Goal: Transaction & Acquisition: Obtain resource

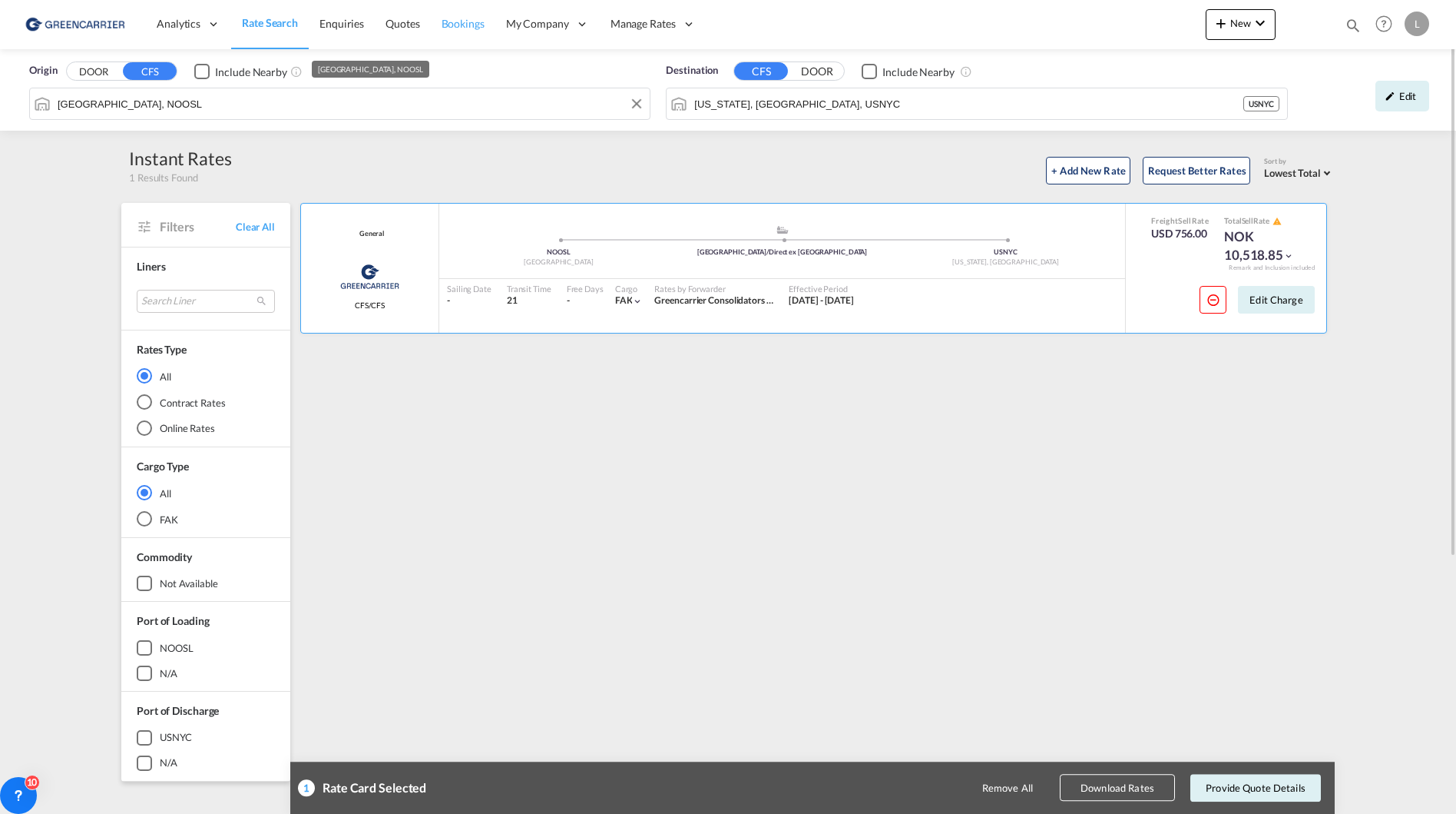
click at [457, 32] on link "Bookings" at bounding box center [463, 23] width 65 height 50
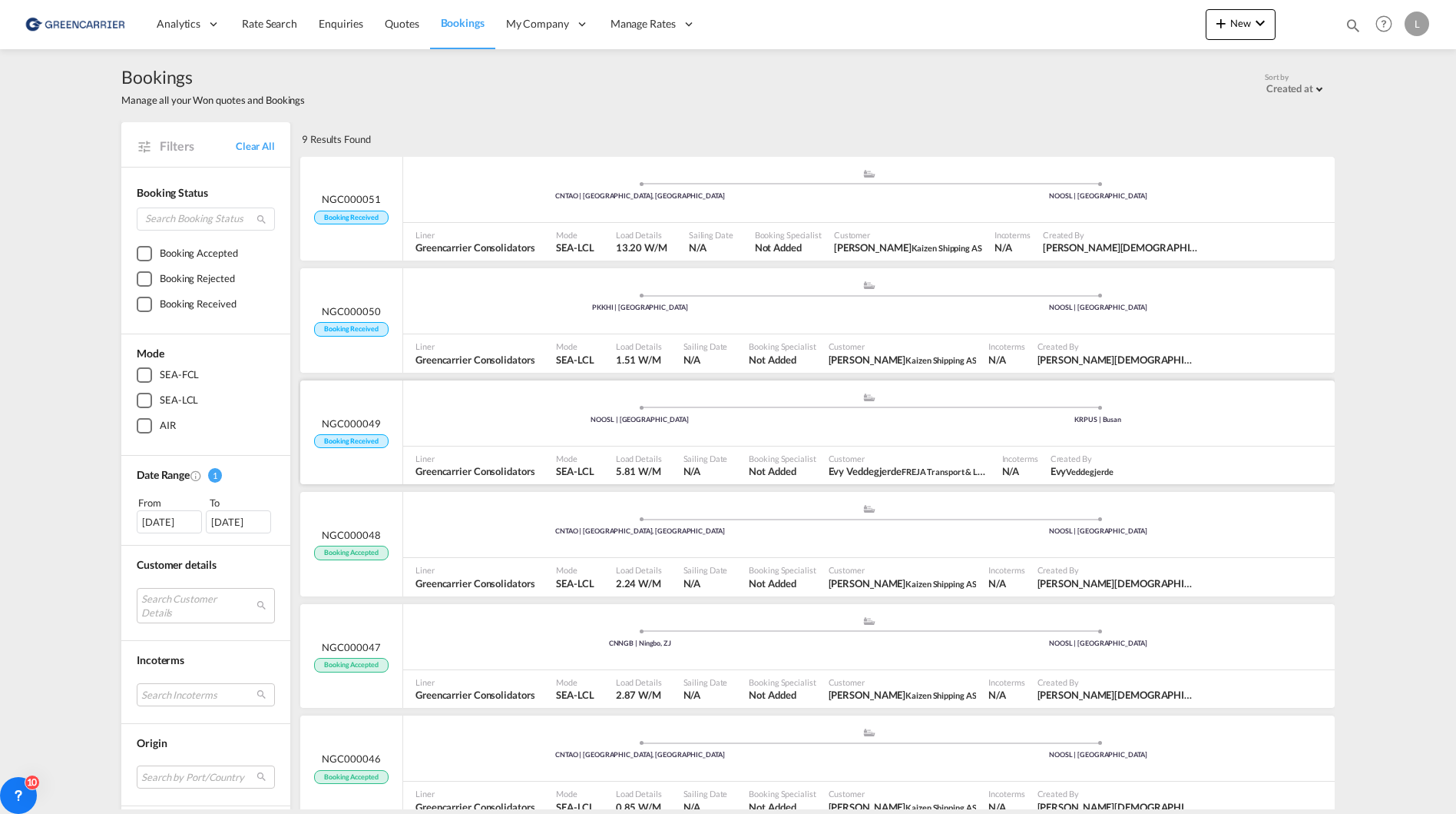
click at [484, 419] on div "NOOSL | Oslo" at bounding box center [640, 420] width 458 height 10
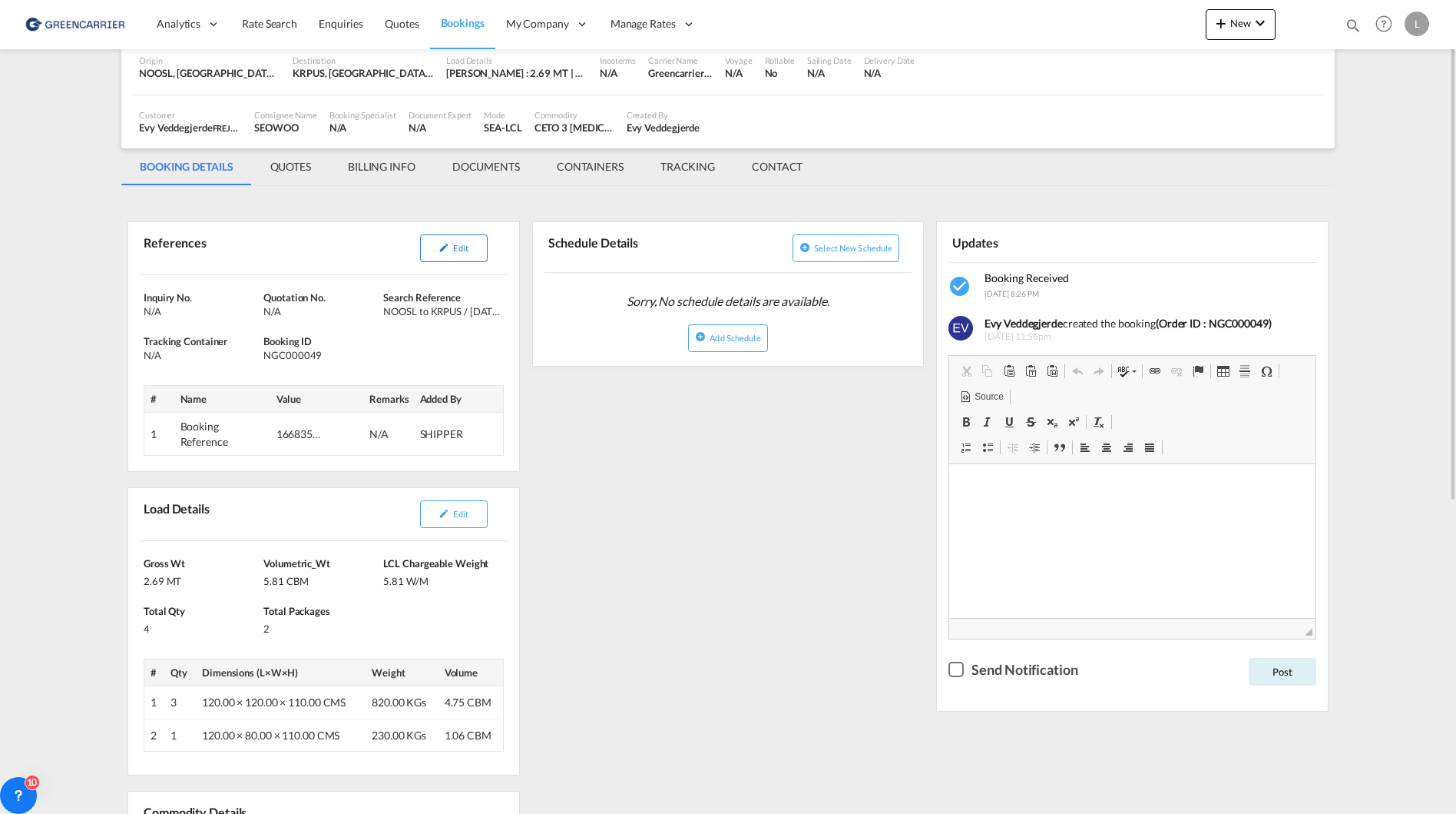
click at [450, 239] on button "Edit" at bounding box center [454, 248] width 68 height 27
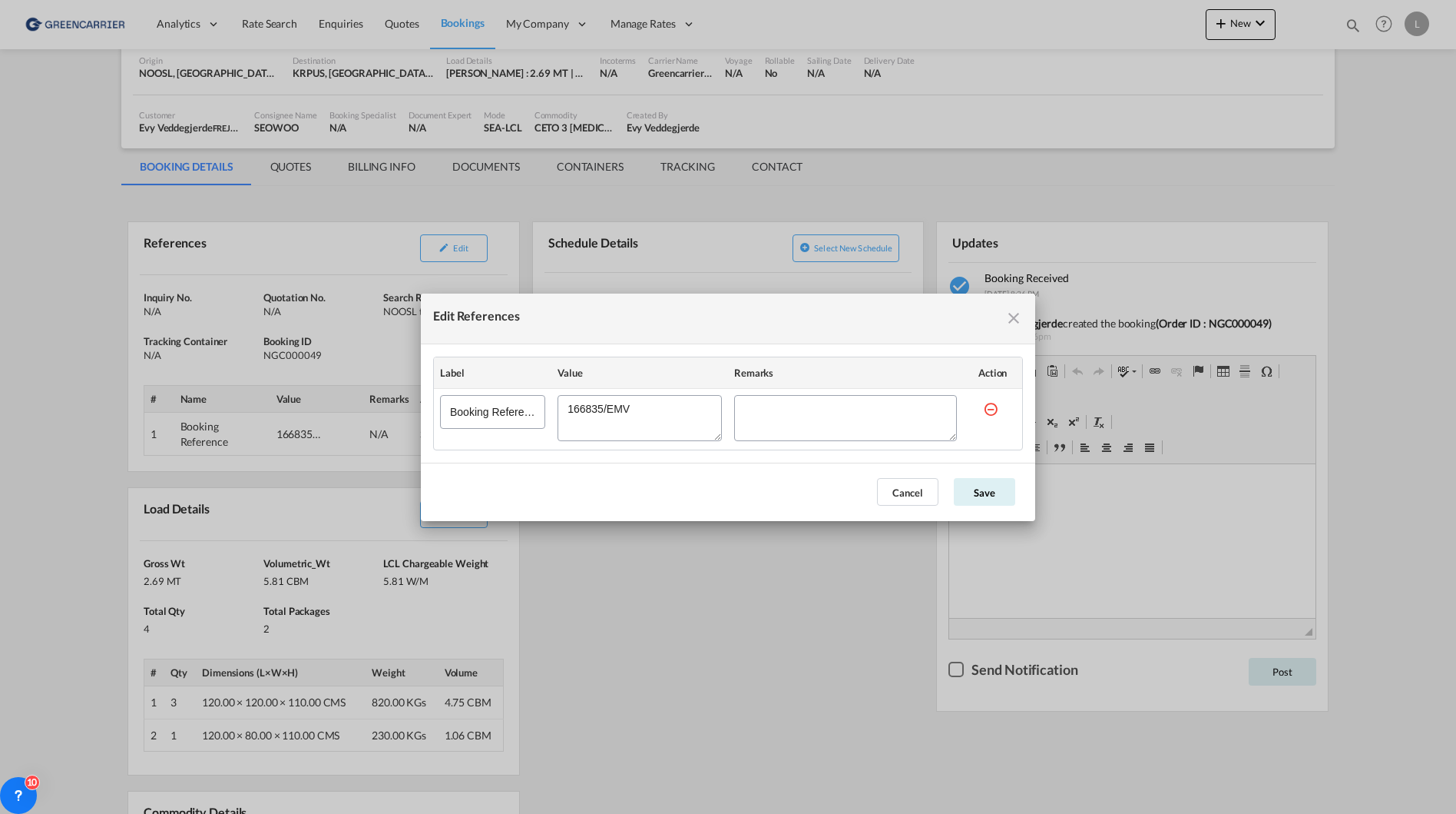
drag, startPoint x: 645, startPoint y: 408, endPoint x: 458, endPoint y: 407, distance: 187.0
click at [458, 407] on tr "Booking Reference" at bounding box center [728, 418] width 589 height 61
click at [893, 492] on button "Cancel" at bounding box center [907, 491] width 61 height 27
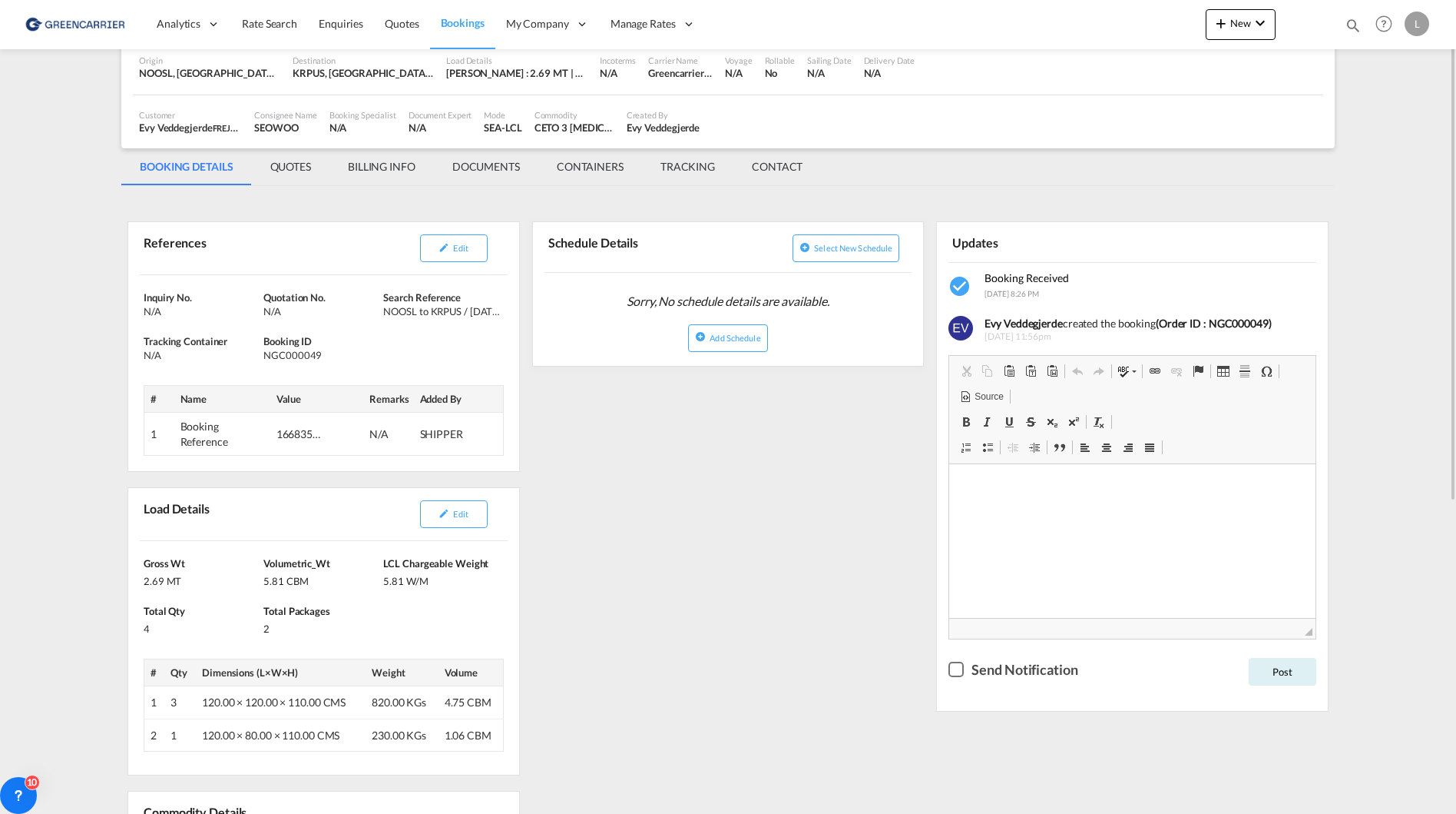
scroll to position [0, 0]
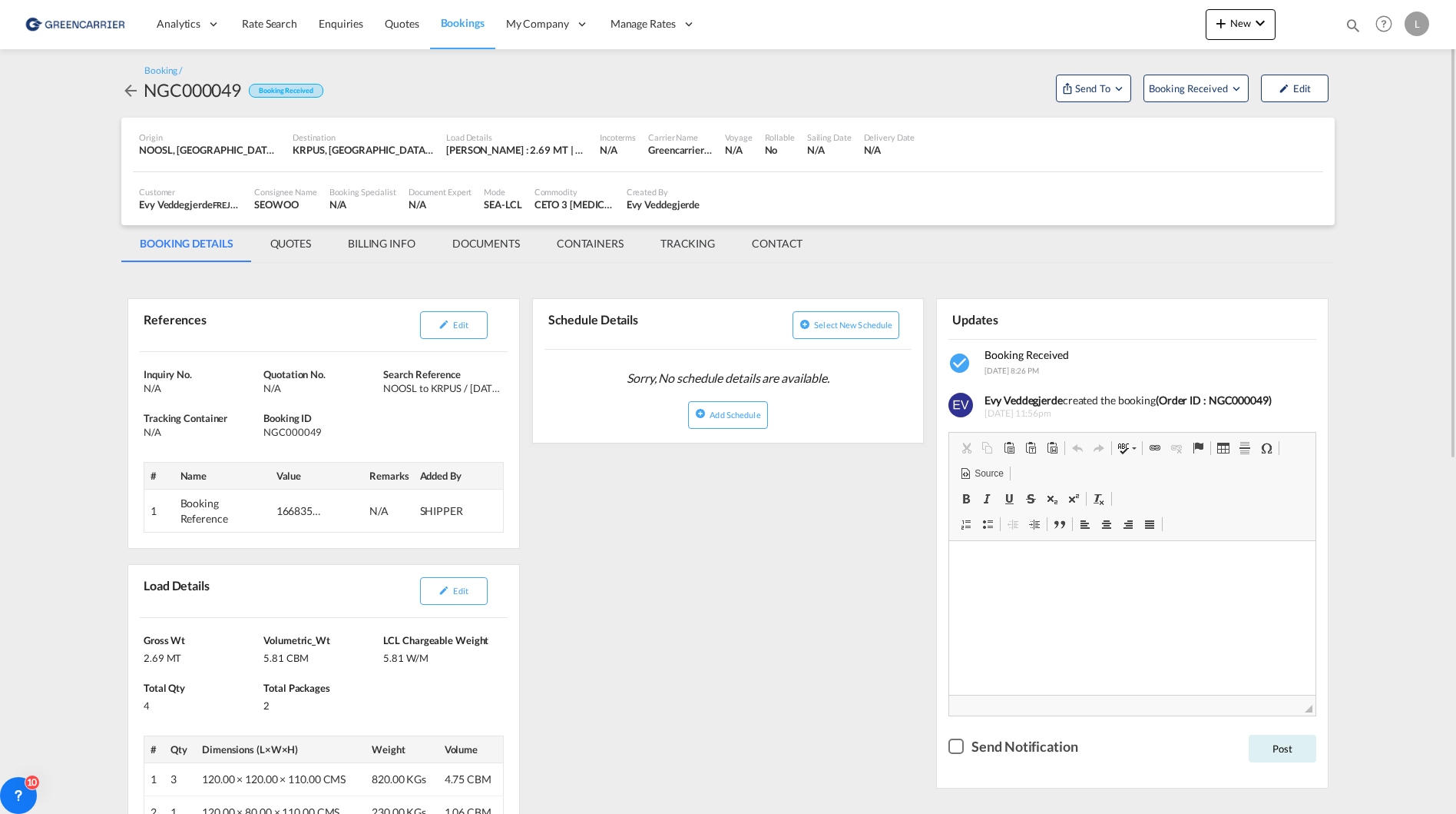
click at [205, 91] on div "NGC000049" at bounding box center [192, 90] width 98 height 24
copy div "NGC000049"
drag, startPoint x: 702, startPoint y: 544, endPoint x: 644, endPoint y: 262, distance: 287.9
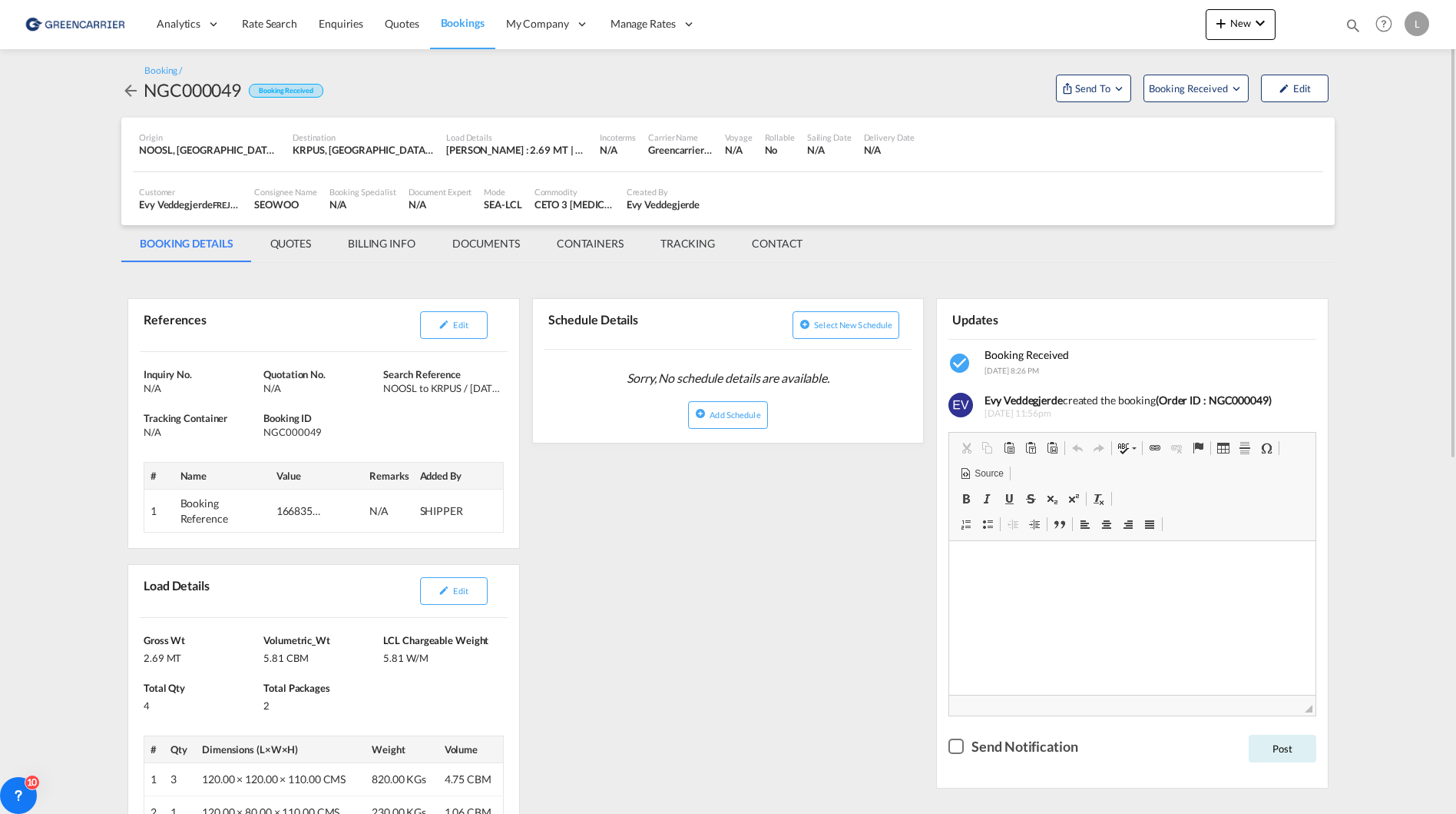
drag, startPoint x: 456, startPoint y: 253, endPoint x: 590, endPoint y: 319, distance: 149.4
click at [457, 253] on md-tab-item "DOCUMENTS" at bounding box center [485, 243] width 104 height 37
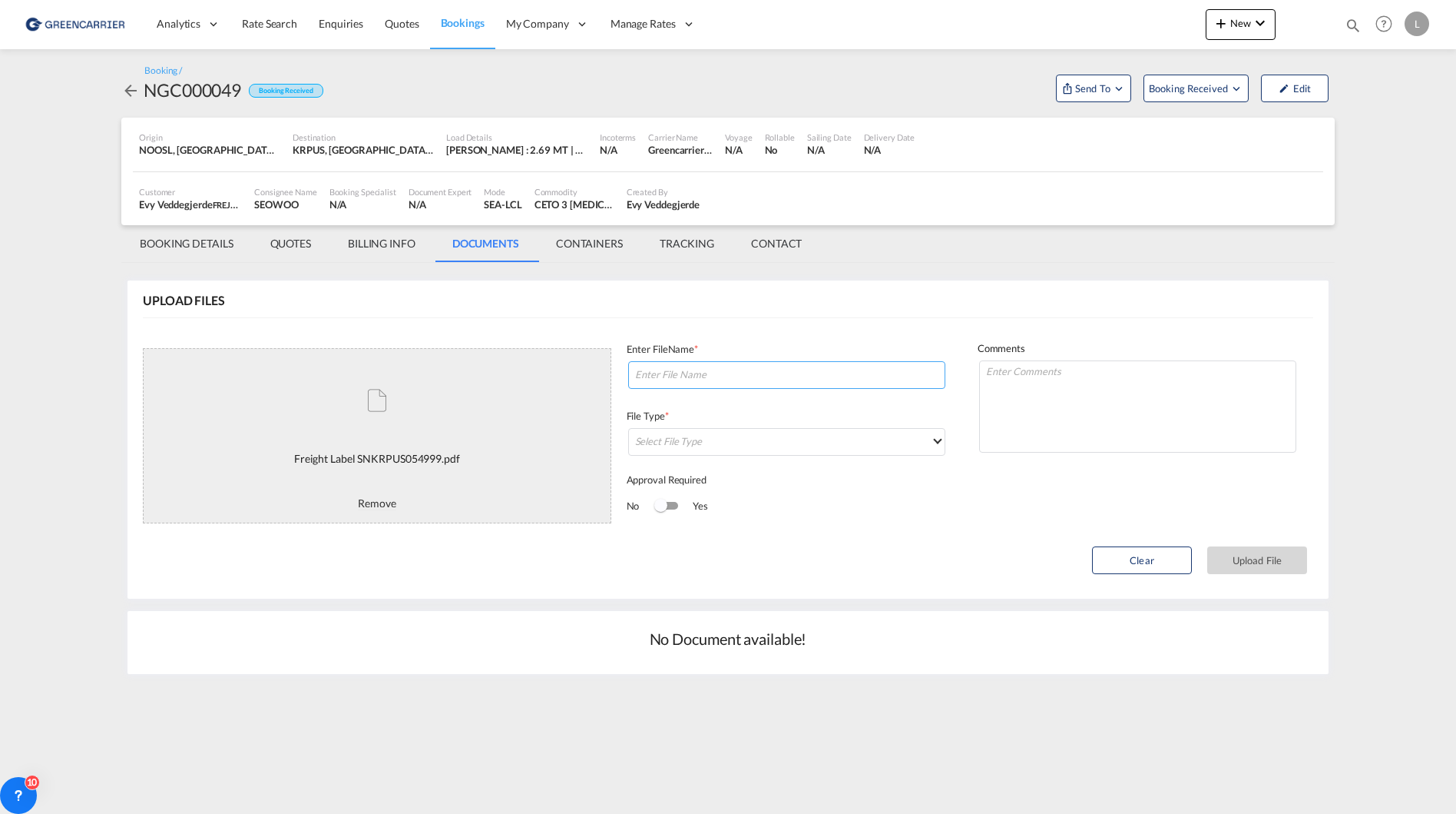
click at [758, 375] on input at bounding box center [787, 375] width 317 height 27
type input "K"
type input "labels"
click at [694, 445] on md-select "Select File Type DO/CRO Draft B/L Freight Invoice Commercial Invoice Original B…" at bounding box center [787, 441] width 317 height 27
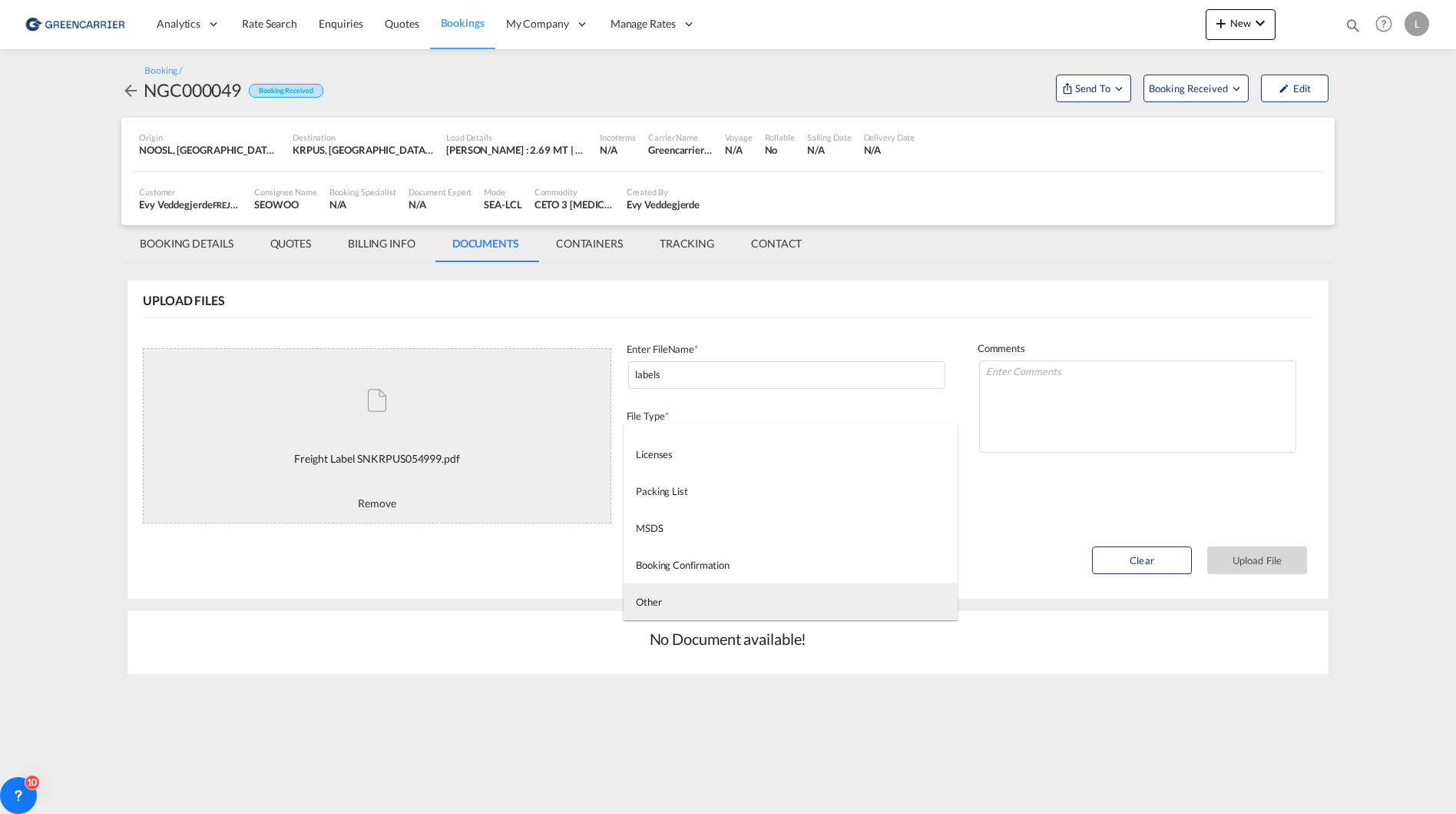
click at [676, 602] on md-option "Other" at bounding box center [790, 601] width 334 height 37
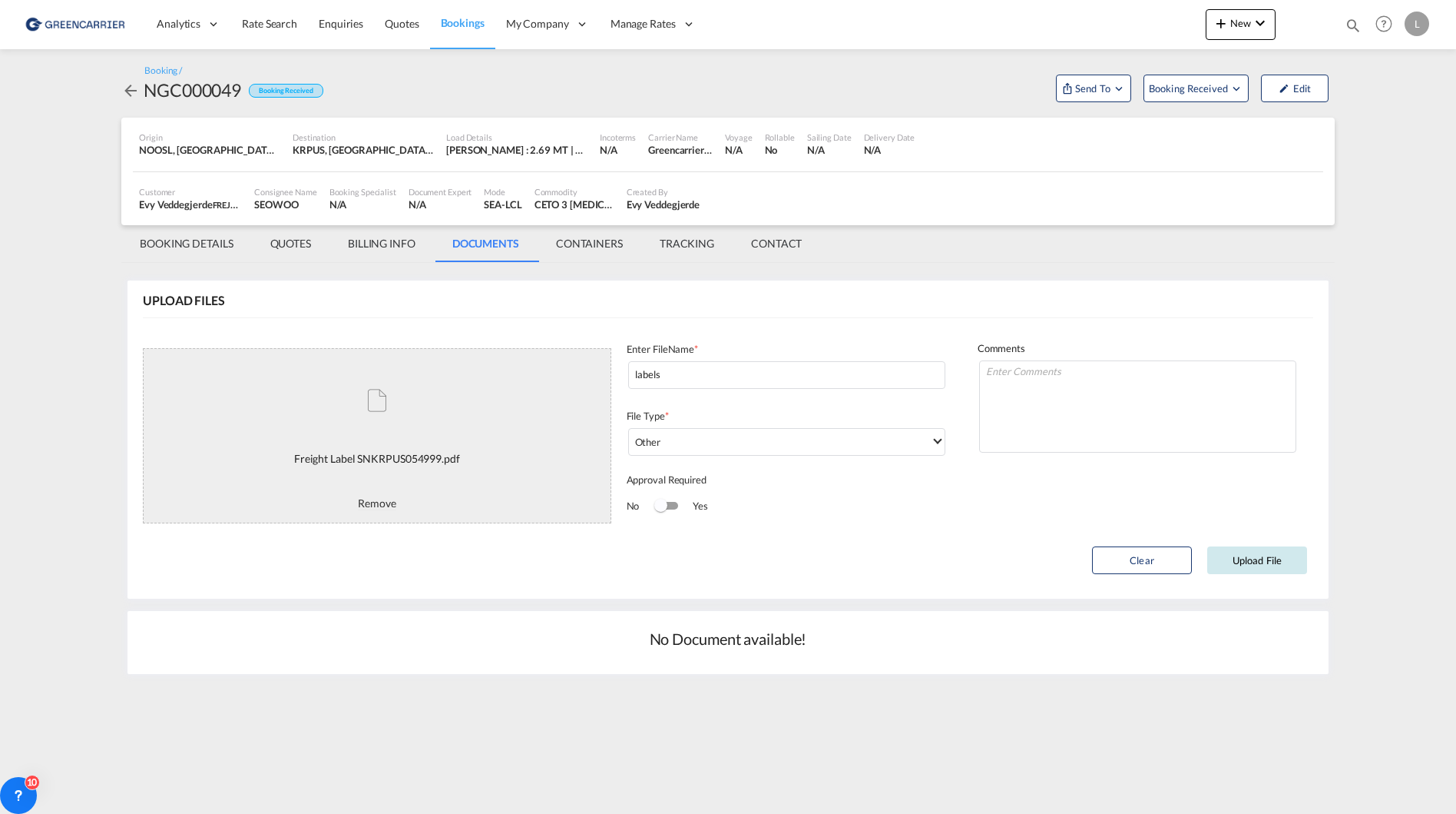
click at [1263, 564] on button "Upload File" at bounding box center [1257, 560] width 100 height 27
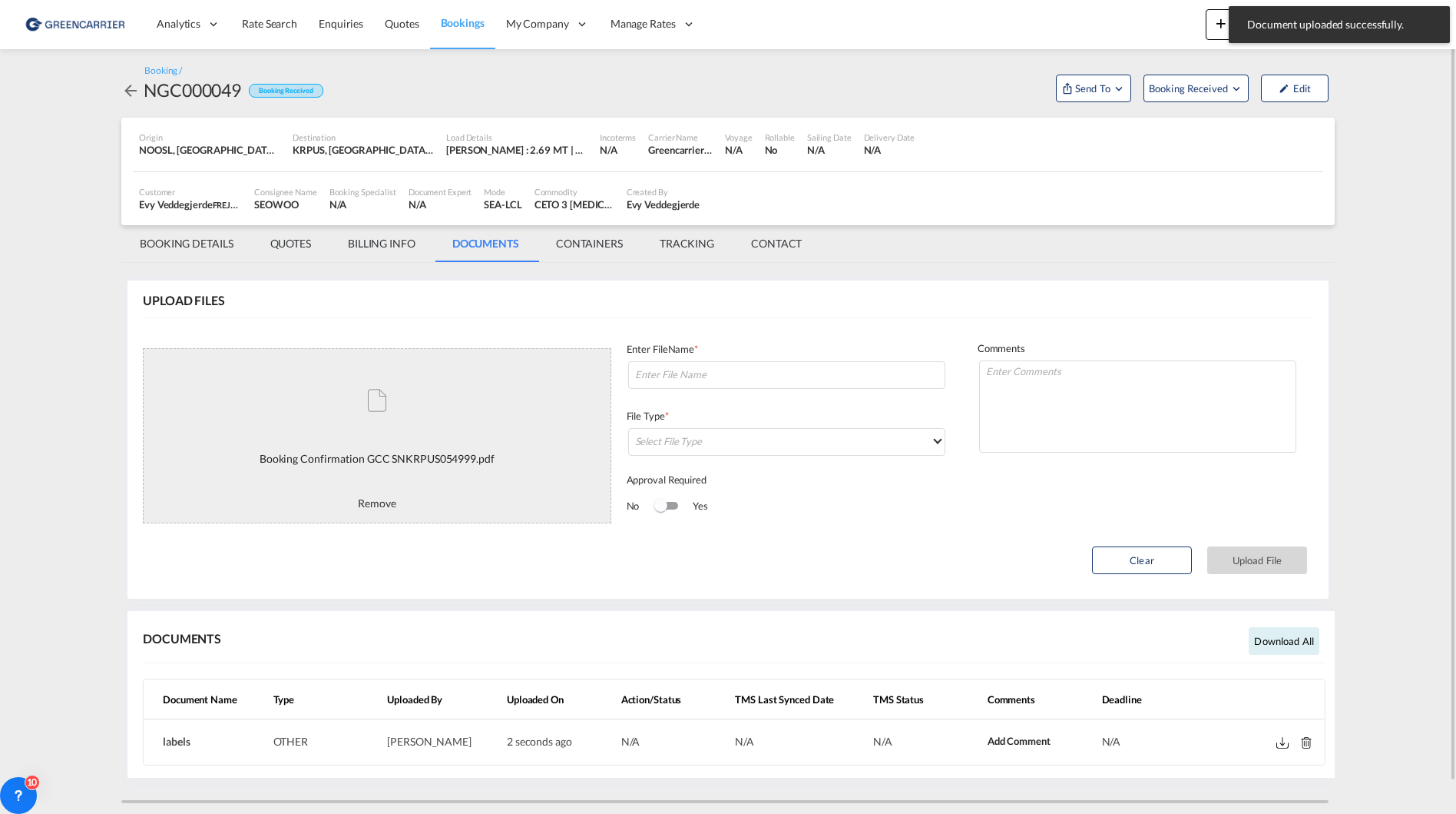
click at [713, 355] on div "Enter FileName *" at bounding box center [787, 350] width 320 height 18
click at [739, 373] on input at bounding box center [787, 375] width 317 height 27
paste input "SNKRPUS054999"
type input "SNKRPUS054999"
click at [704, 457] on md-input-container "Select File Type" at bounding box center [787, 441] width 320 height 31
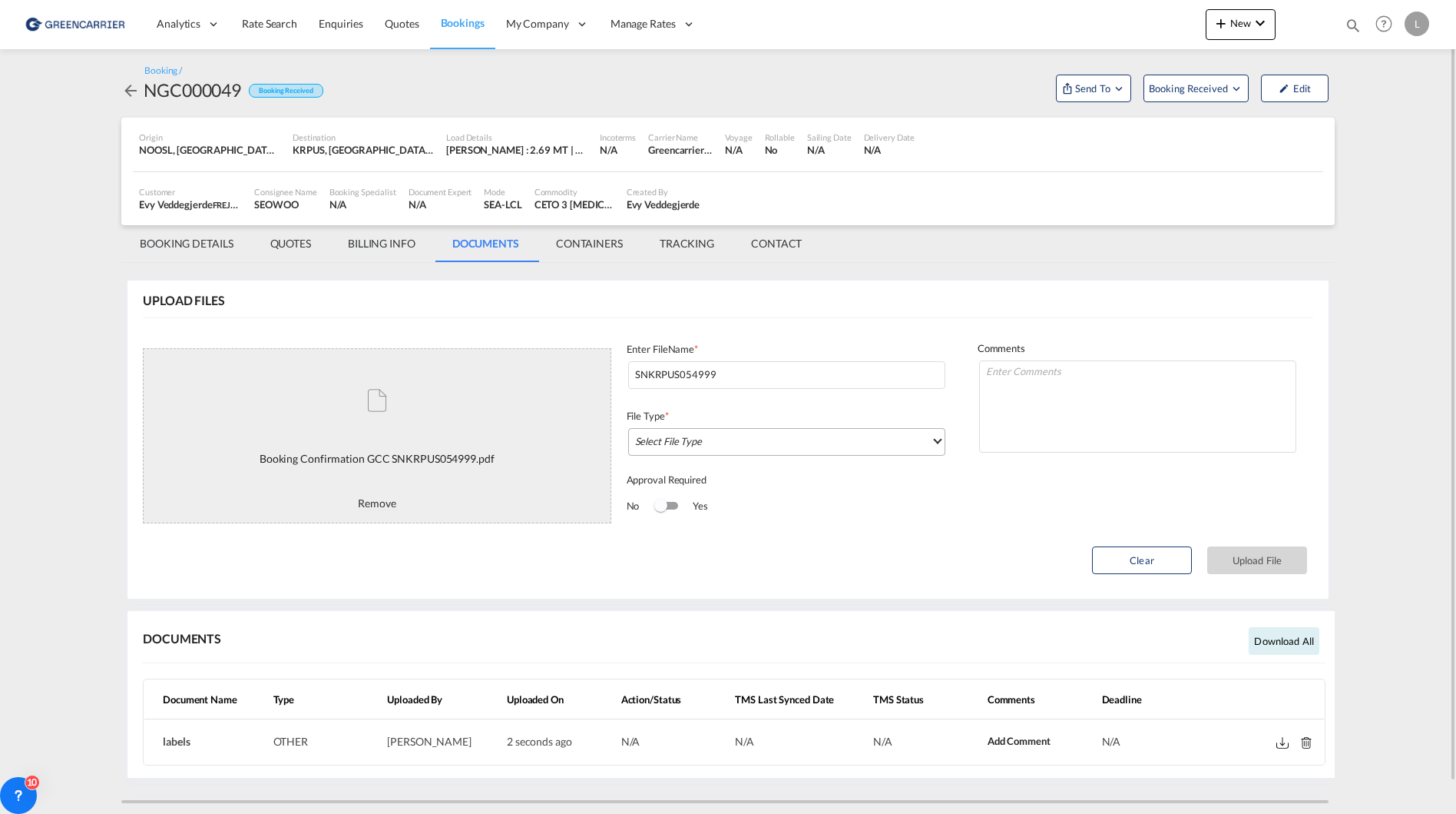
click at [704, 441] on md-select "Select File Type" at bounding box center [787, 441] width 317 height 27
click at [716, 564] on md-option "Booking Confirmation" at bounding box center [790, 574] width 334 height 37
click at [1266, 564] on button "Upload File" at bounding box center [1257, 560] width 100 height 27
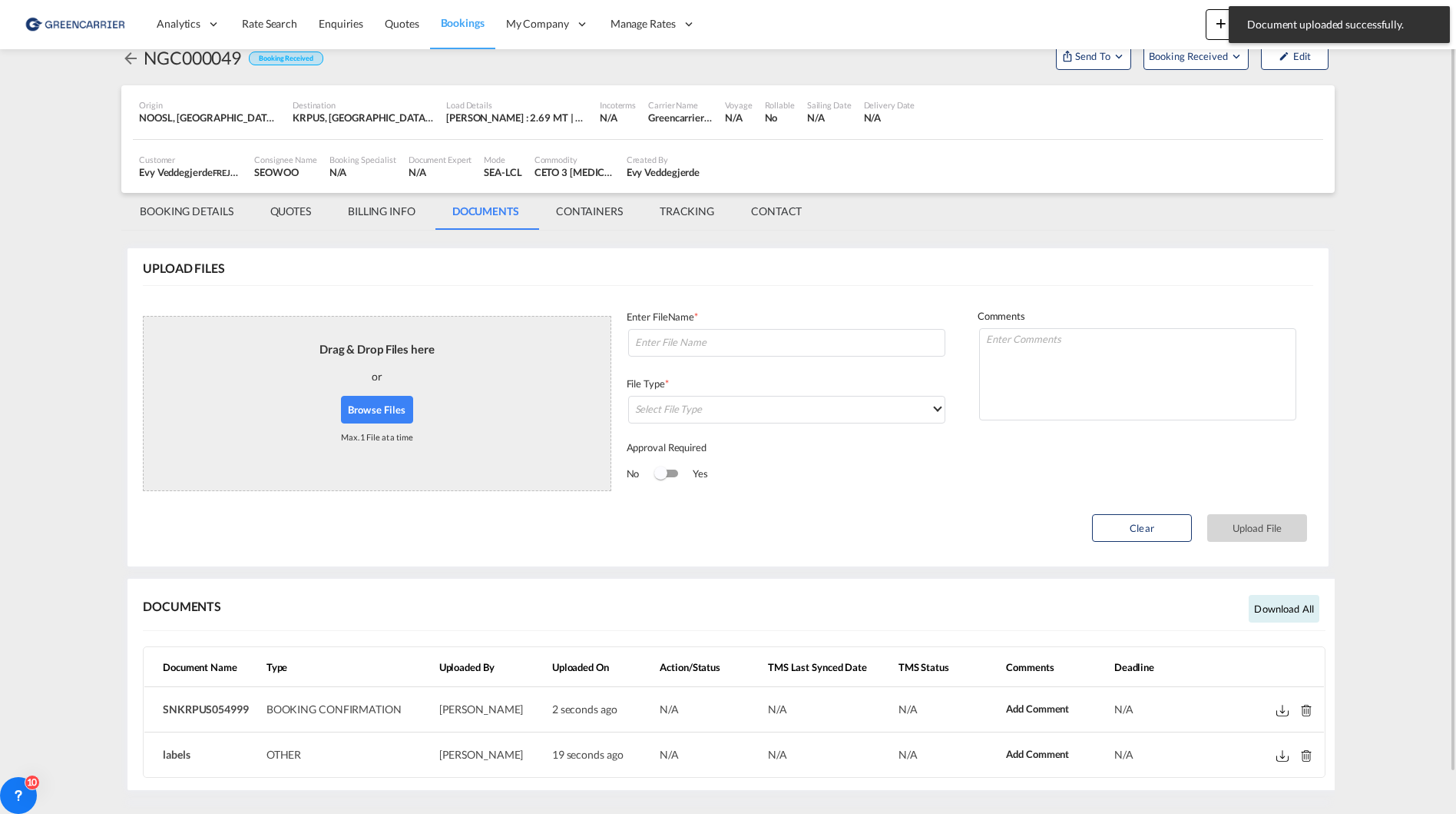
click at [199, 213] on md-tab-item "BOOKING DETAILS" at bounding box center [186, 210] width 130 height 37
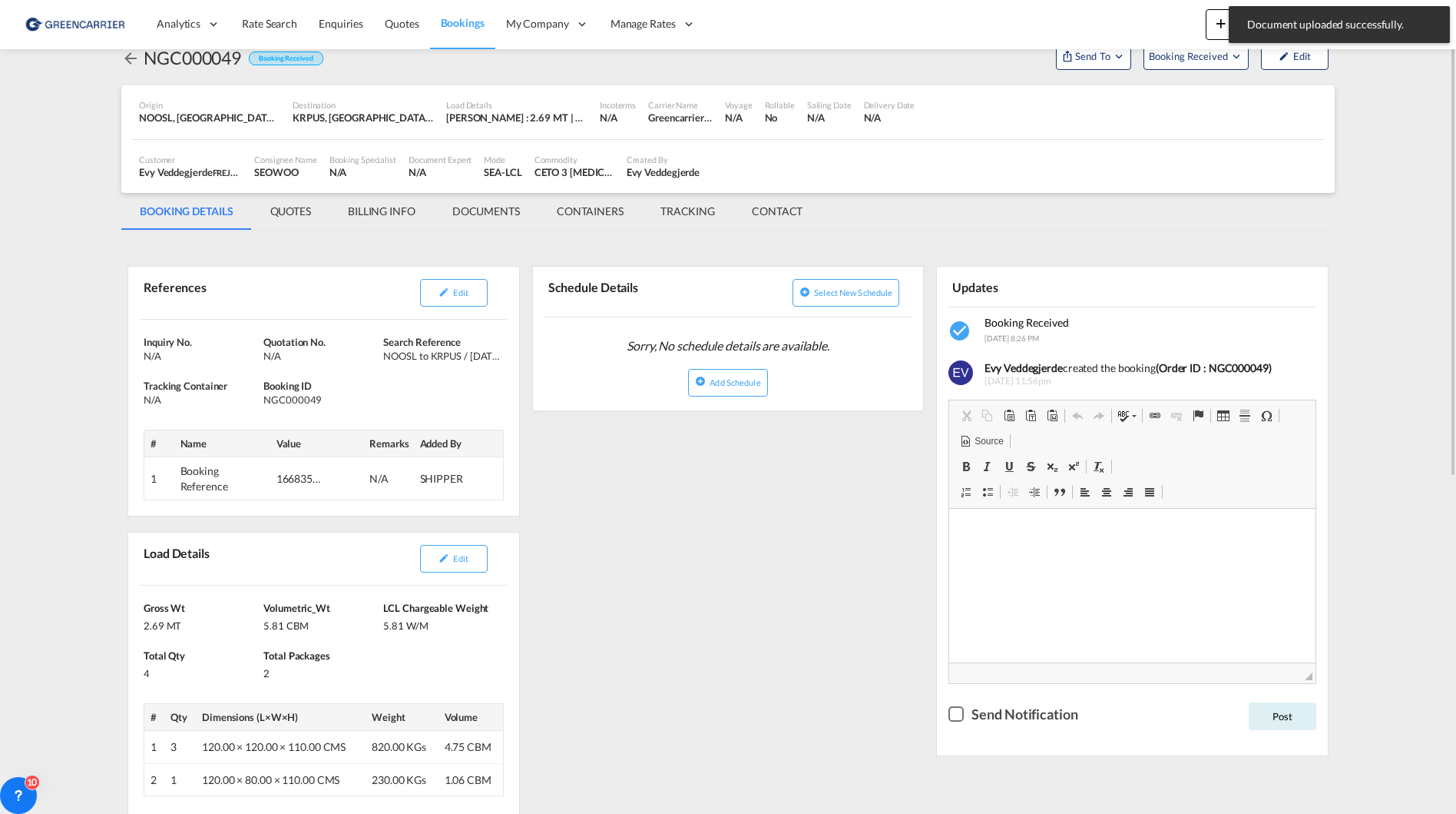
scroll to position [0, 0]
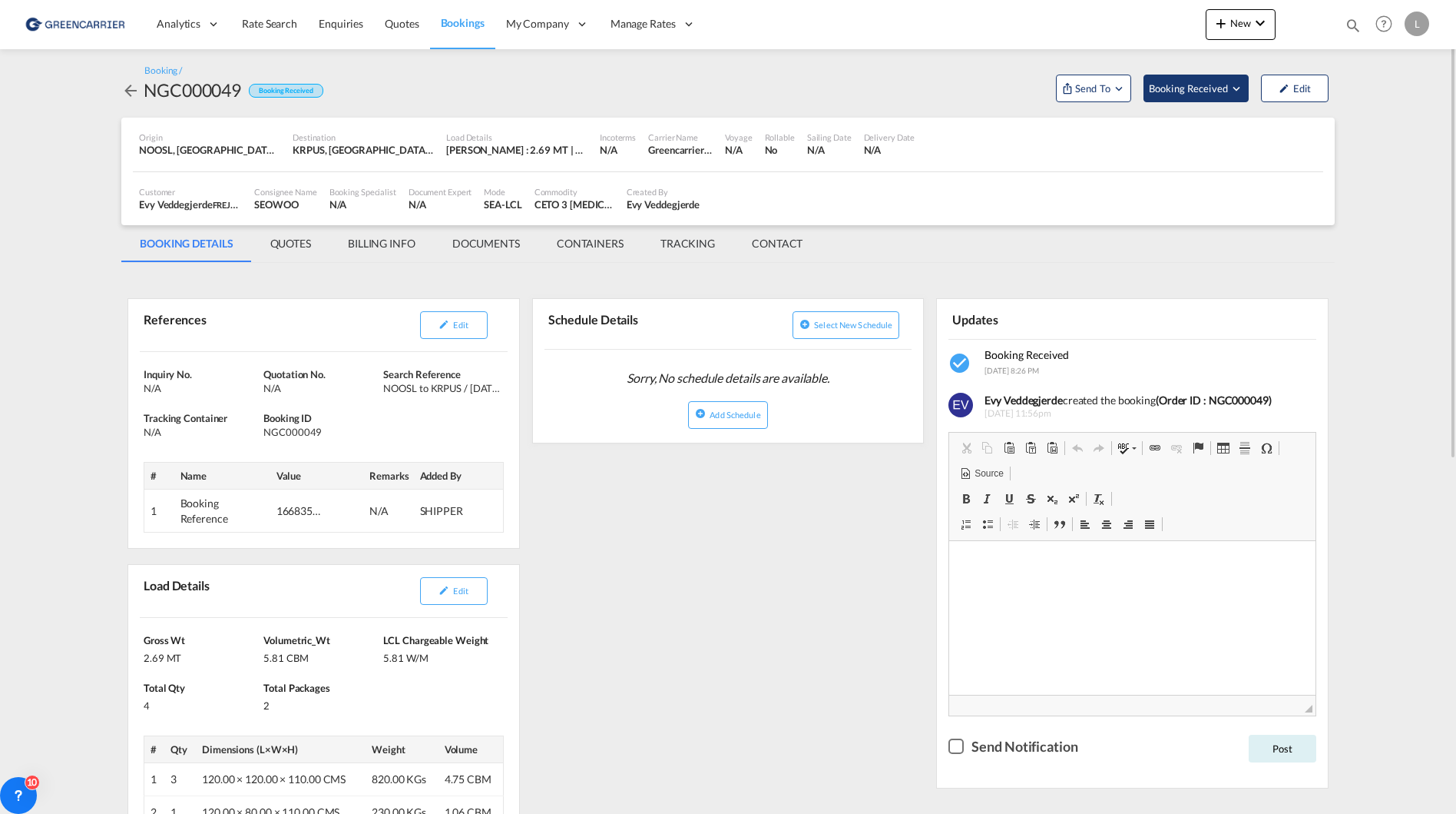
click at [1200, 83] on span "Booking Received" at bounding box center [1189, 88] width 81 height 15
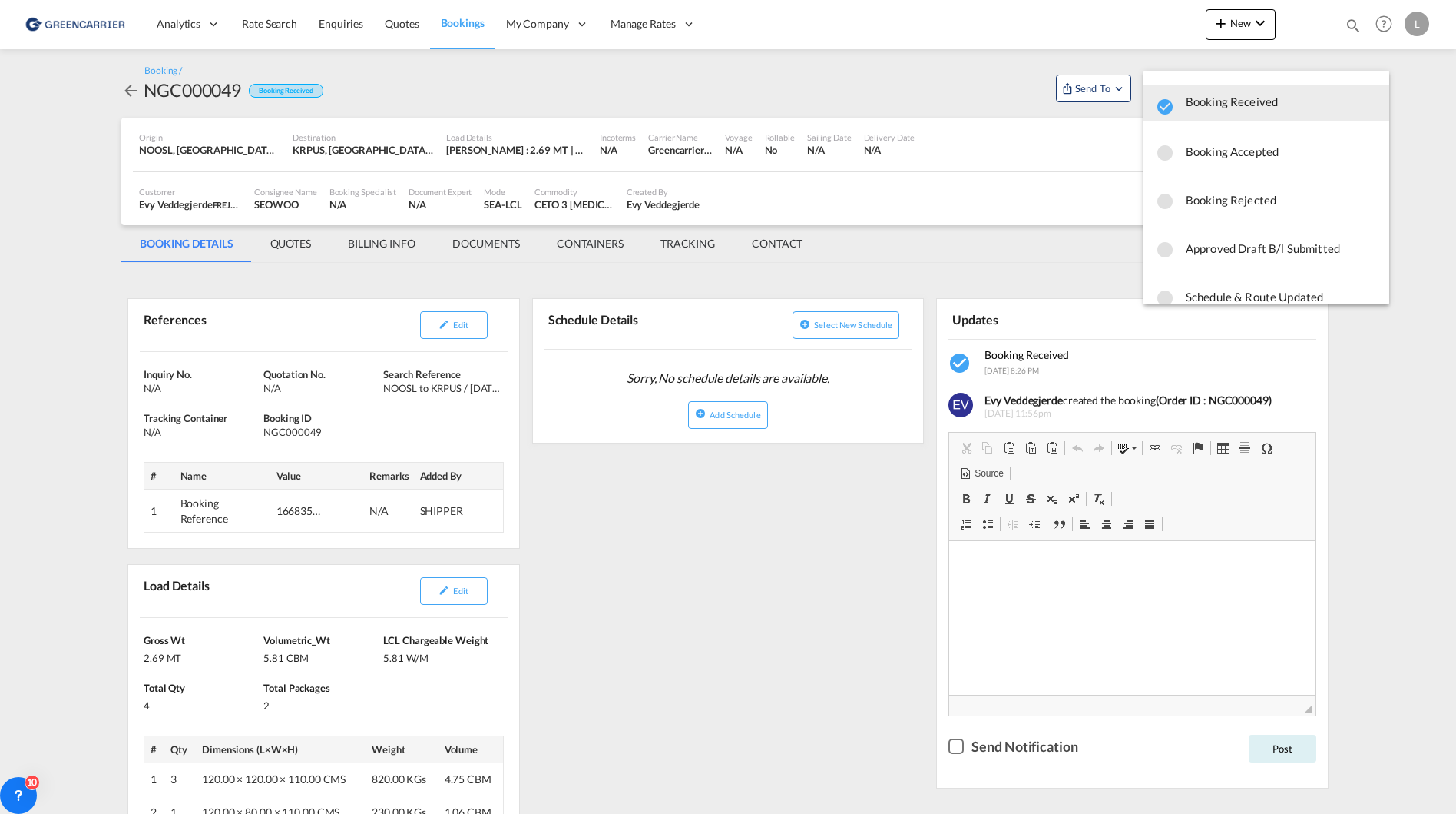
click at [1226, 149] on span "Booking Accepted" at bounding box center [1281, 150] width 192 height 27
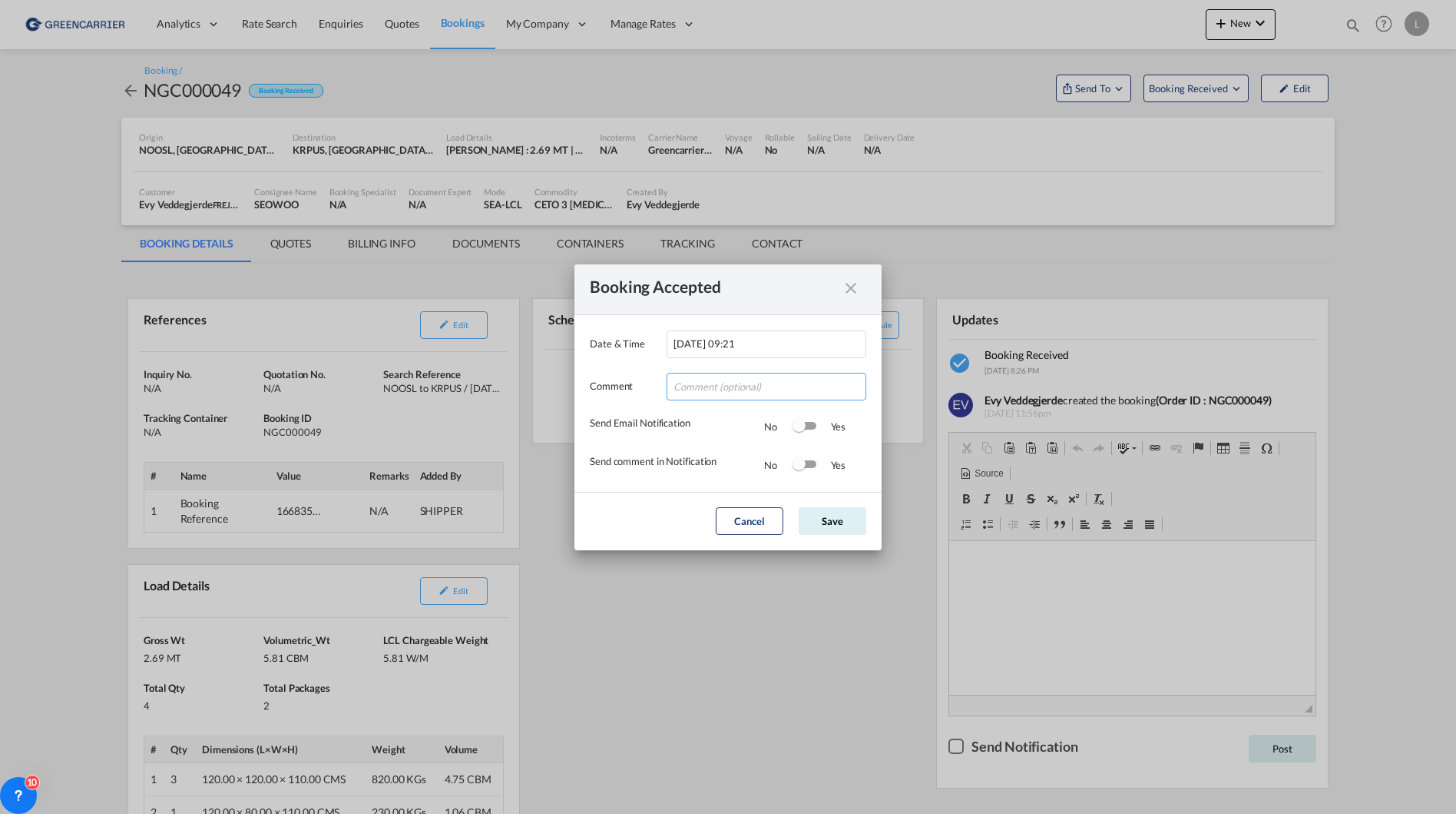
click at [697, 397] on input "Date & ..." at bounding box center [766, 386] width 200 height 27
type input "Tusen takk for booking. Dokumenter er lastet opp!"
click at [803, 429] on div "Switch 1" at bounding box center [799, 425] width 13 height 13
click at [805, 471] on div "Switch 2" at bounding box center [804, 465] width 23 height 19
click at [838, 526] on button "Save" at bounding box center [833, 520] width 68 height 27
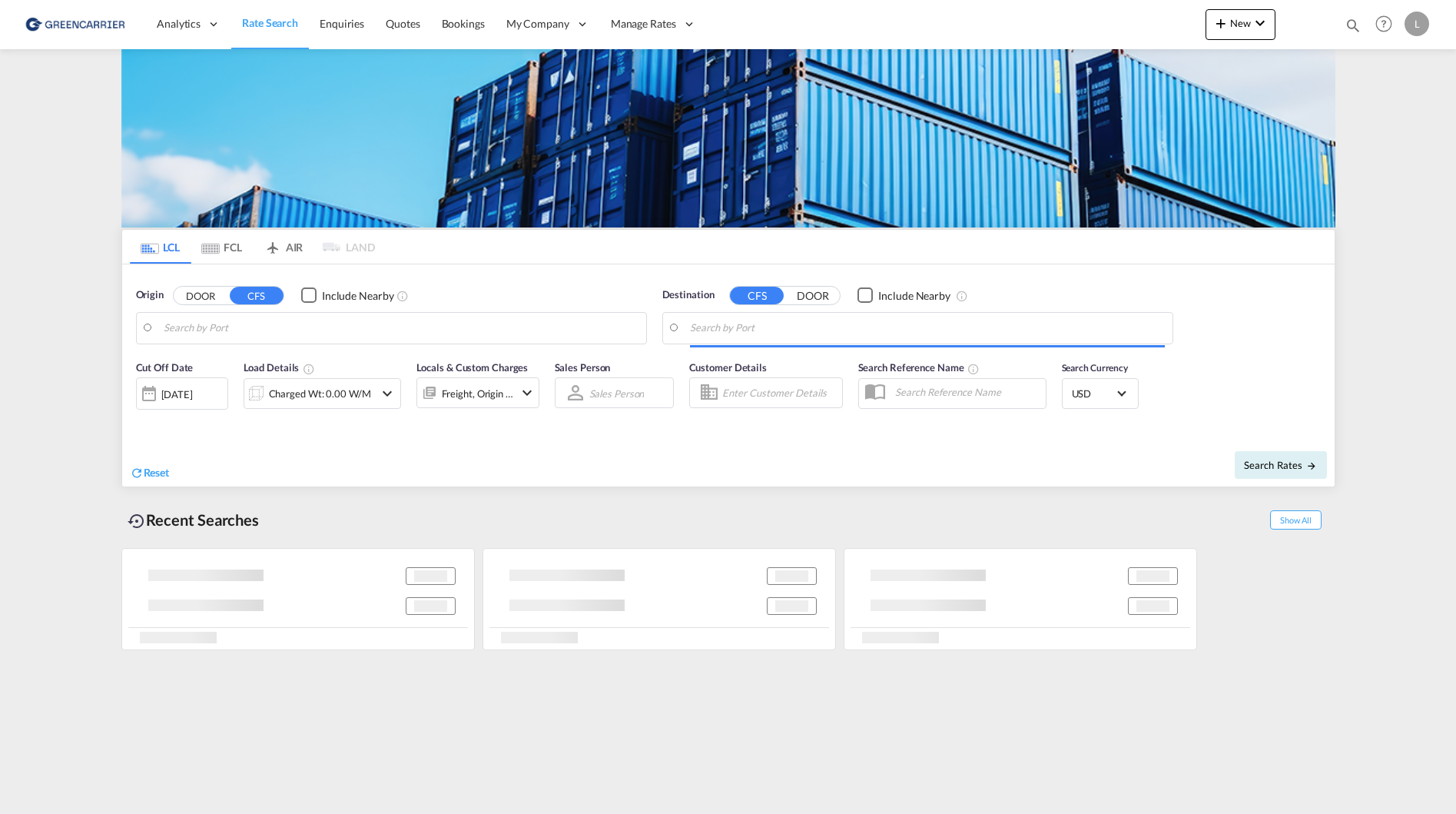
type input "[GEOGRAPHIC_DATA], NOOSL"
type input "[US_STATE], [GEOGRAPHIC_DATA], USNYC"
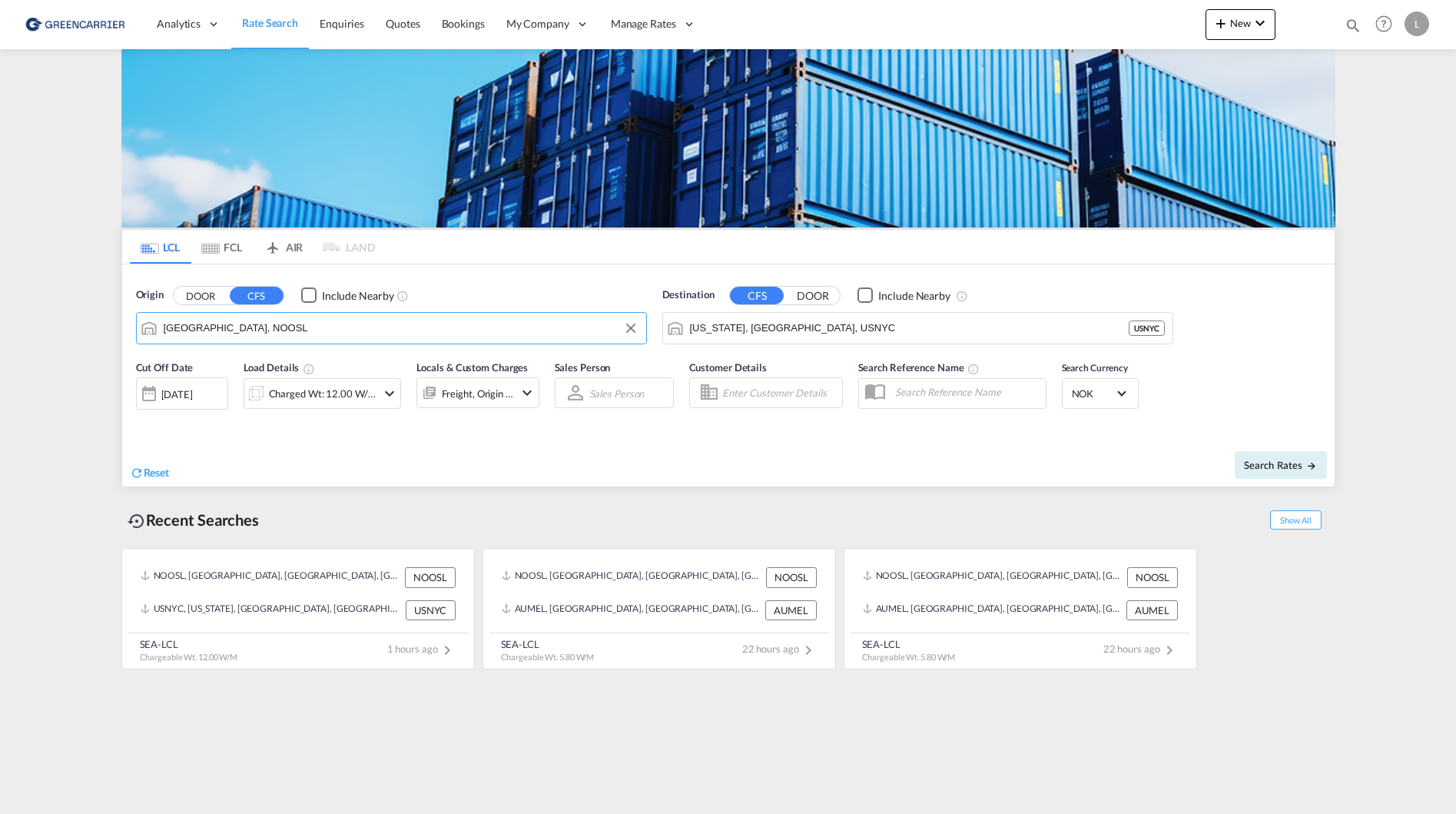
click at [259, 323] on input "[GEOGRAPHIC_DATA], NOOSL" at bounding box center [401, 328] width 475 height 23
click at [264, 366] on div "Jawaharlal Nehru ( Nhava Sheva) India INNSA" at bounding box center [283, 370] width 292 height 46
type input "Jawaharlal Nehru (Nhava Sheva), INNSA"
click at [902, 331] on input "New York, NY, USNYC" at bounding box center [927, 328] width 475 height 23
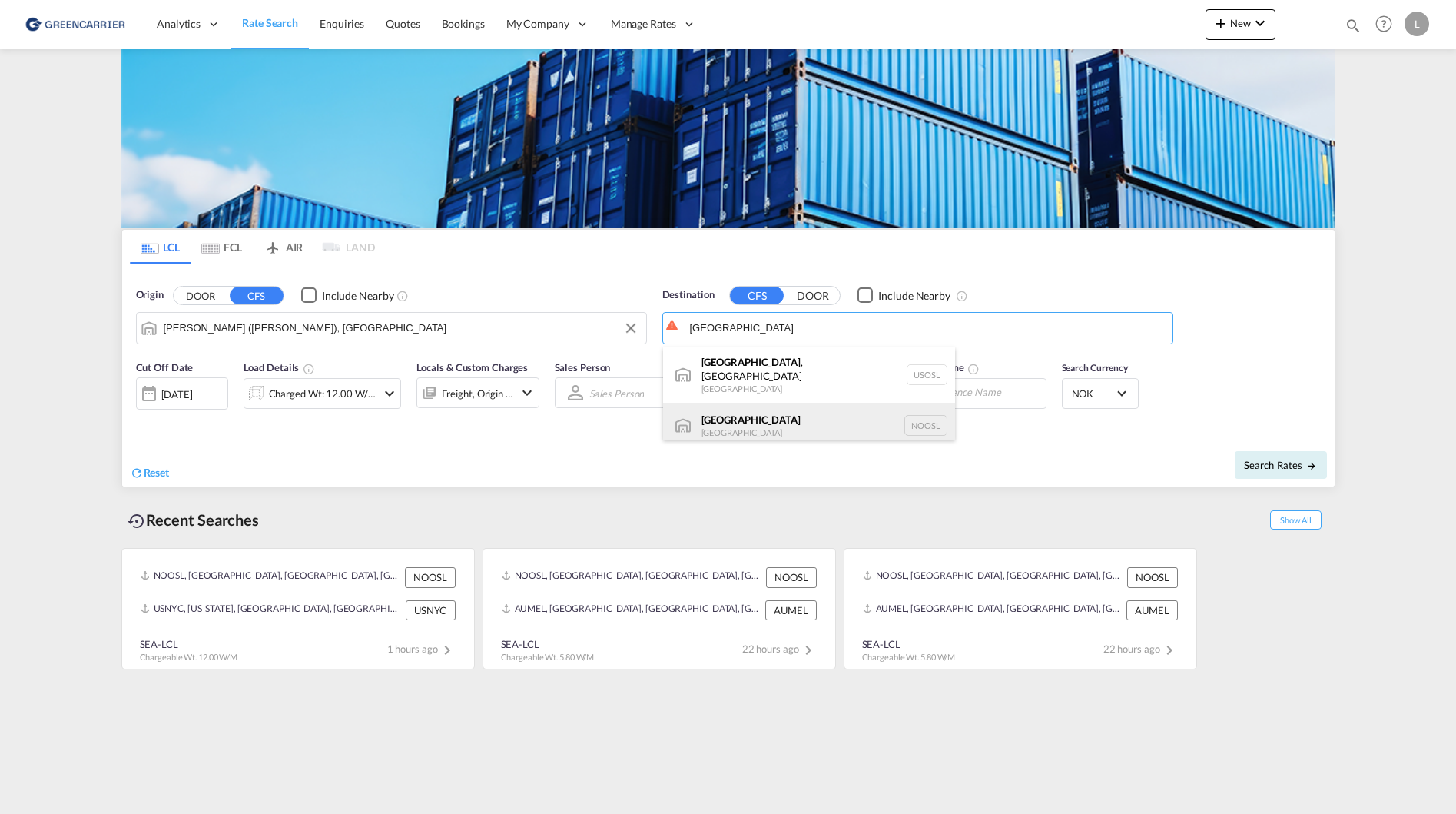
click at [794, 405] on div "Oslo Norway NOOSL" at bounding box center [808, 425] width 292 height 46
type input "[GEOGRAPHIC_DATA], NOOSL"
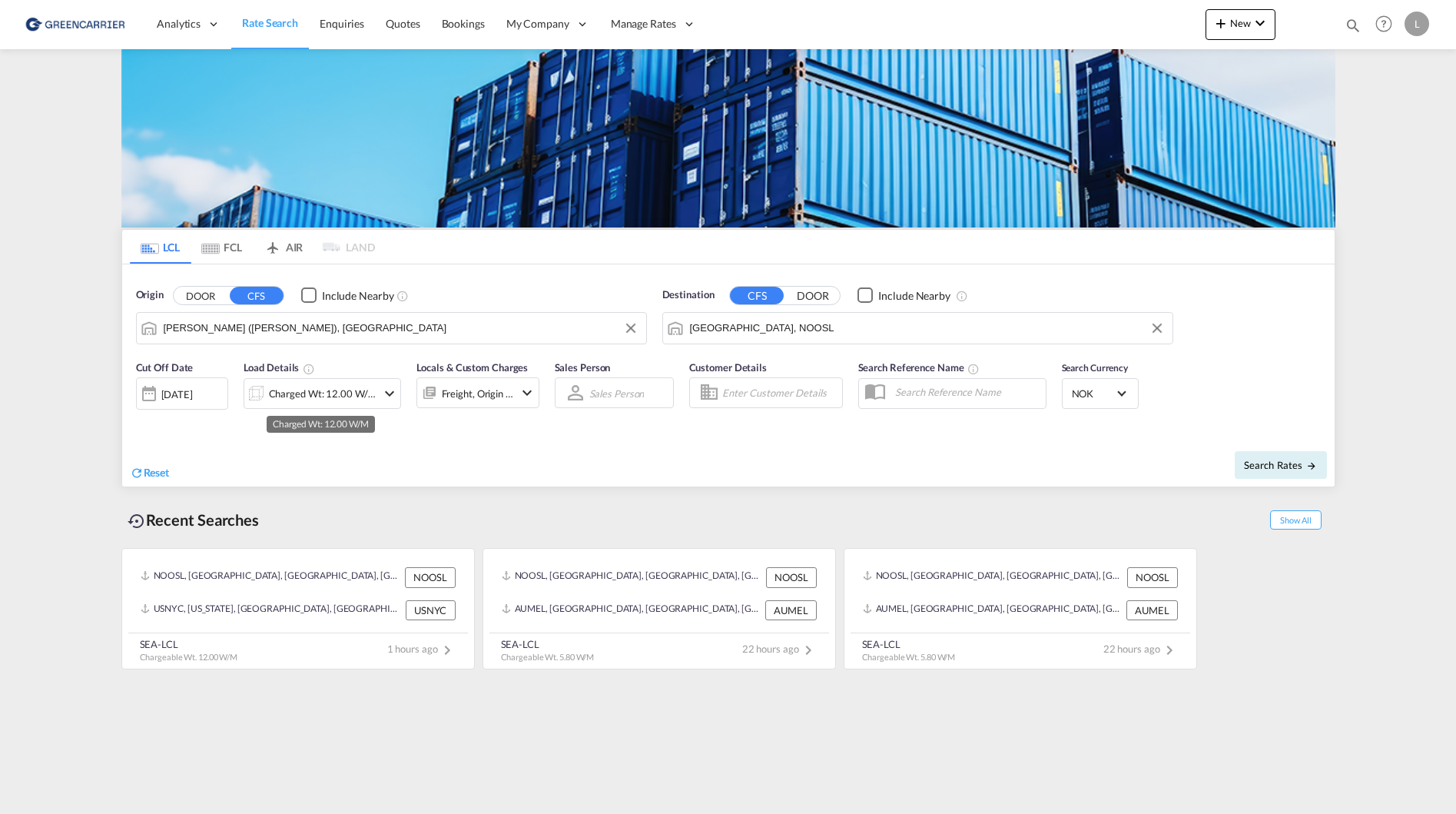
click at [340, 391] on div "Charged Wt: 12.00 W/M" at bounding box center [322, 392] width 108 height 22
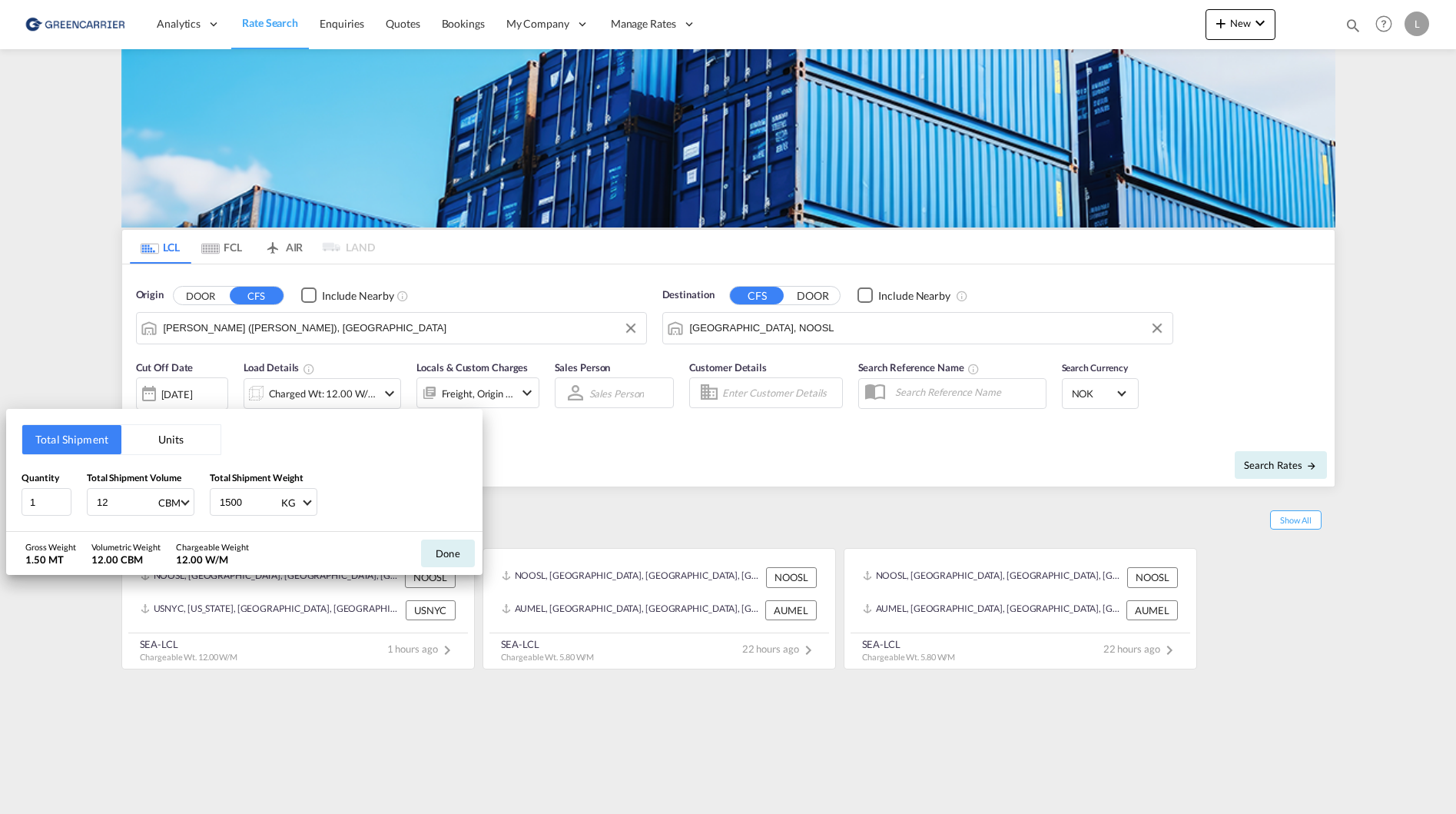
drag, startPoint x: 140, startPoint y: 489, endPoint x: 81, endPoint y: 489, distance: 59.0
click at [81, 489] on div "Quantity 1 Total Shipment Volume 12 CBM CBM CFT Total Shipment Weight 1500 KG K…" at bounding box center [244, 493] width 446 height 46
click at [125, 502] on input "12" at bounding box center [125, 501] width 61 height 26
drag, startPoint x: 125, startPoint y: 502, endPoint x: -237, endPoint y: 474, distance: 363.1
click at [0, 474] on html "Analytics Reports Dashboard Rate Search Enquiries Quotes" at bounding box center [728, 407] width 1456 height 814
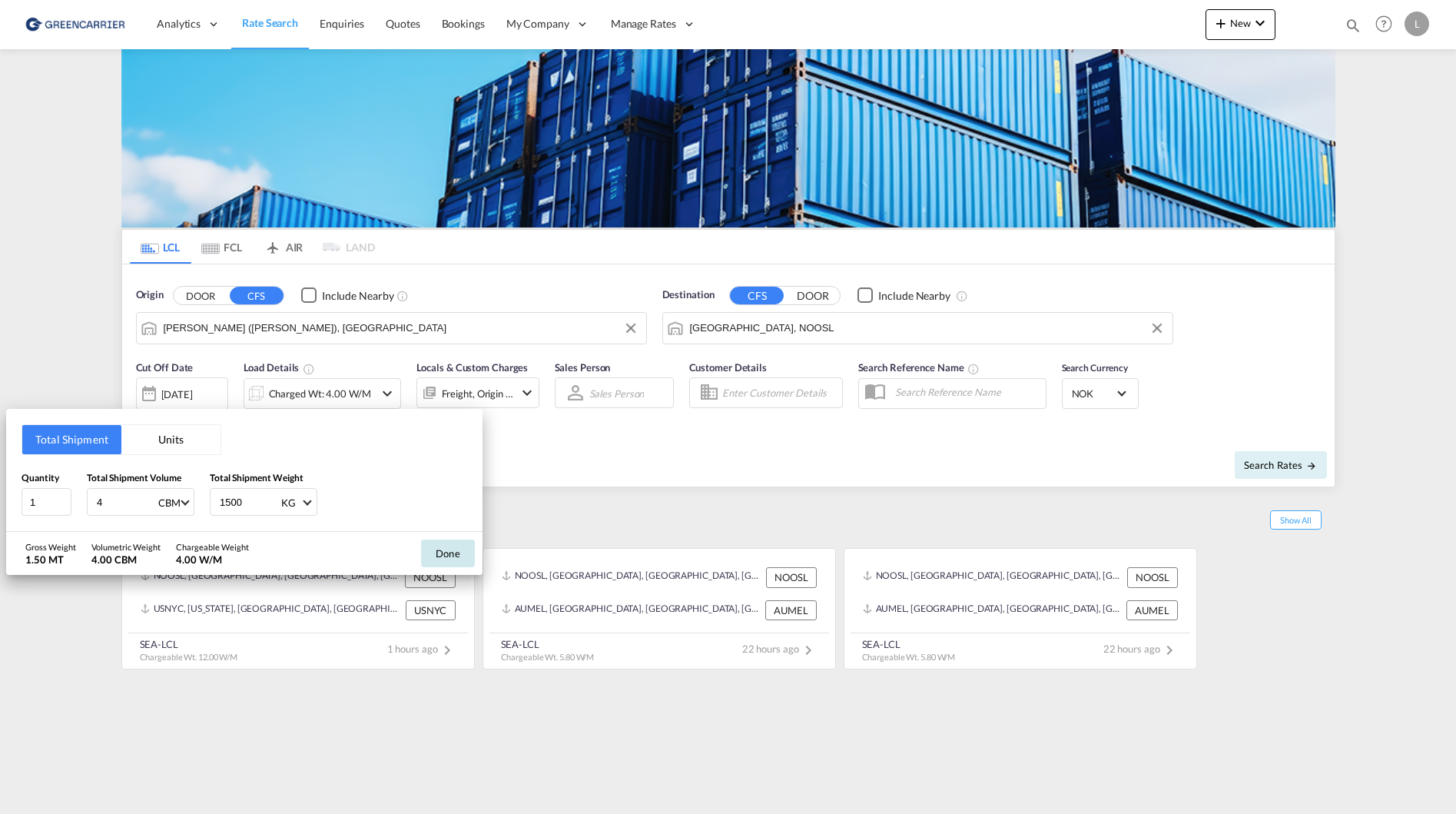
type input "4"
click at [441, 549] on button "Done" at bounding box center [447, 552] width 54 height 27
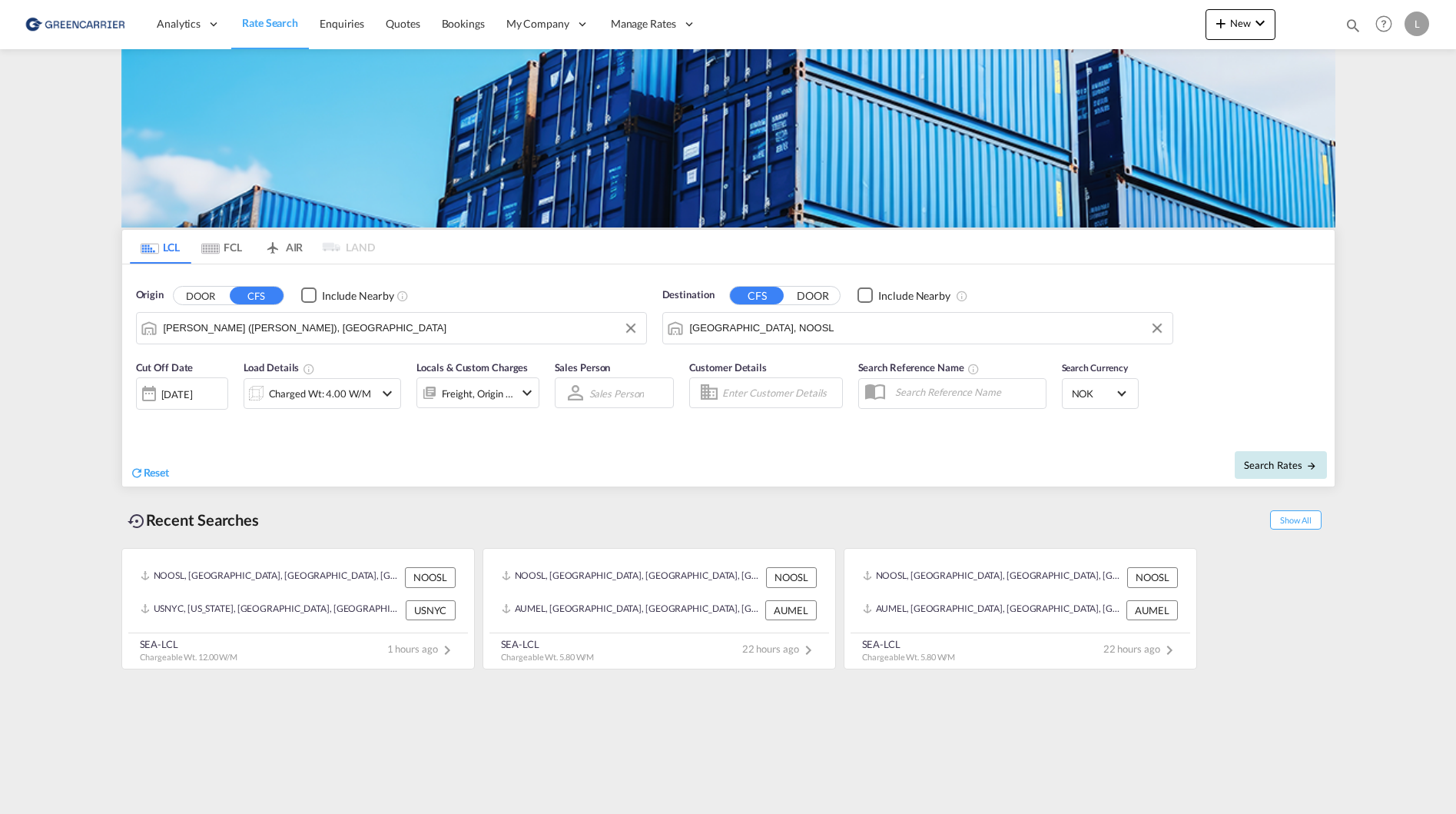
click at [1274, 469] on span "Search Rates" at bounding box center [1280, 464] width 74 height 12
type input "INNSA to NOOSL / 13 Aug 2025"
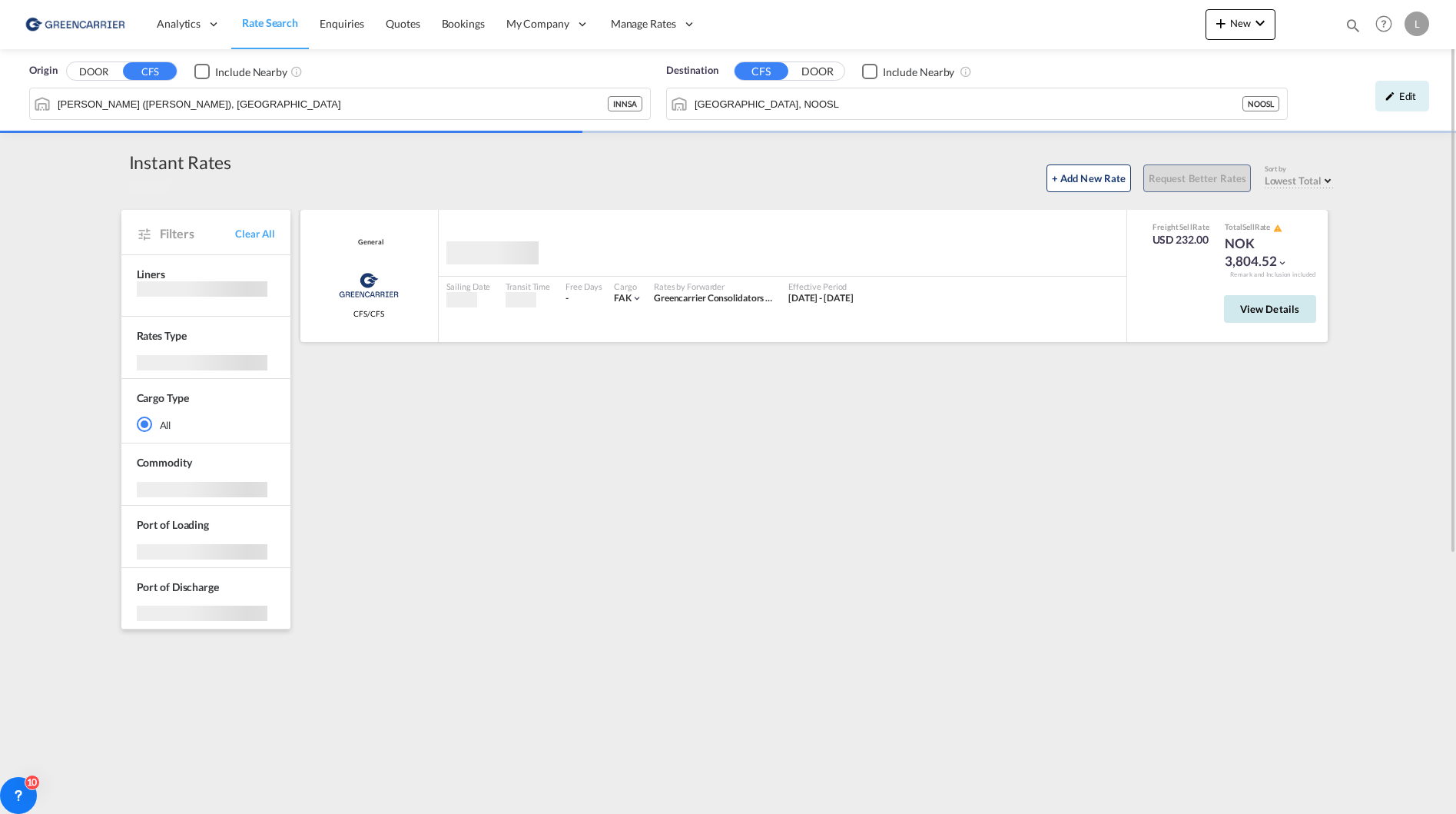
click at [1274, 317] on button "View Details" at bounding box center [1269, 308] width 92 height 27
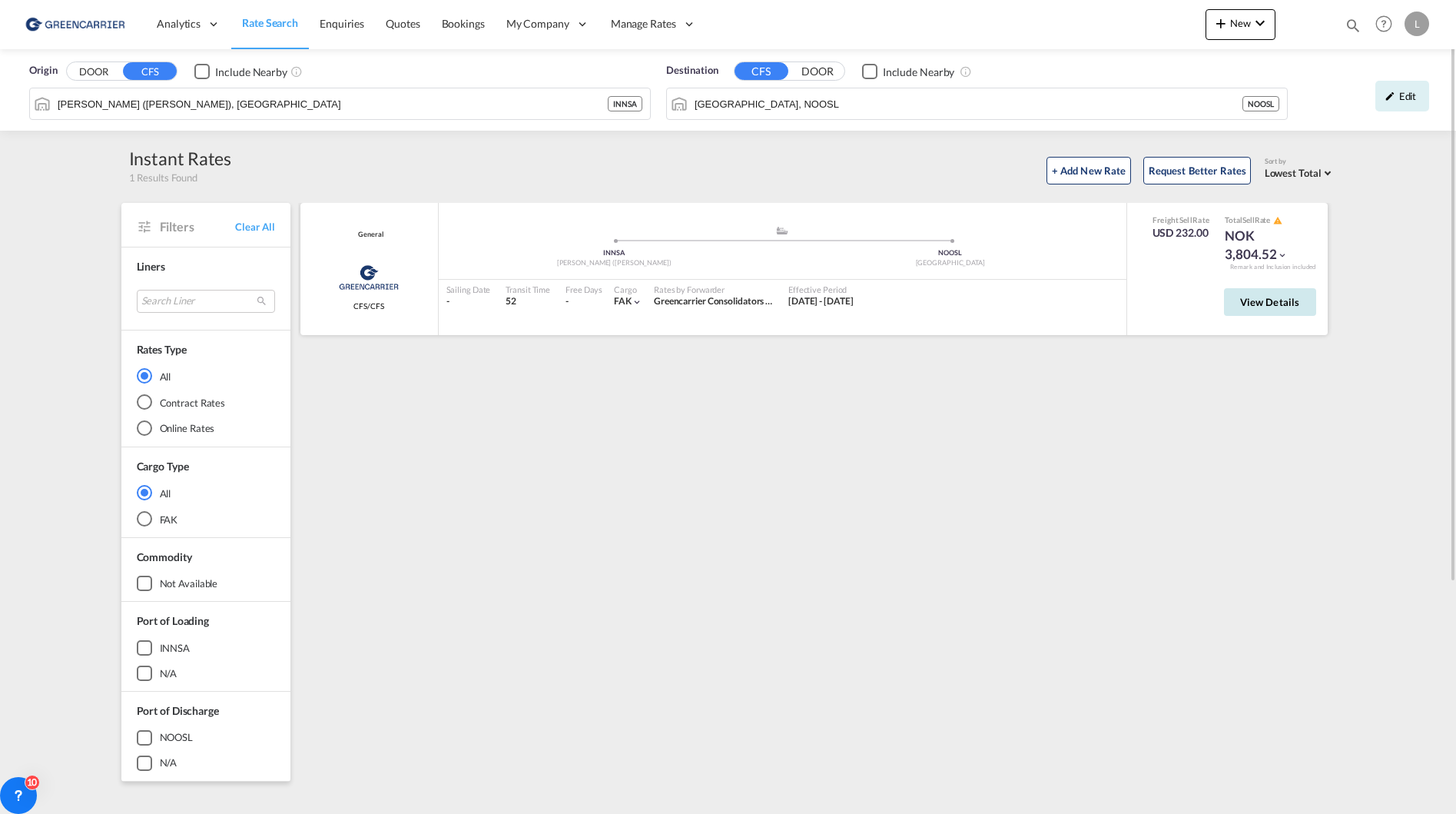
click at [1253, 313] on button "View Details" at bounding box center [1269, 301] width 92 height 27
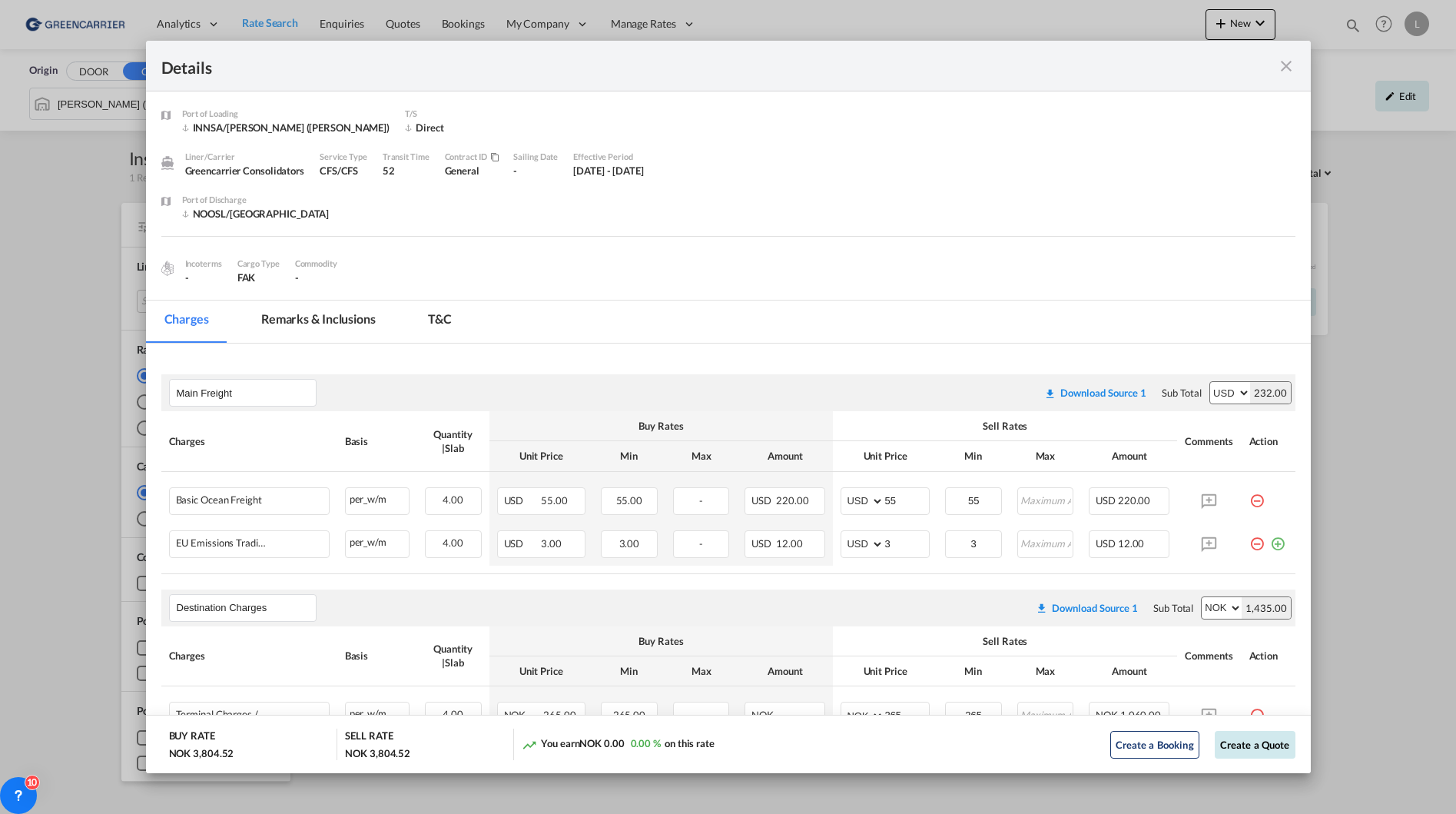
click at [1231, 745] on button "Create a Quote" at bounding box center [1255, 744] width 81 height 27
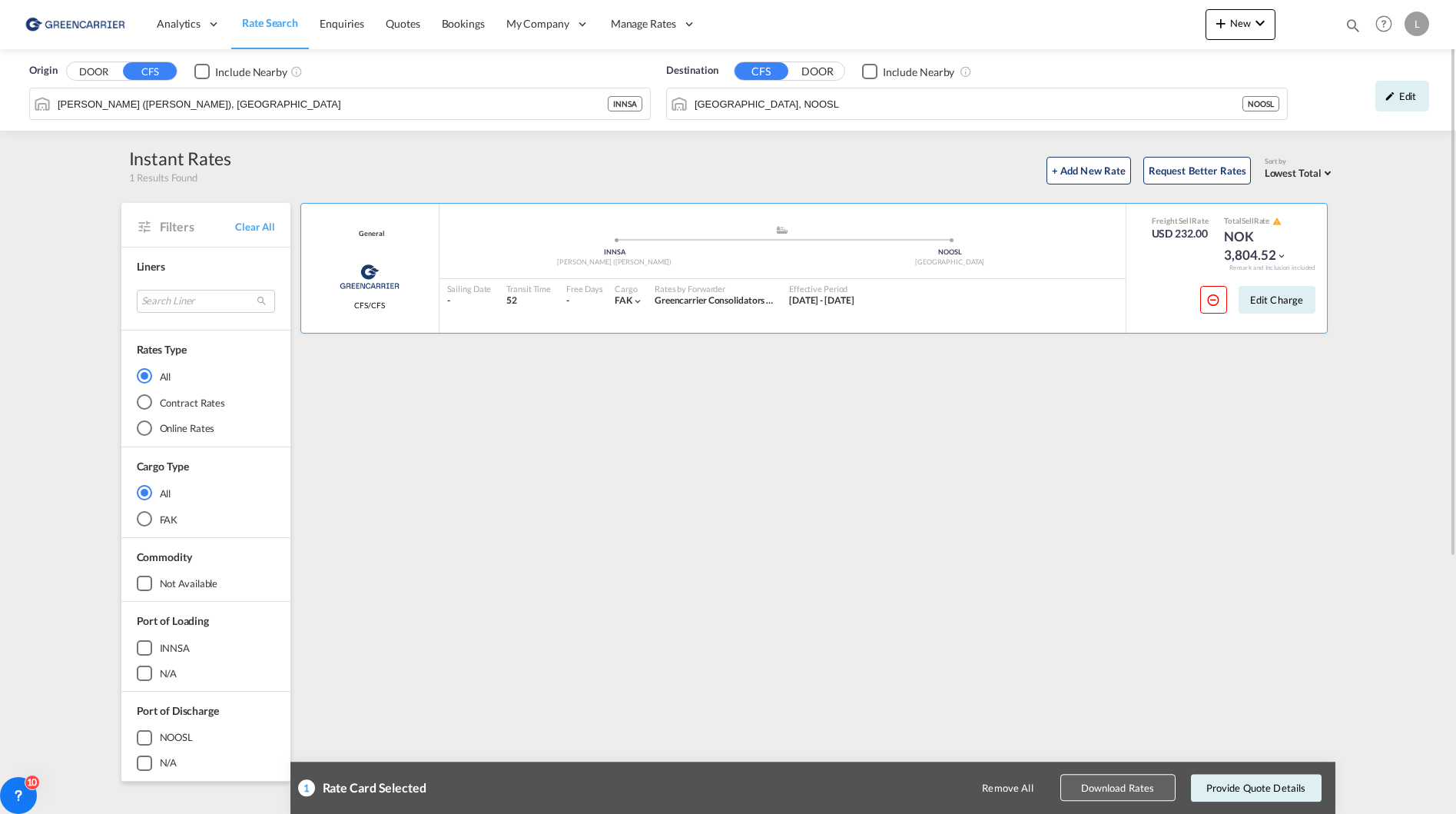
click at [1142, 794] on button "Download Rates" at bounding box center [1117, 788] width 115 height 27
click at [1110, 490] on div "General Greencarrier Consolidators CFS/CFS added by you .a{fill:#aaa8ad;} .a{fi…" at bounding box center [816, 664] width 1037 height 922
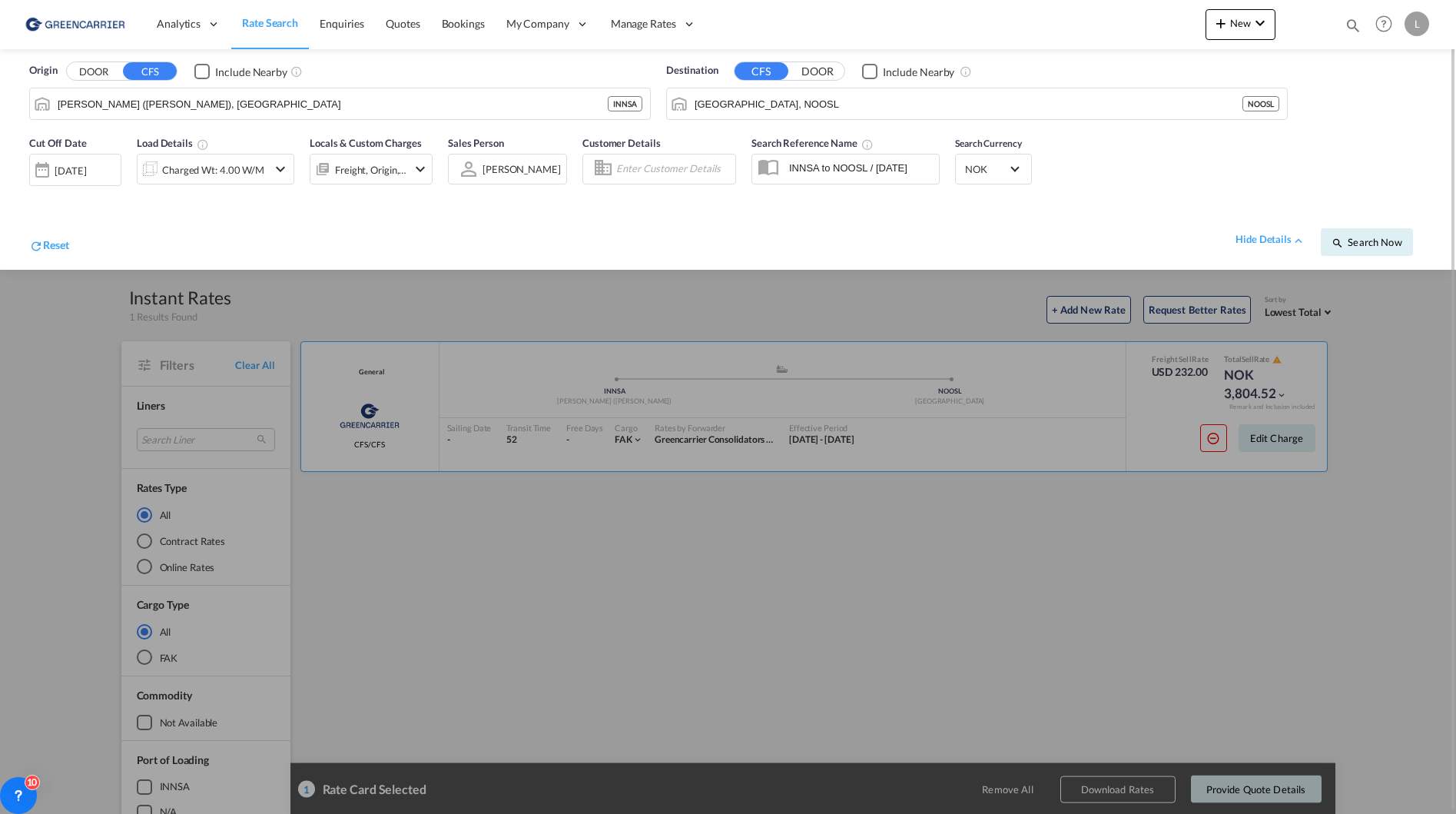
click at [565, 586] on div at bounding box center [728, 407] width 1456 height 814
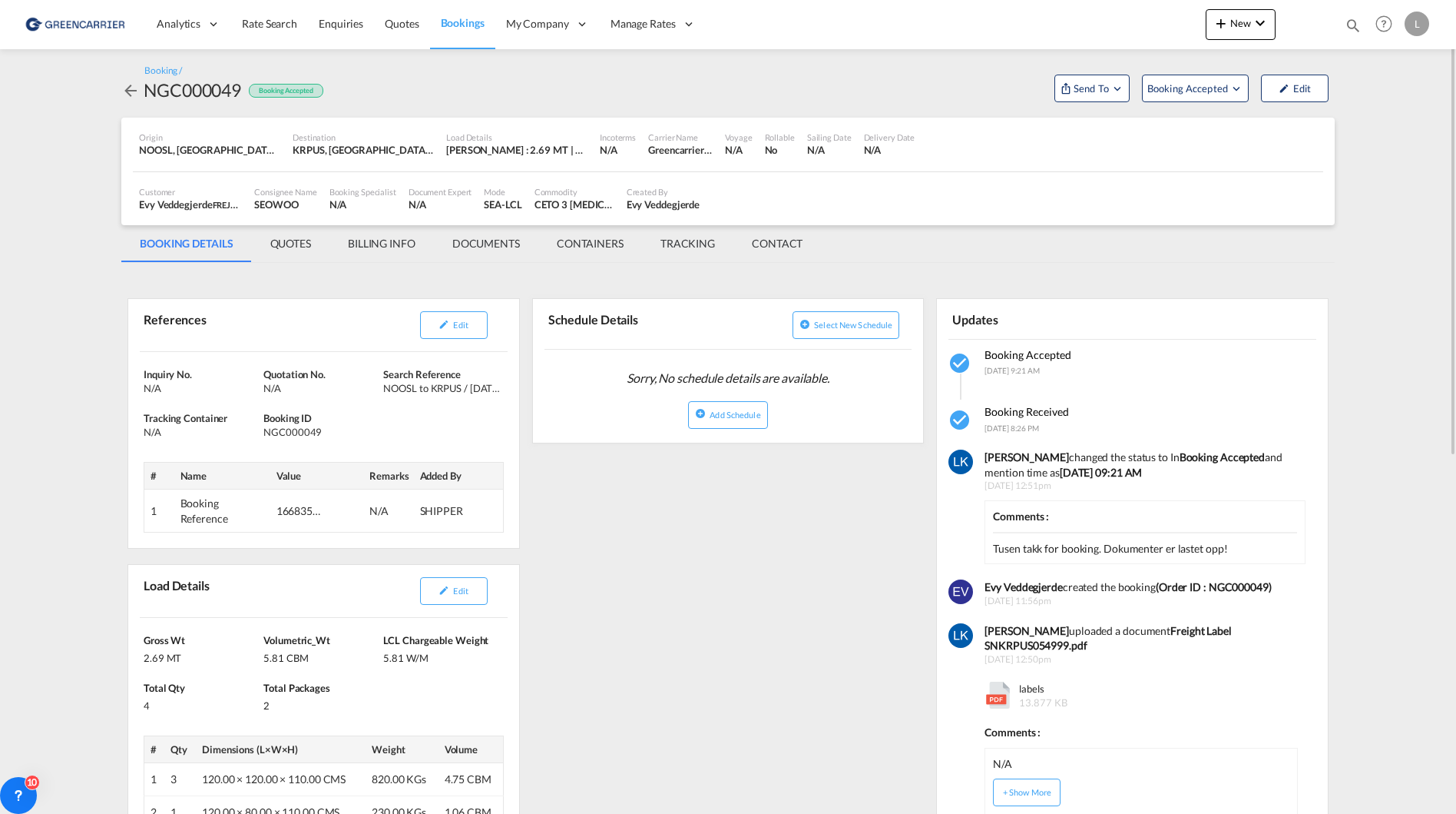
drag, startPoint x: 511, startPoint y: 238, endPoint x: 516, endPoint y: 228, distance: 11.2
click at [511, 238] on md-tab-item "DOCUMENTS" at bounding box center [485, 243] width 104 height 37
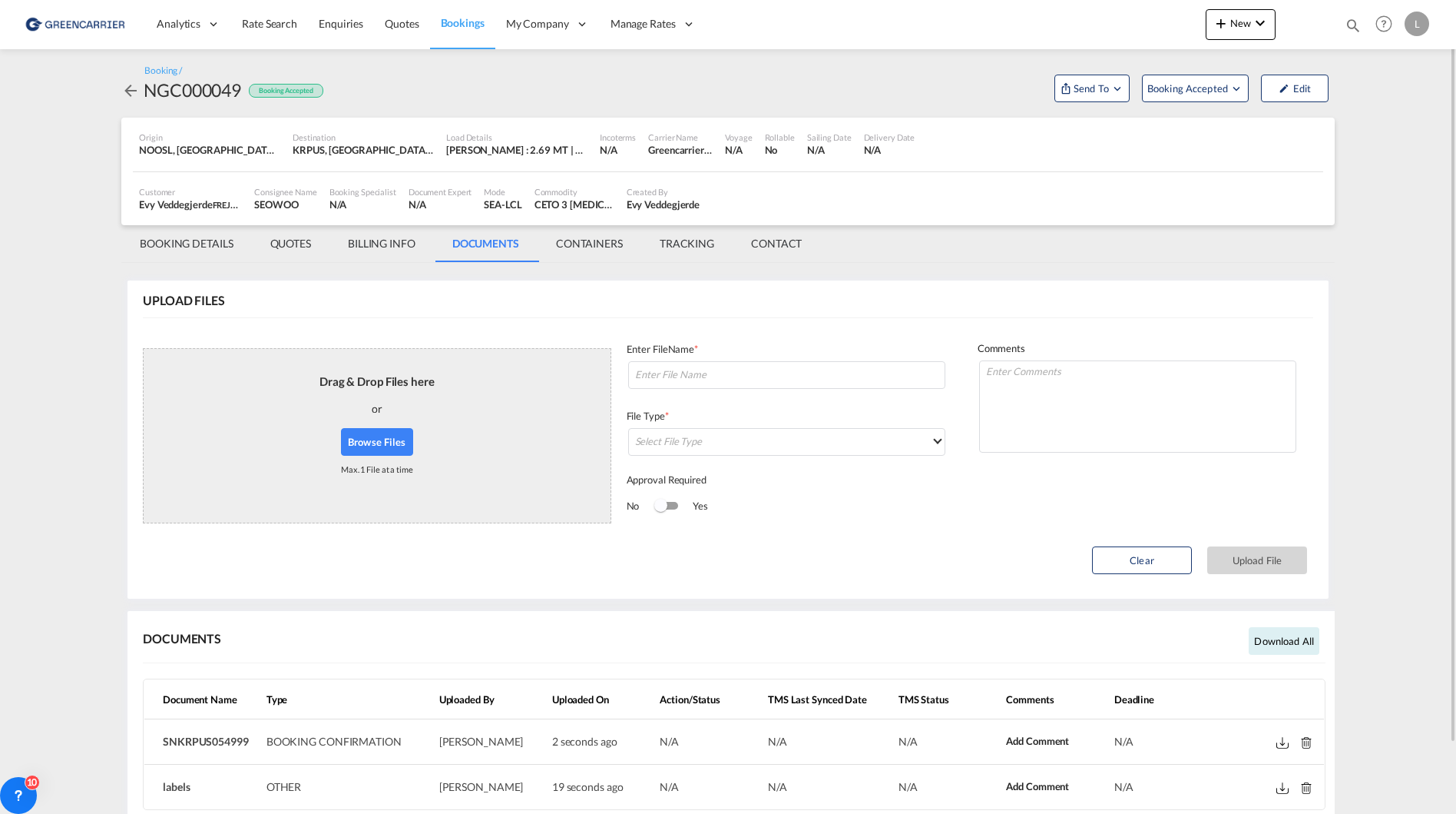
click at [82, 589] on md-content "Analytics Reports Dashboard Rate Search Enquiries Quotes Bookings" at bounding box center [728, 407] width 1456 height 814
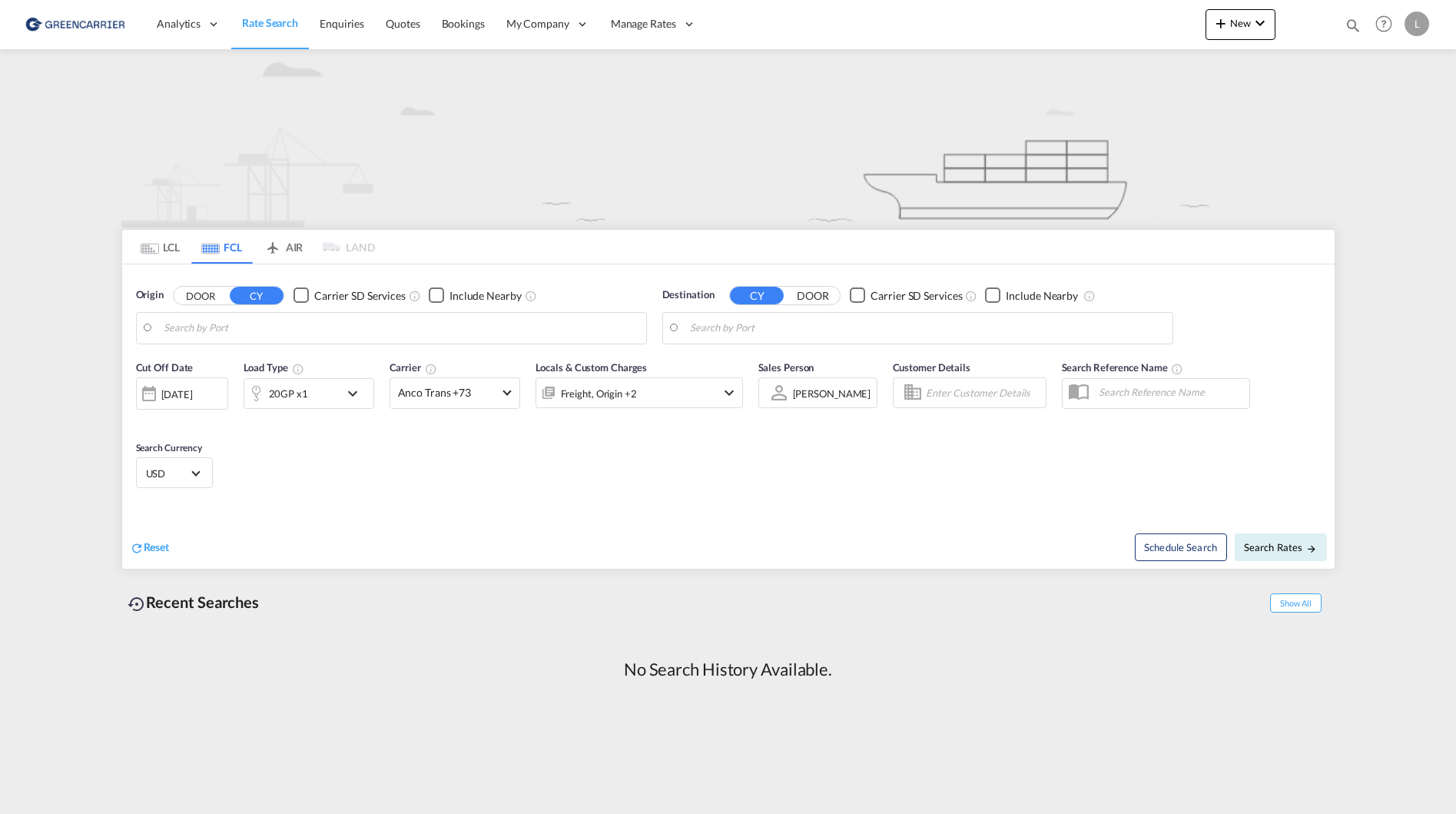
click at [91, 25] on img at bounding box center [75, 23] width 103 height 35
click at [178, 243] on md-tab-item "LCL" at bounding box center [160, 247] width 61 height 34
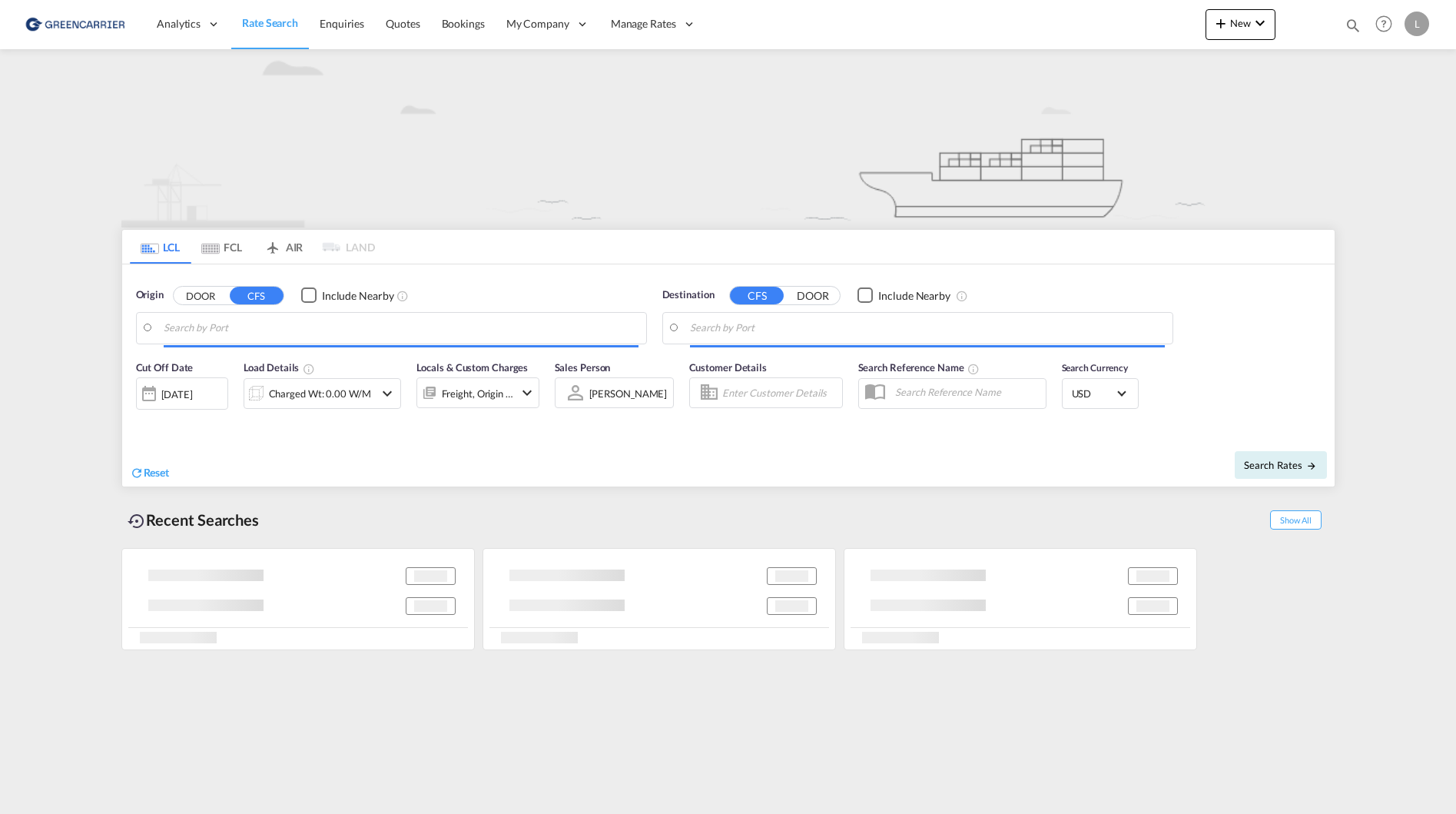
click at [243, 316] on input "Search by Port" at bounding box center [401, 328] width 475 height 23
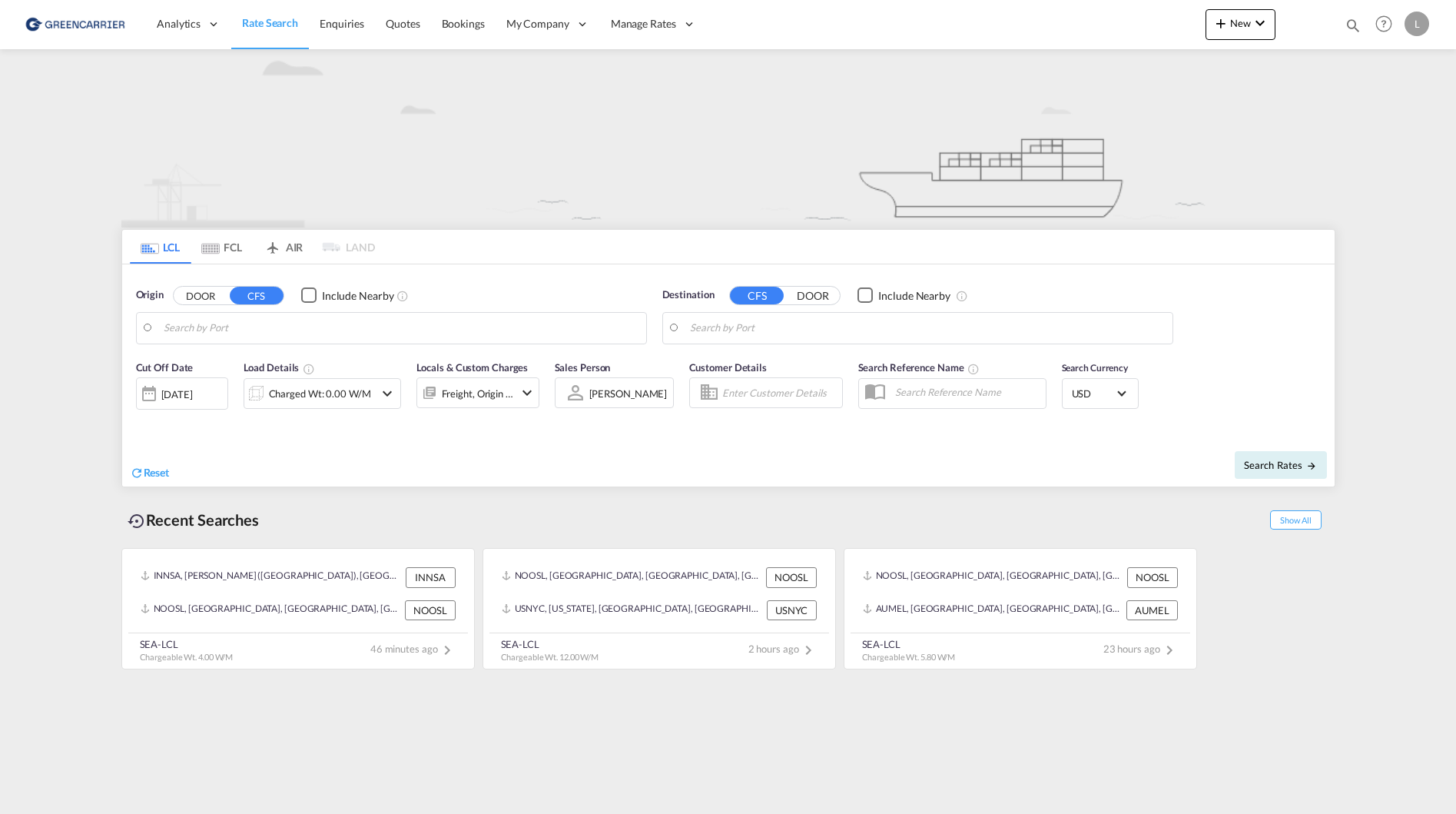
click at [205, 326] on body "Analytics Reports Dashboard Rate Search Enquiries Quotes Bookings" at bounding box center [728, 407] width 1456 height 814
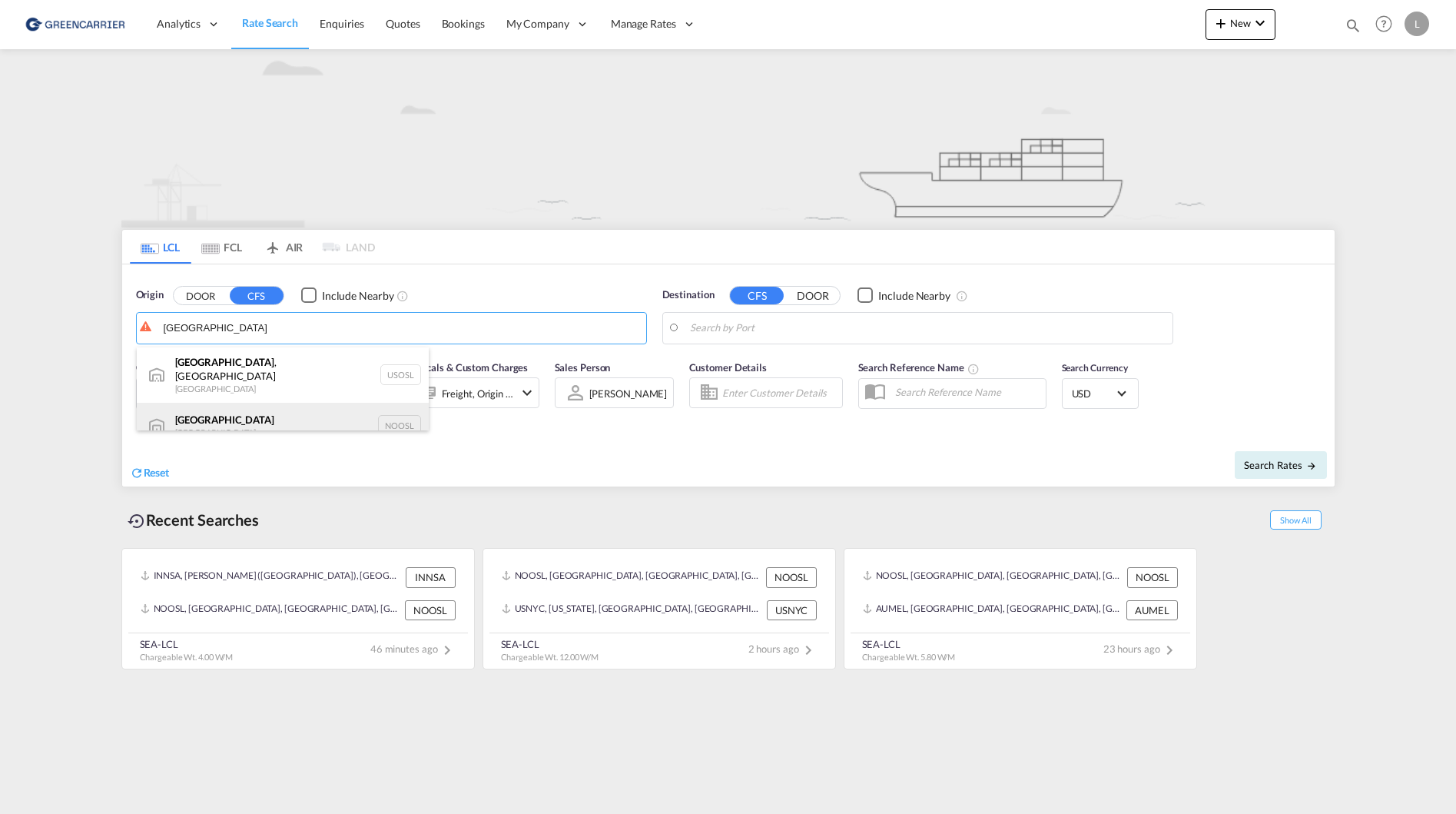
click at [249, 417] on div "Oslo Norway NOOSL" at bounding box center [283, 425] width 292 height 46
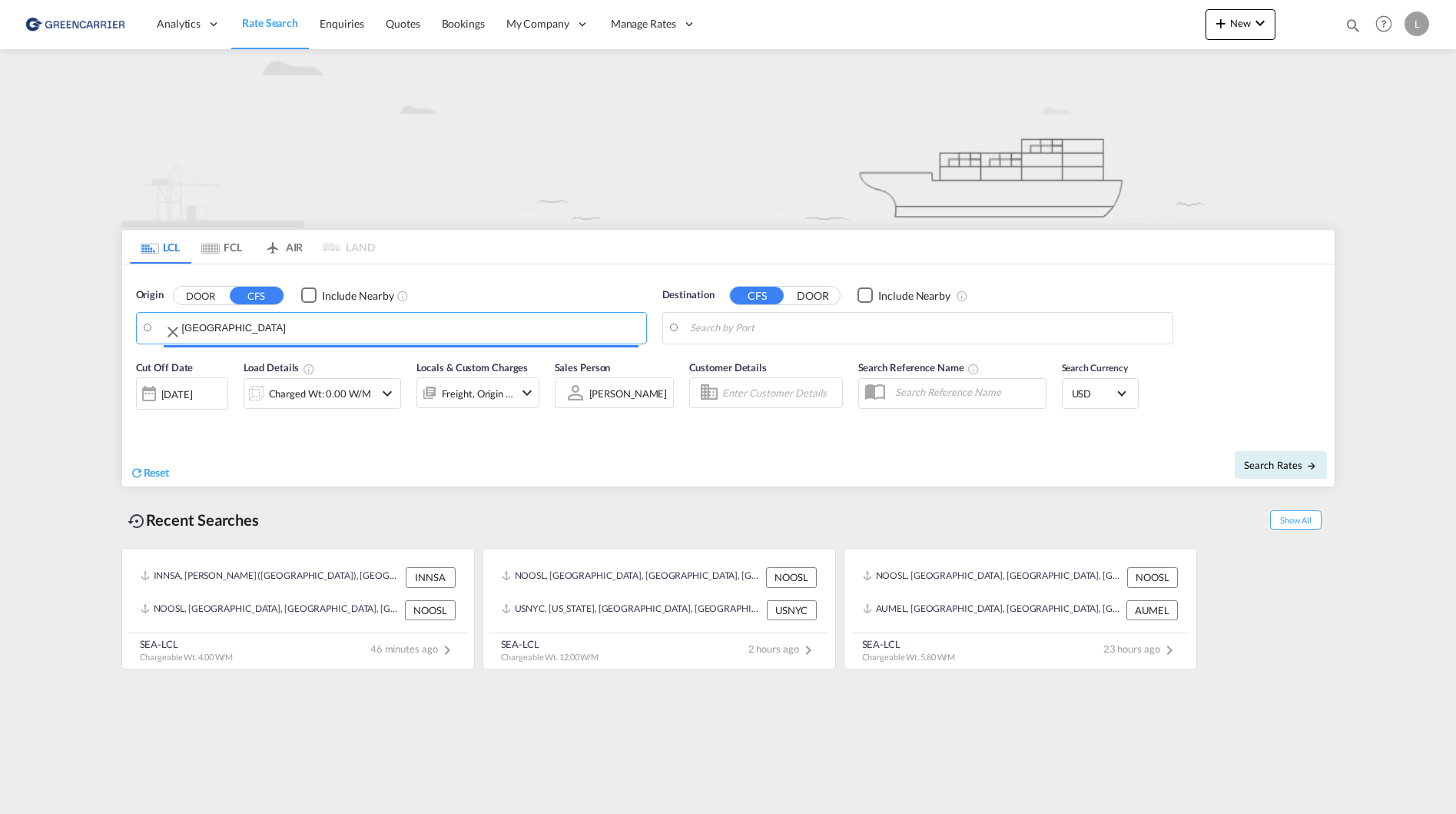
type input "[GEOGRAPHIC_DATA], NOOSL"
click at [862, 330] on body "Analytics Reports Dashboard Rate Search Enquiries Quotes Bookings" at bounding box center [728, 407] width 1456 height 814
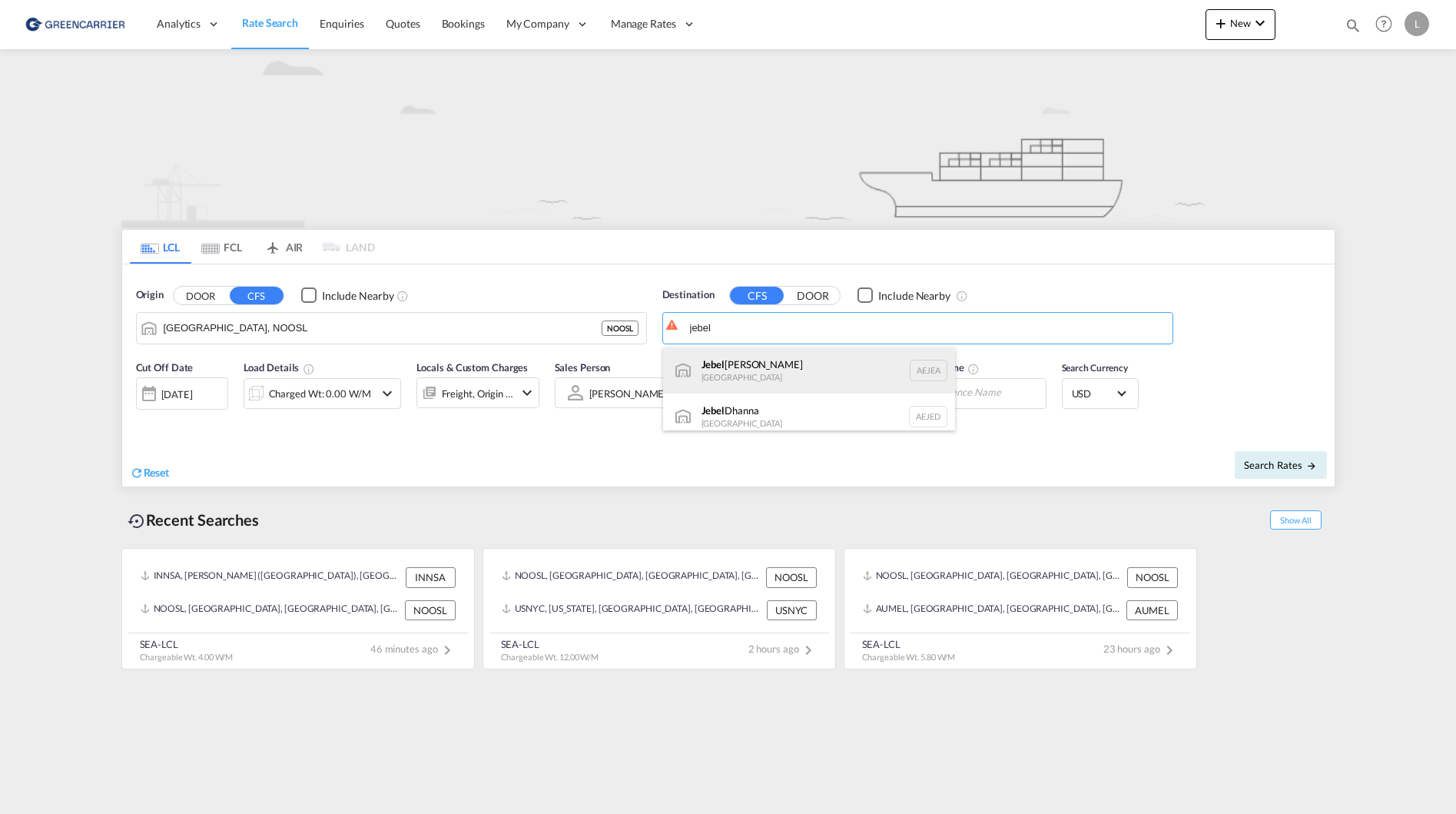
click at [806, 368] on div "Jebel Ali United Arab Emirates AEJEA" at bounding box center [808, 370] width 292 height 46
type input "Jebel Ali, AEJEA"
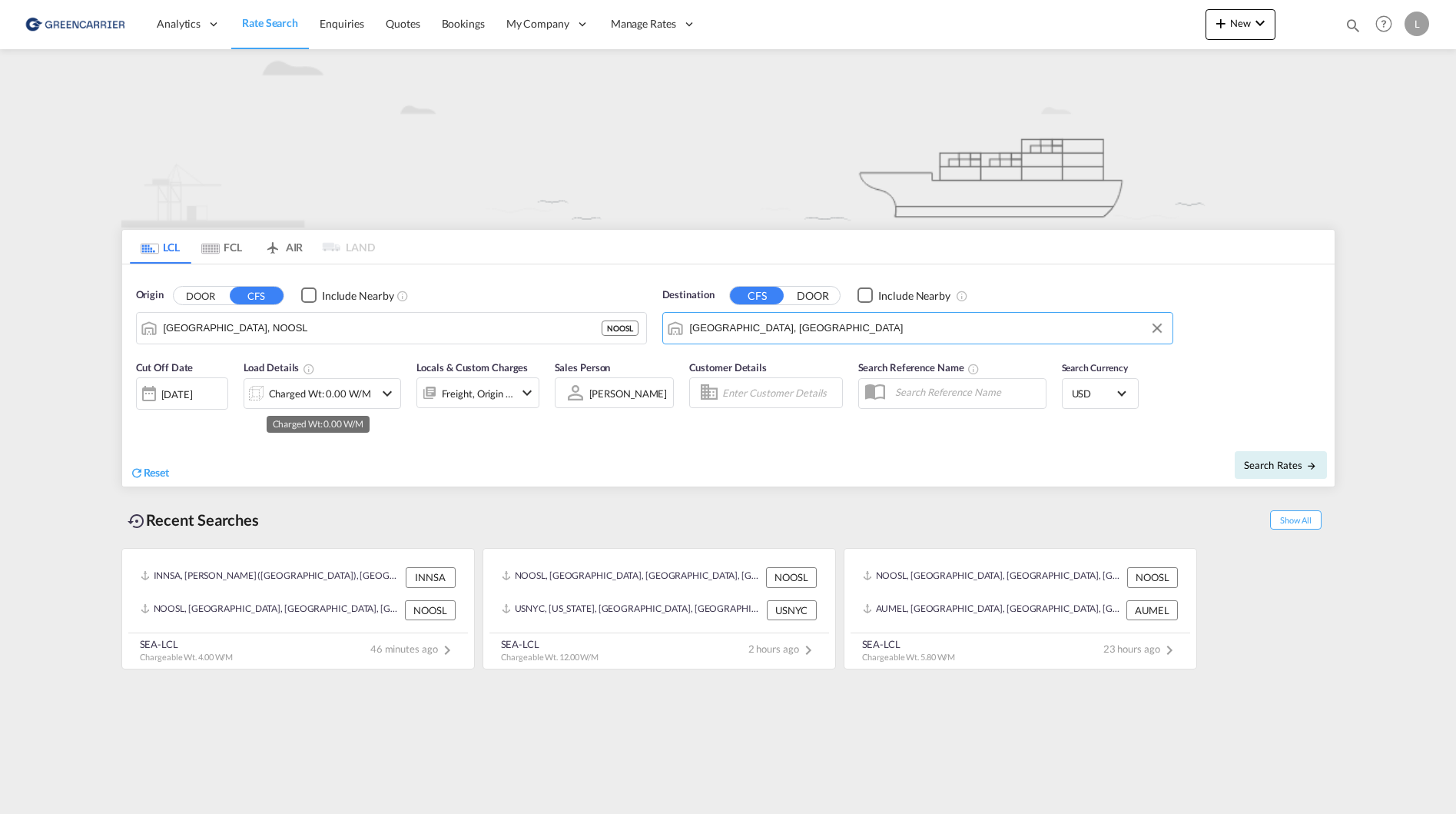
click at [330, 398] on div "Charged Wt: 0.00 W/M" at bounding box center [319, 392] width 102 height 22
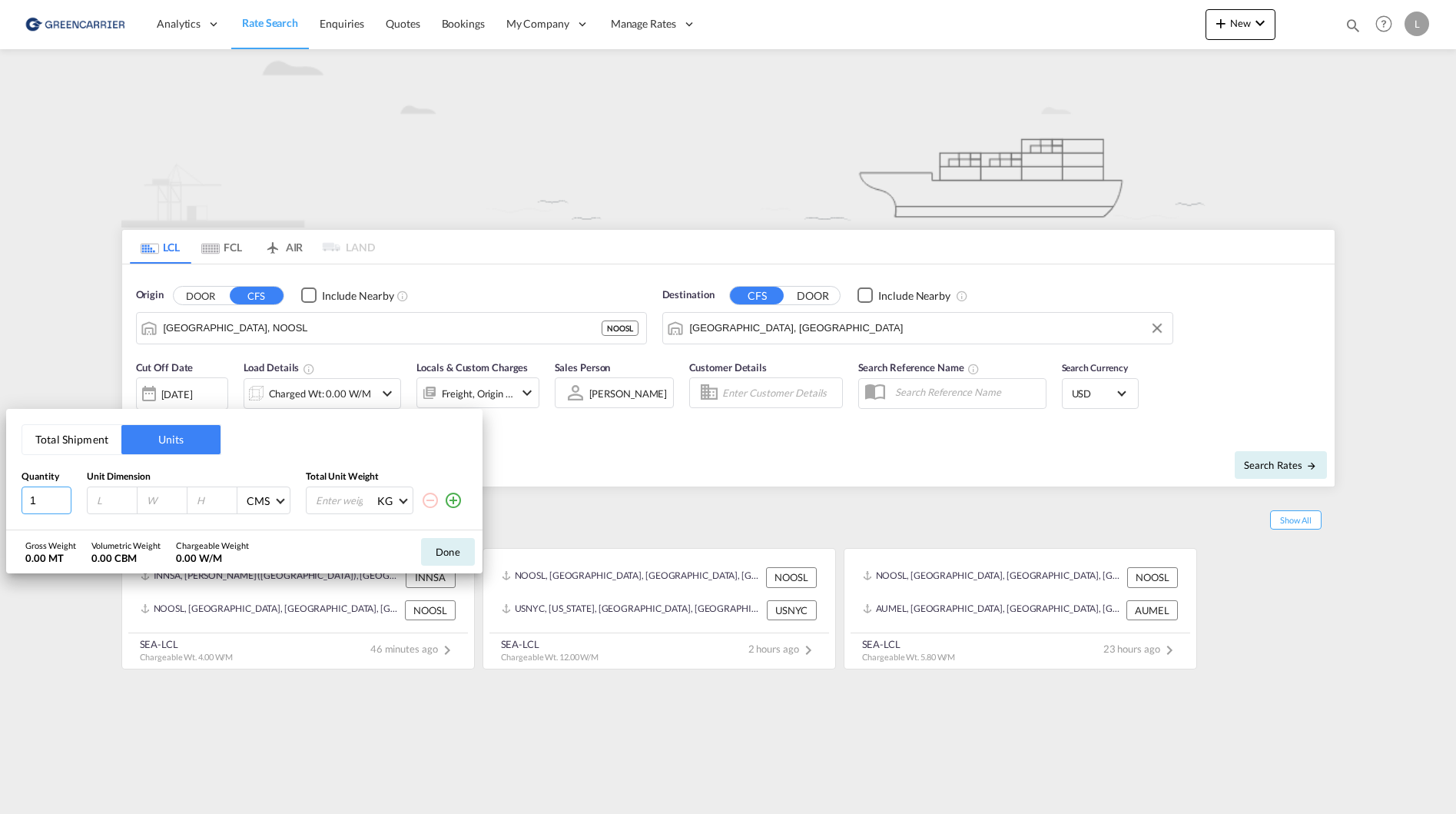
drag, startPoint x: 55, startPoint y: 500, endPoint x: -75, endPoint y: 490, distance: 130.4
click at [0, 490] on html "Analytics Reports Dashboard Rate Search Enquiries Quotes" at bounding box center [728, 407] width 1456 height 814
type input "4"
type input "120"
type input "80"
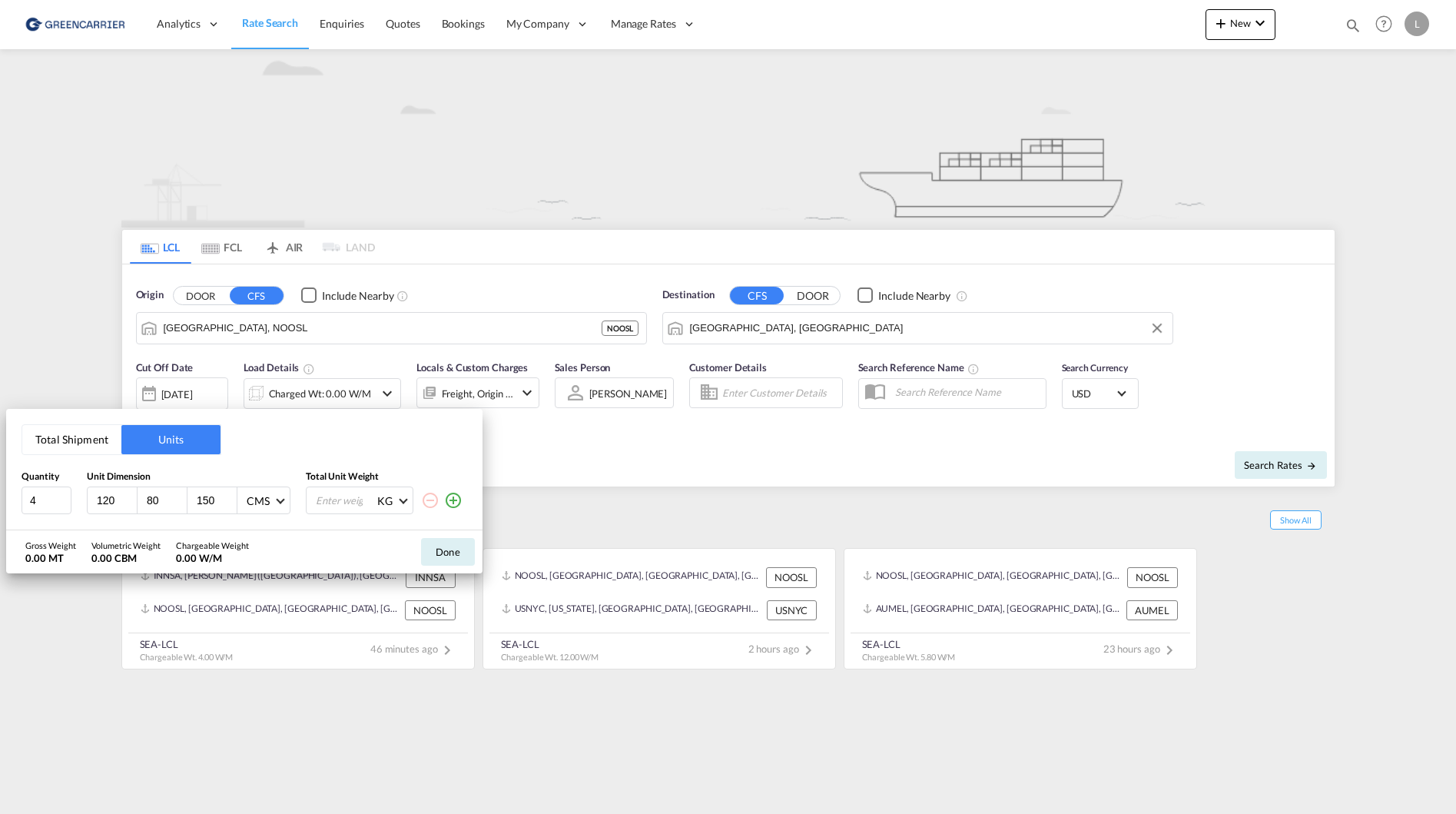
type input "150"
click at [341, 509] on input "1000" at bounding box center [345, 500] width 61 height 26
type input "100"
click at [444, 553] on button "Done" at bounding box center [447, 551] width 54 height 27
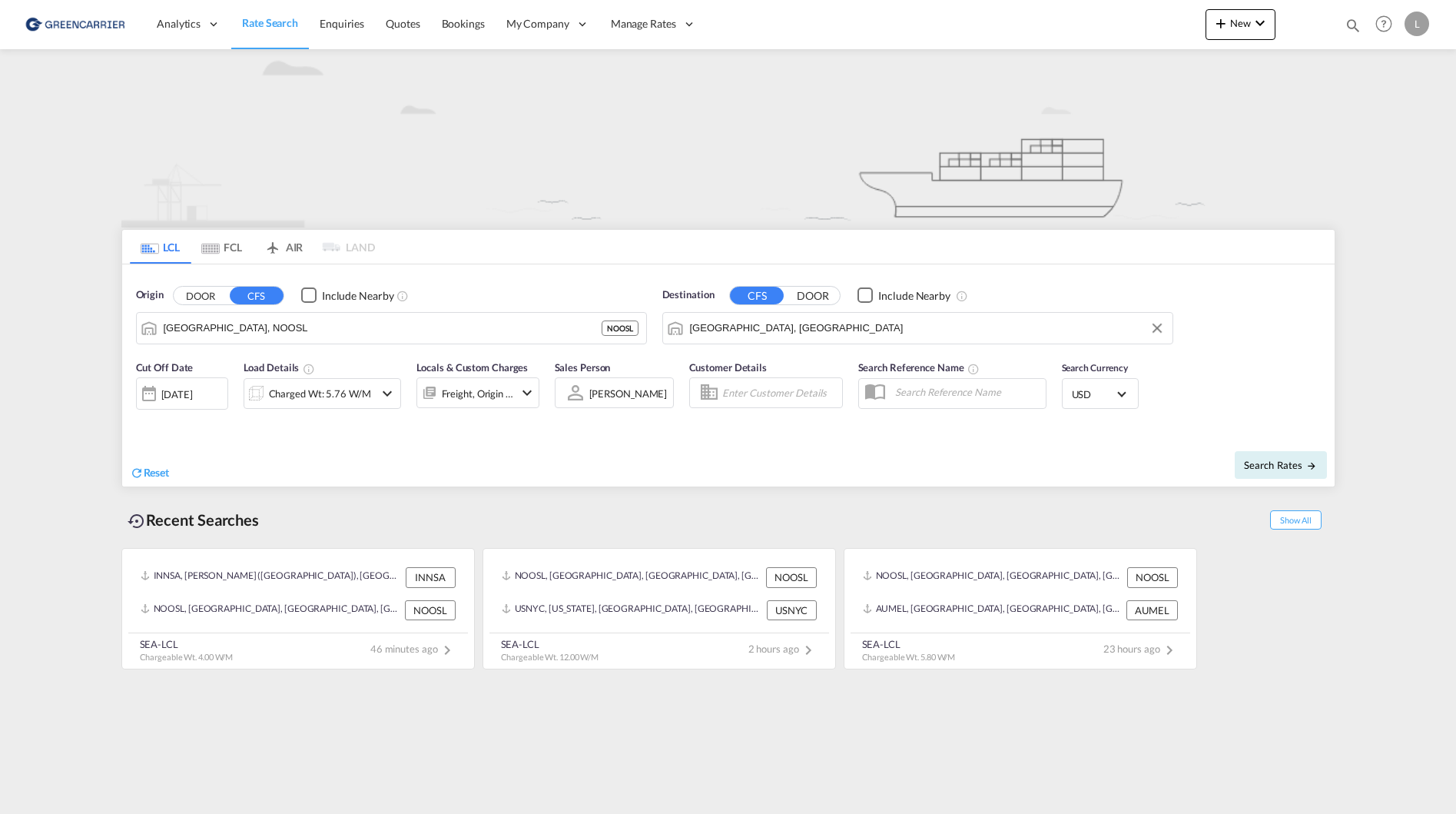
click at [1116, 394] on md-select-value "USD" at bounding box center [1100, 392] width 60 height 22
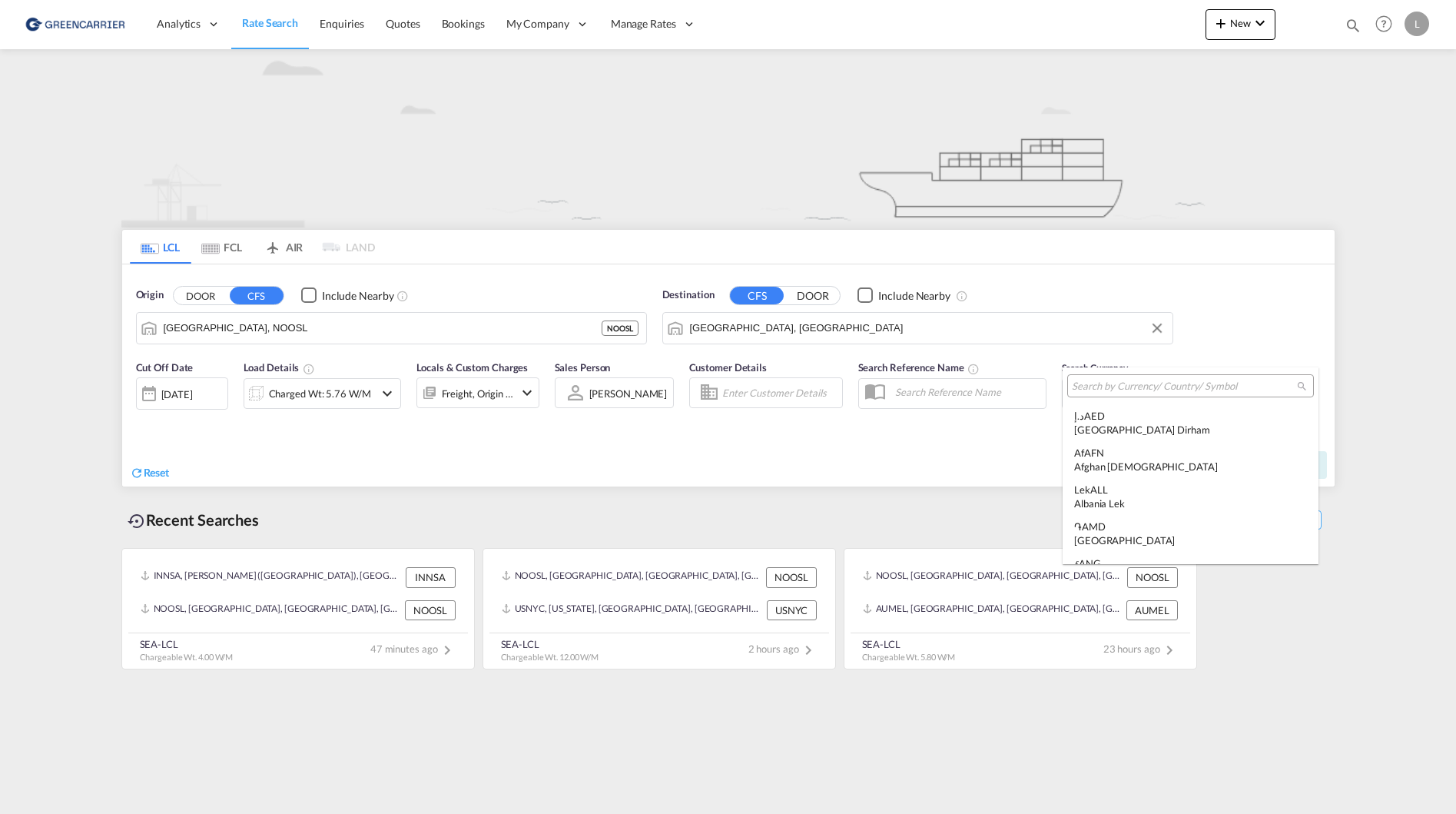
scroll to position [5304, 0]
click at [1119, 392] on input "search" at bounding box center [1184, 386] width 225 height 14
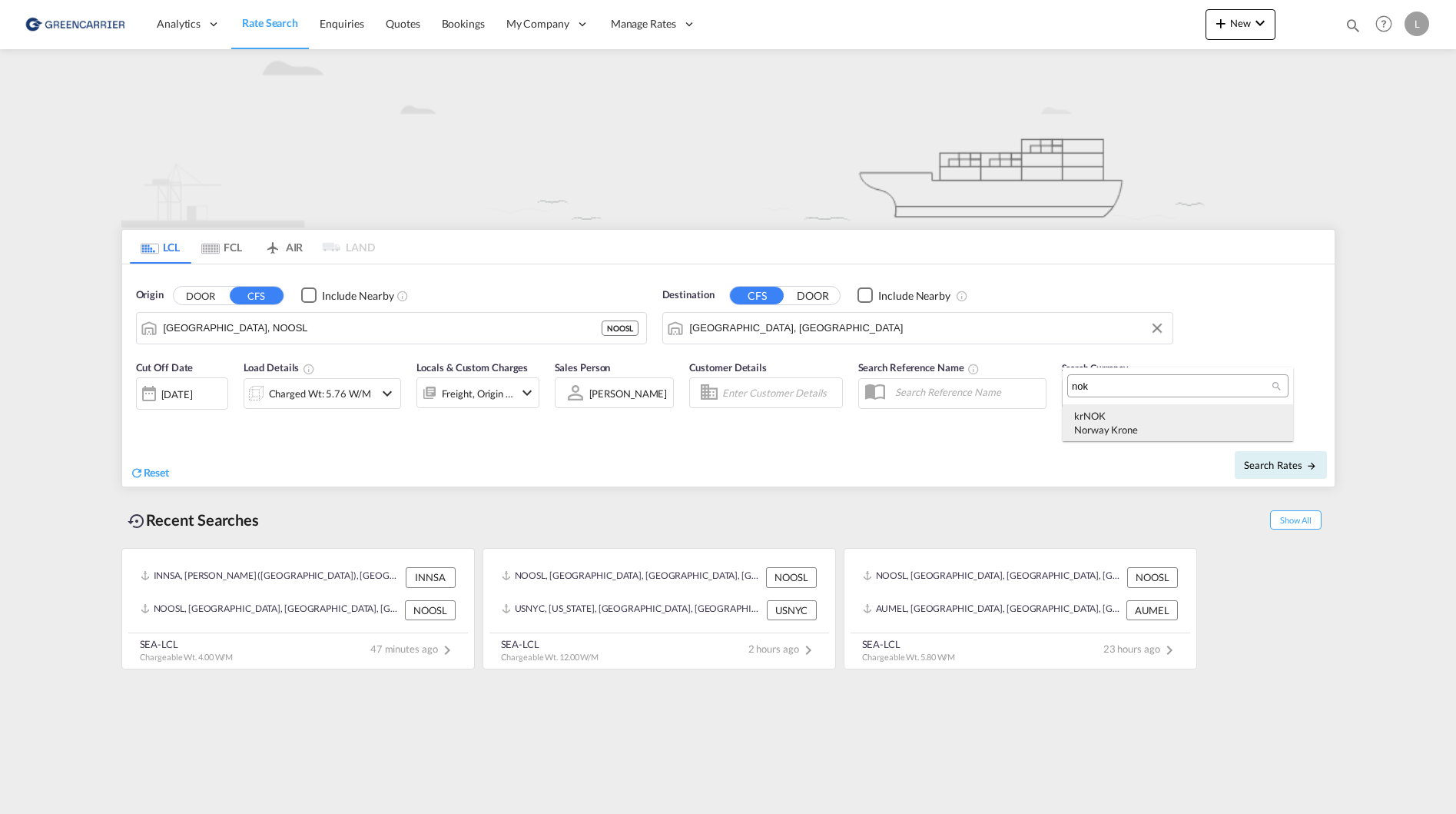
type input "nok"
click at [1130, 406] on md-option "kr NOK Norway Krone" at bounding box center [1177, 422] width 230 height 37
click at [1255, 459] on span "Search Rates" at bounding box center [1280, 464] width 74 height 12
type input "NOOSL to AEJEA / 13 Aug 2025"
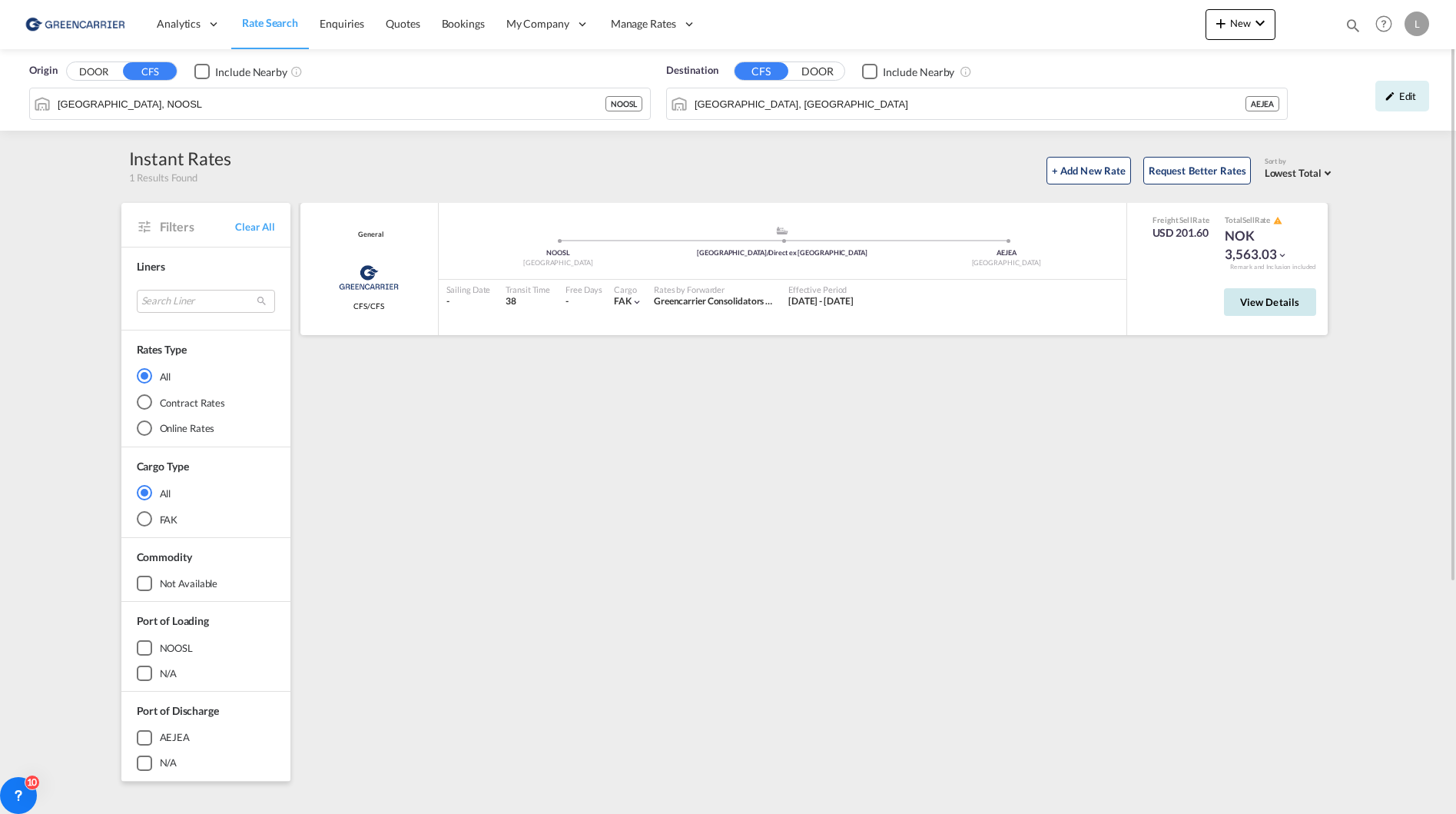
click at [1276, 309] on button "View Details" at bounding box center [1269, 301] width 92 height 27
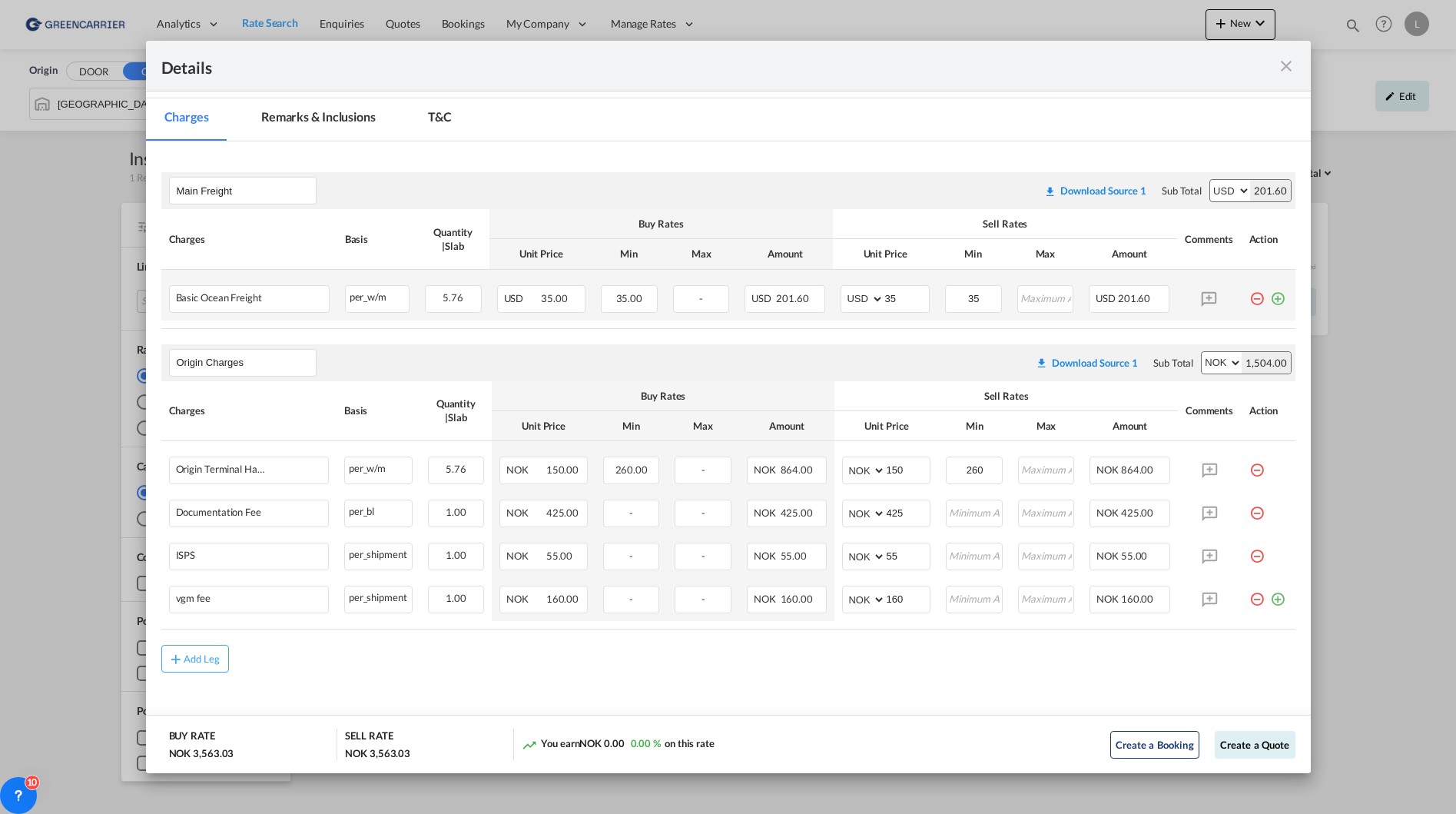
scroll to position [205, 0]
click at [1223, 746] on button "Create a Quote" at bounding box center [1255, 744] width 81 height 27
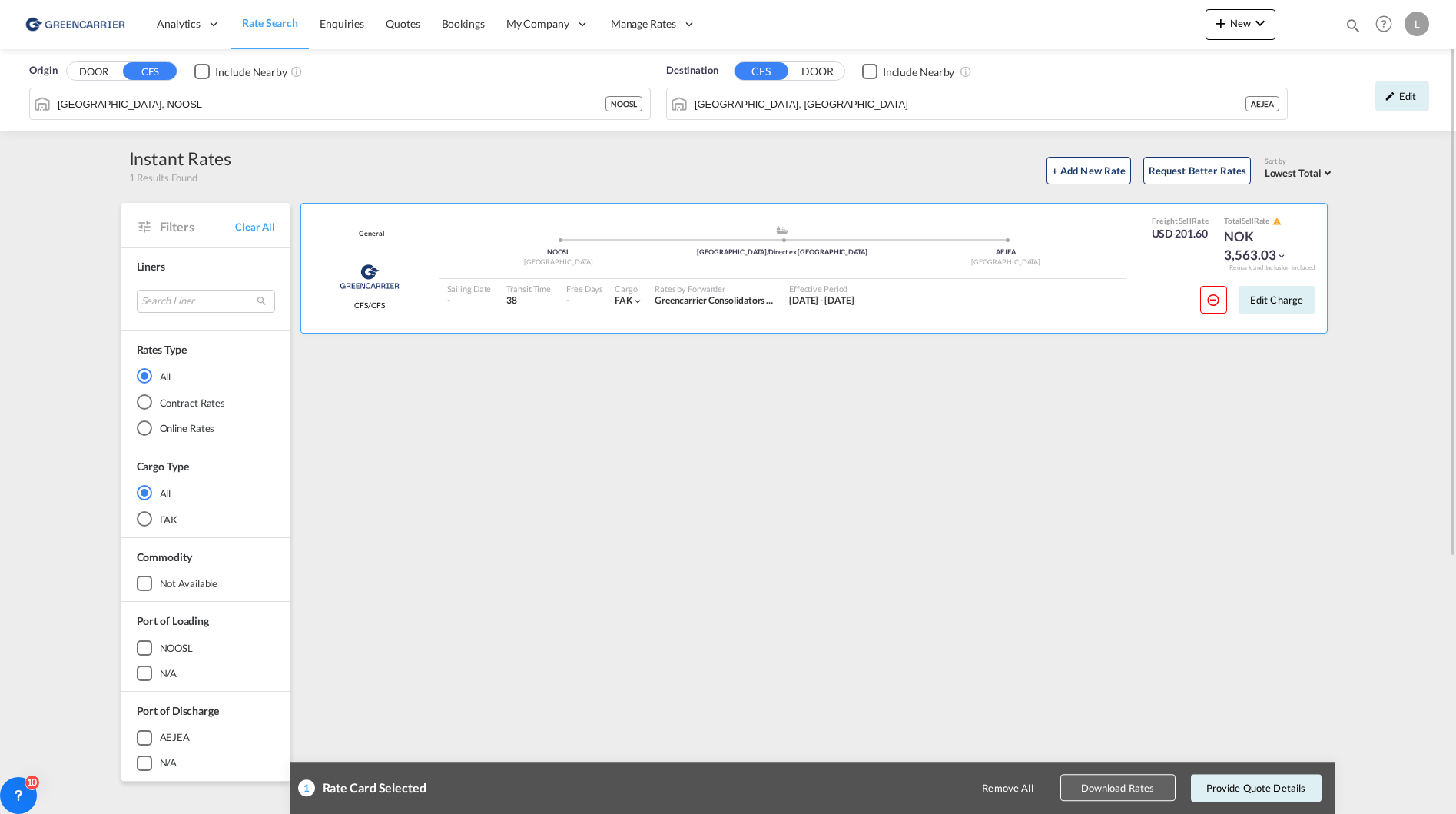
click at [1155, 792] on button "Download Rates" at bounding box center [1117, 788] width 115 height 27
click at [1301, 471] on div "General Greencarrier Consolidators CFS/CFS added by you .a{fill:#aaa8ad;} .a{fi…" at bounding box center [816, 664] width 1037 height 922
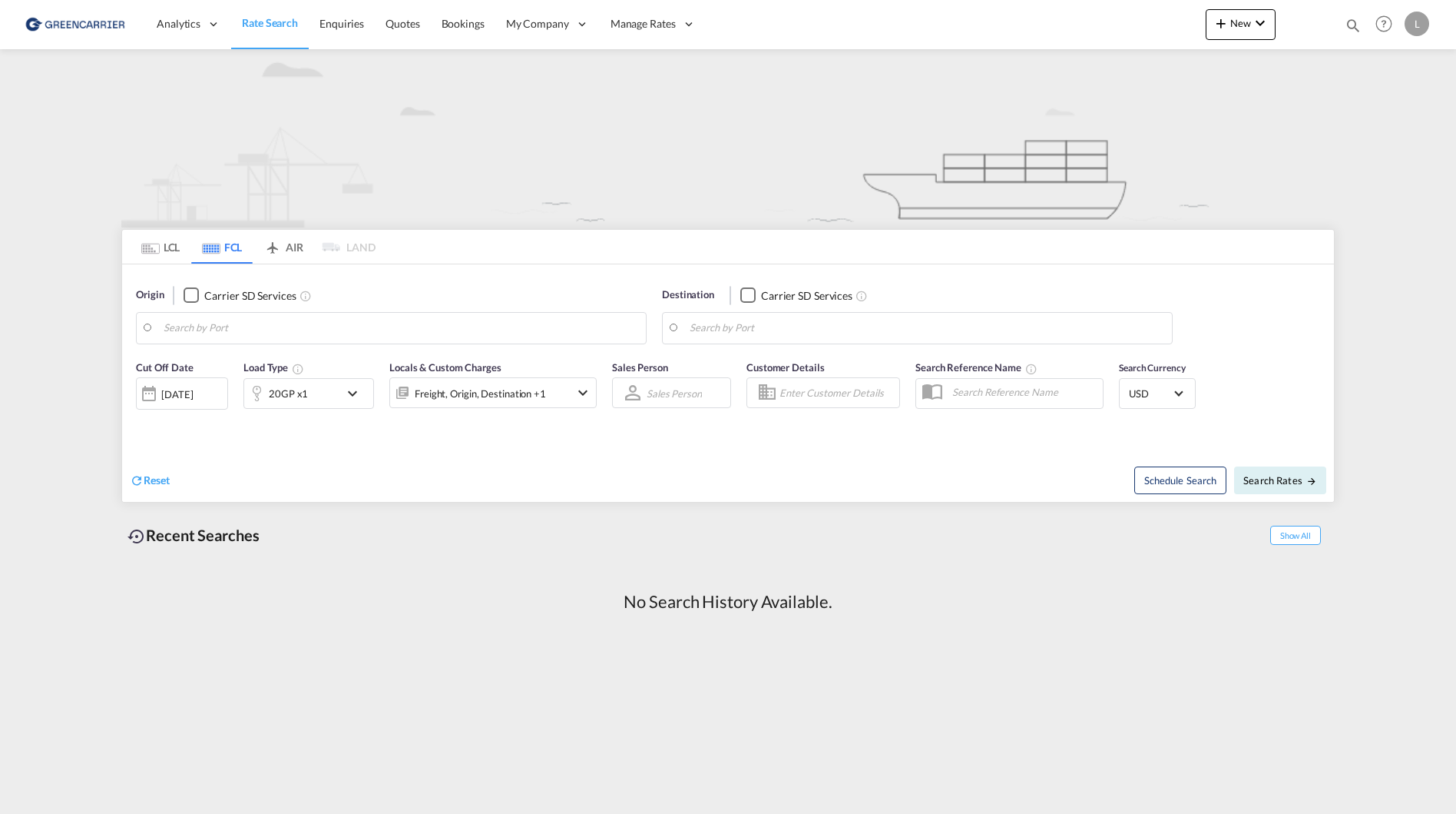
click at [161, 251] on md-tab-item "LCL" at bounding box center [160, 247] width 61 height 34
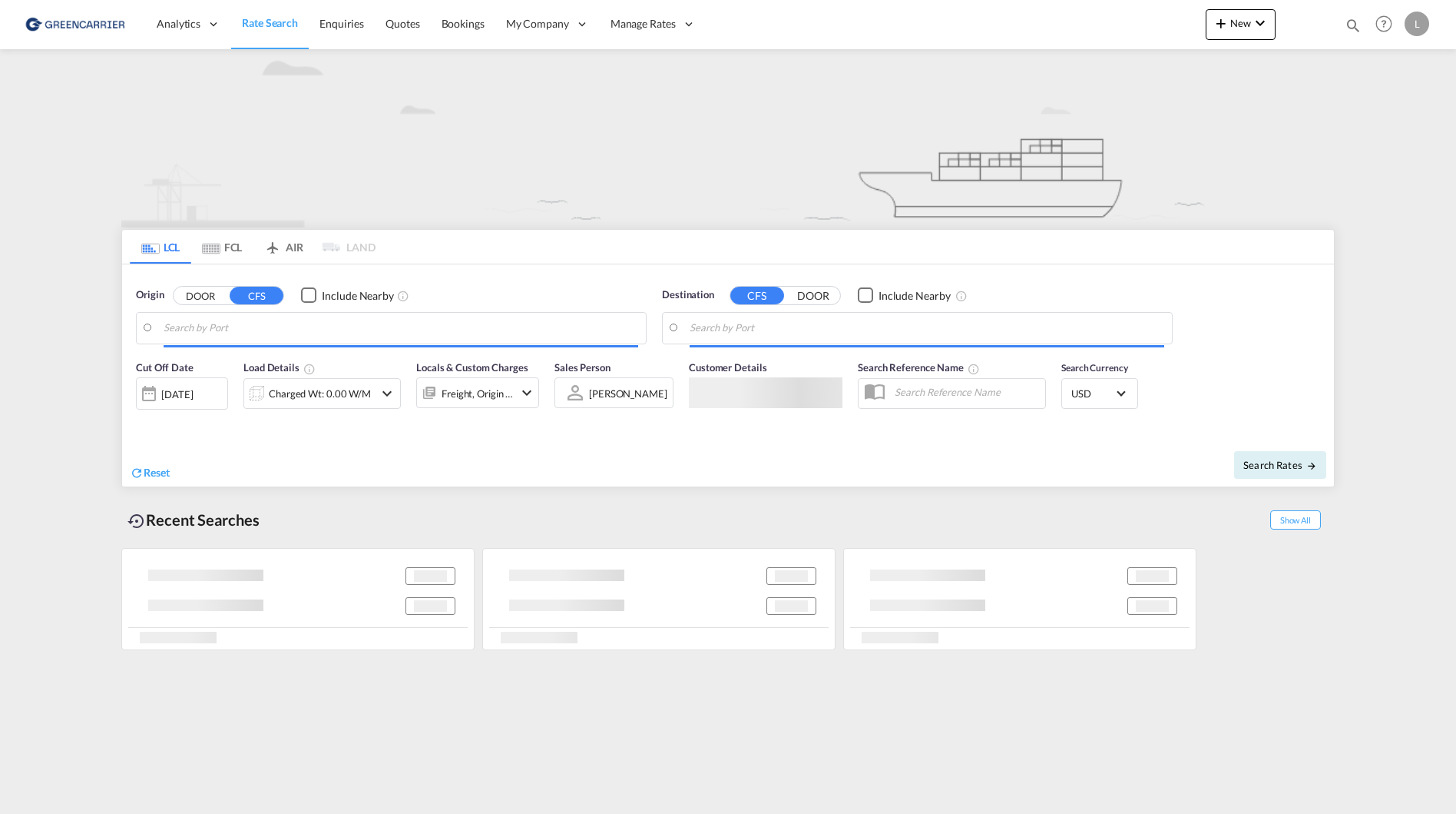
click at [220, 328] on input "Search by Port" at bounding box center [401, 328] width 475 height 23
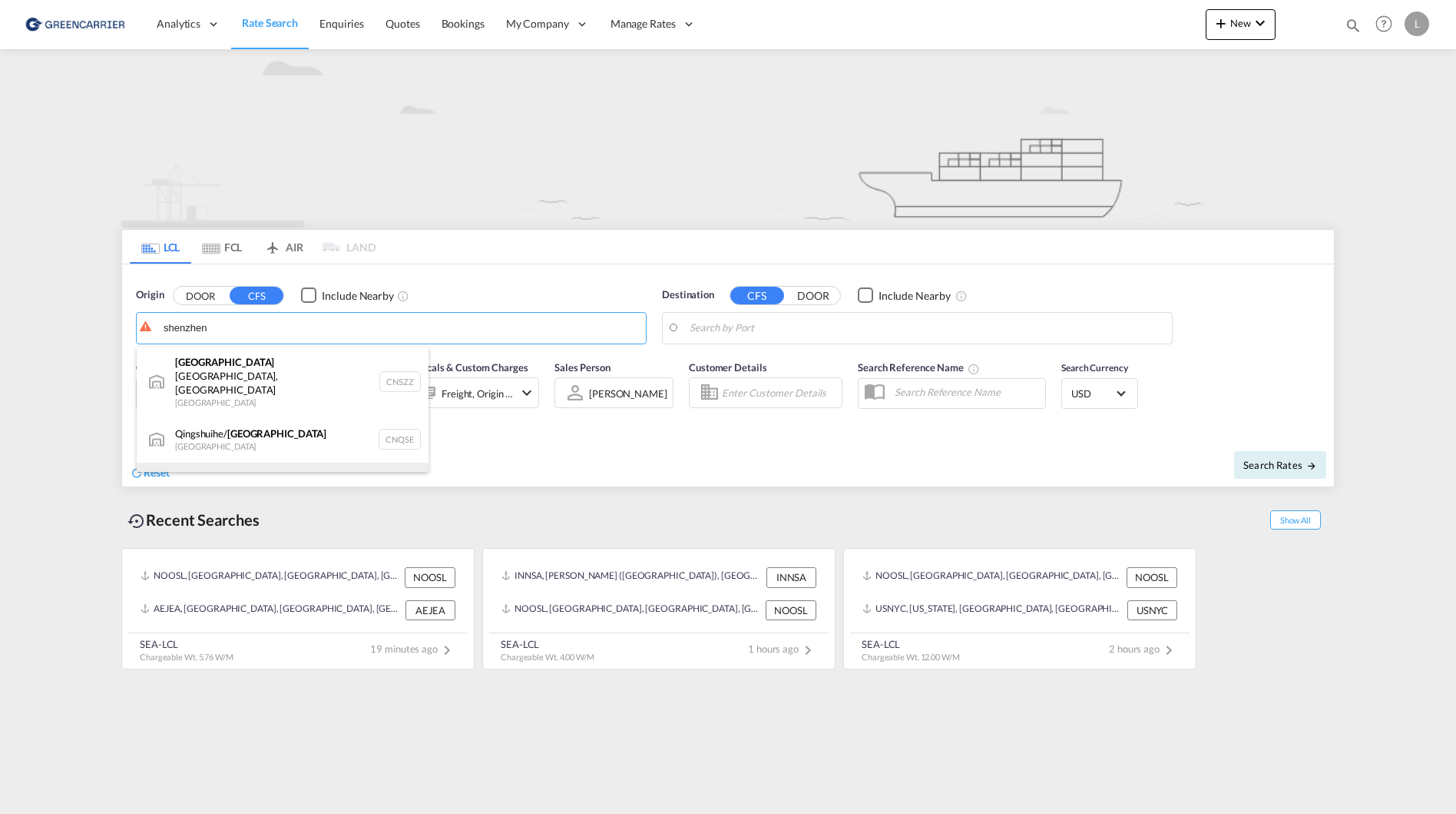
scroll to position [14, 0]
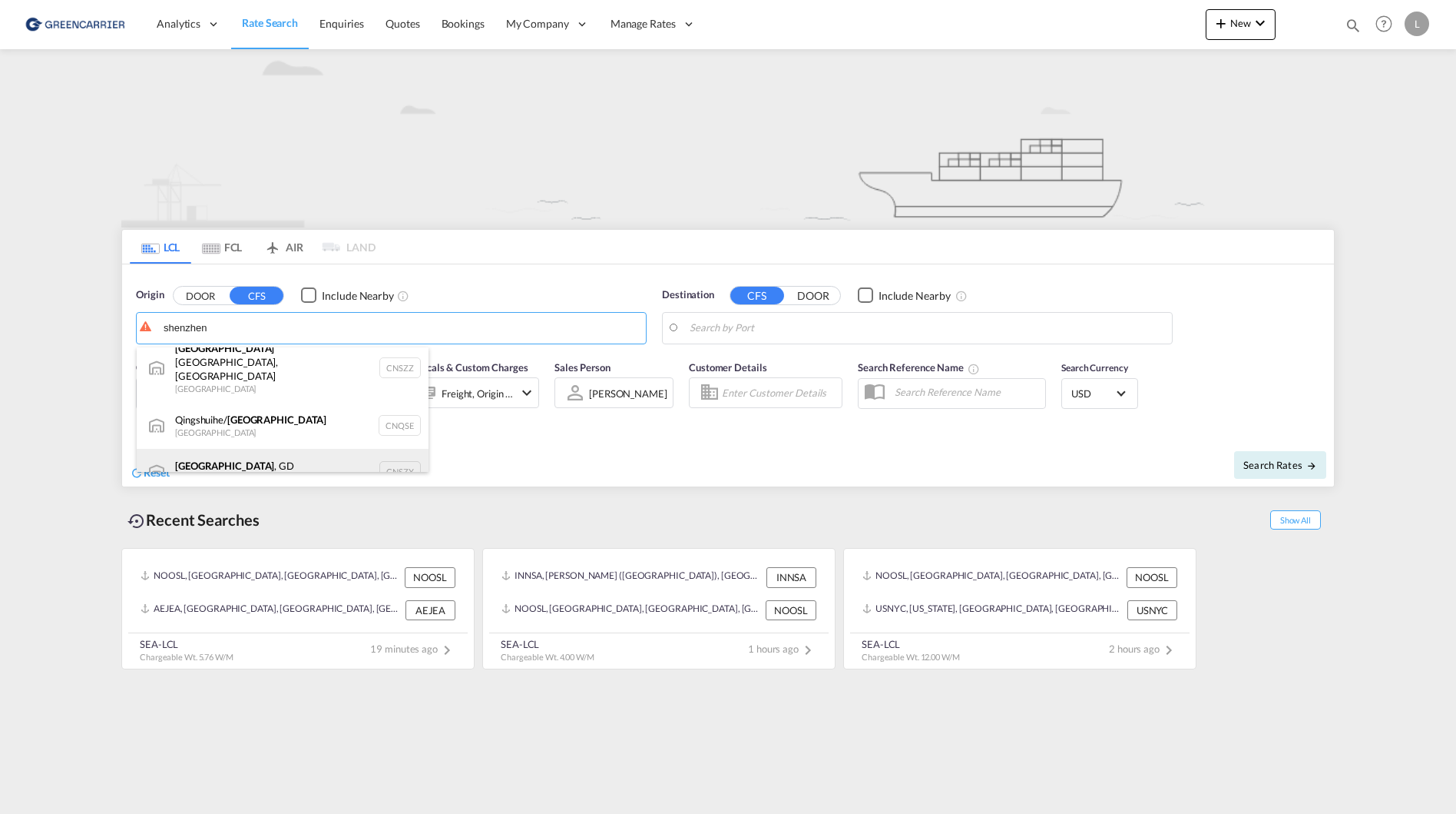
click at [311, 449] on div "[GEOGRAPHIC_DATA] , GD [GEOGRAPHIC_DATA] CNSZX" at bounding box center [283, 471] width 292 height 46
type input "[GEOGRAPHIC_DATA], GD, CNSZX"
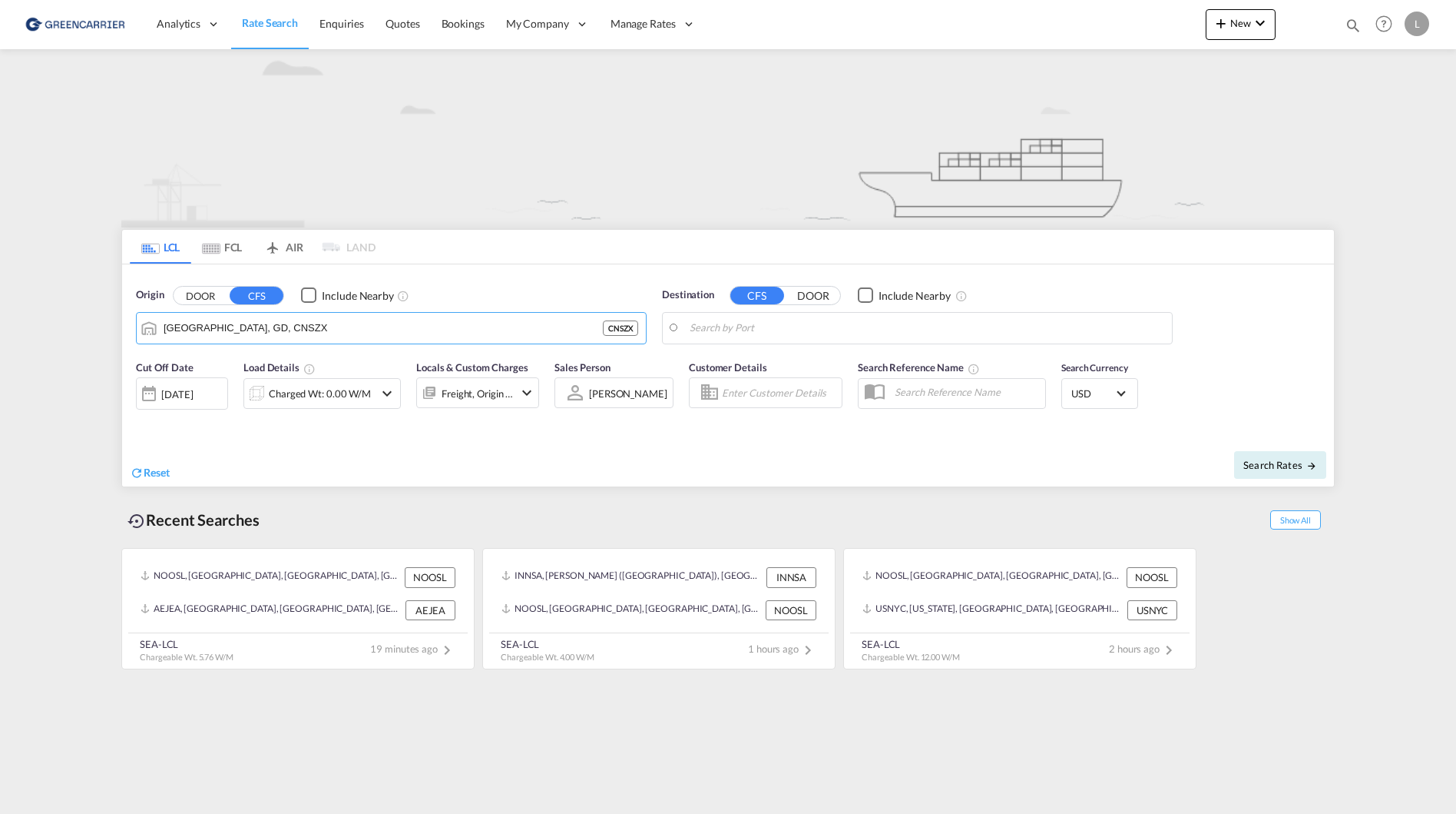
click at [932, 332] on body "Analytics Reports Dashboard Rate Search Enquiries Quotes Bookings" at bounding box center [728, 407] width 1456 height 814
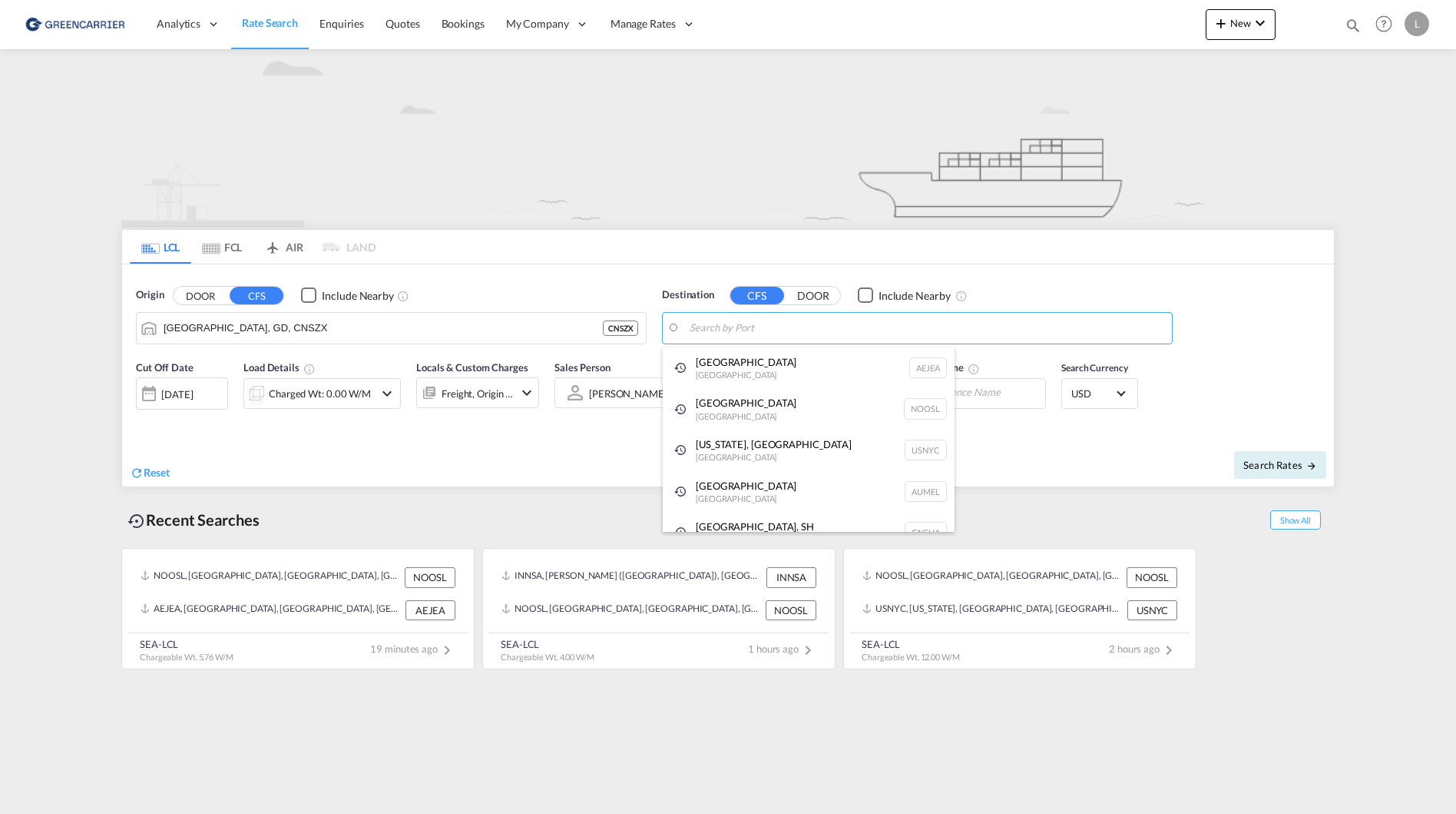
type input "s"
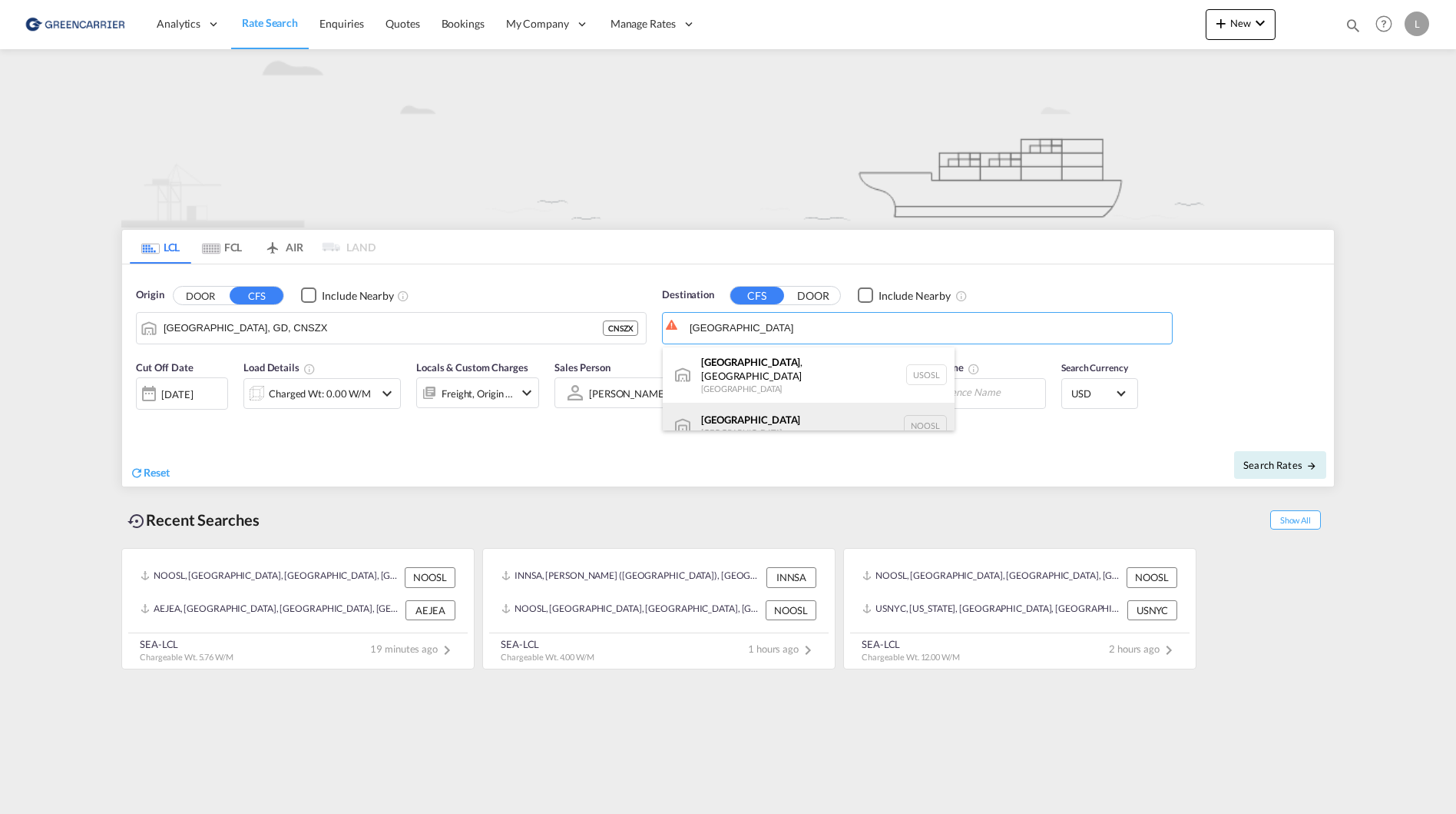
click at [833, 403] on div "[GEOGRAPHIC_DATA] [GEOGRAPHIC_DATA] NOOSL" at bounding box center [808, 425] width 292 height 46
type input "[GEOGRAPHIC_DATA], NOOSL"
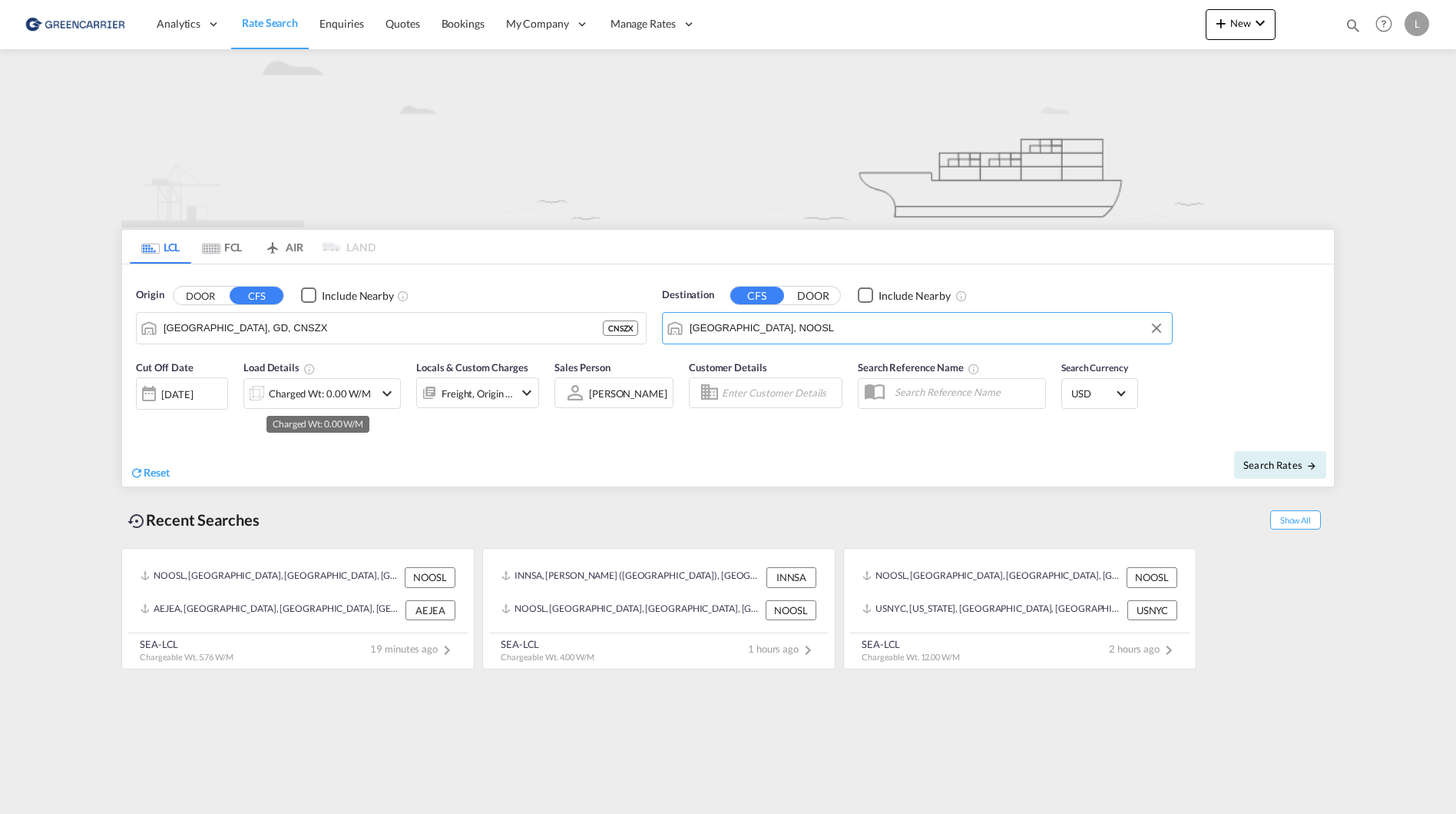
click at [286, 391] on div "Charged Wt: 0.00 W/M" at bounding box center [319, 392] width 102 height 22
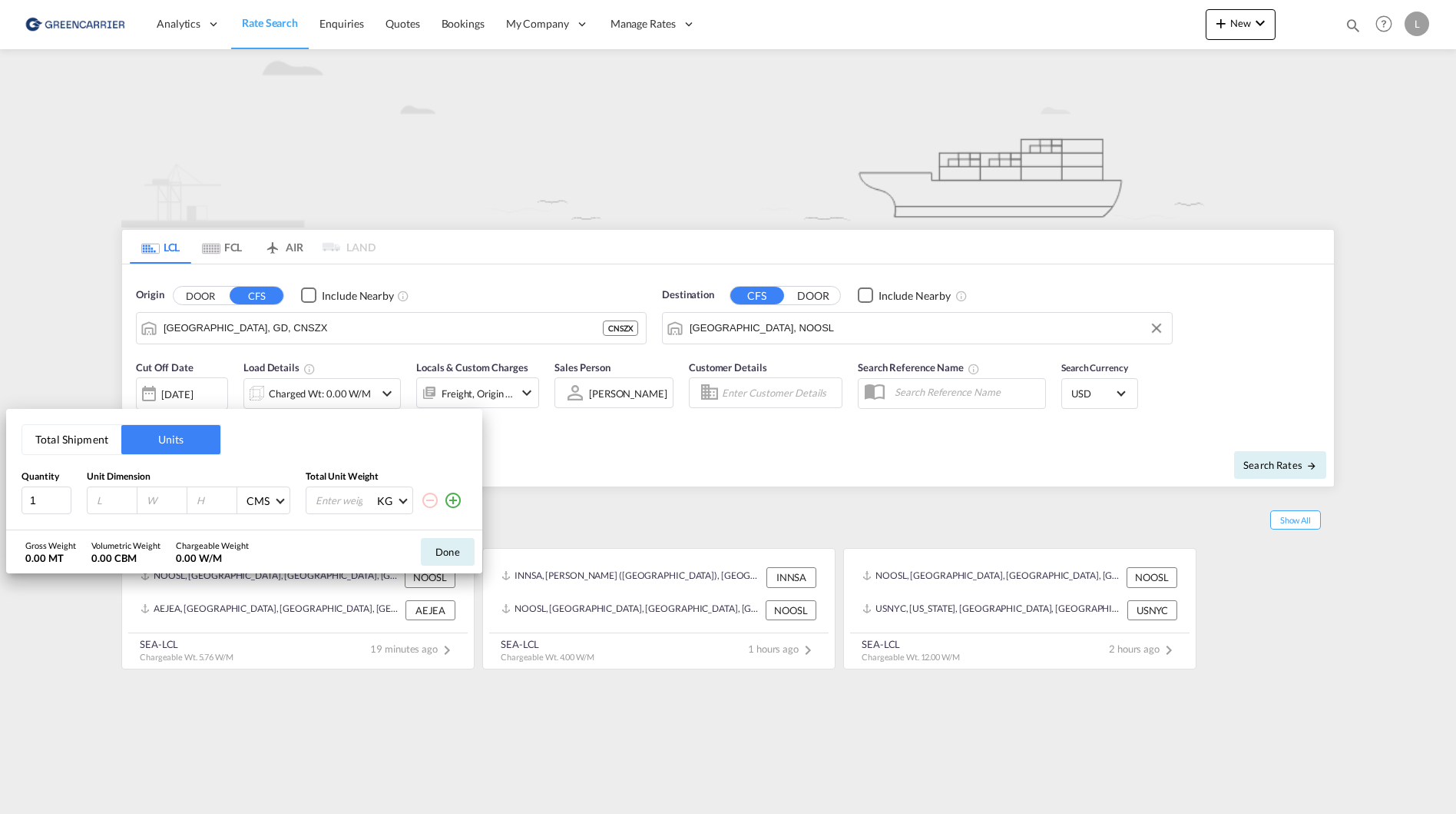
click at [82, 446] on button "Total Shipment" at bounding box center [72, 438] width 100 height 29
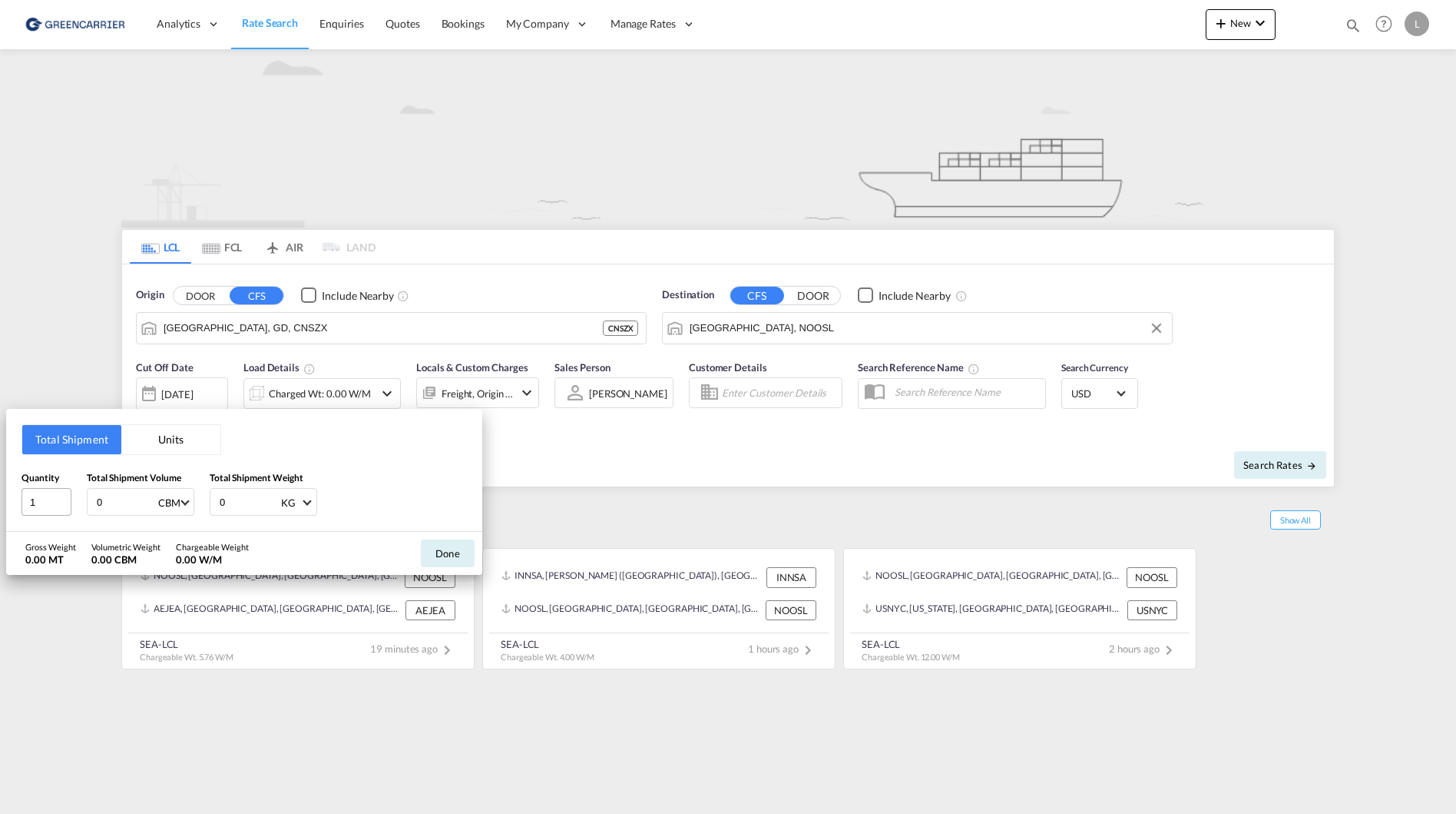
drag, startPoint x: 120, startPoint y: 501, endPoint x: 54, endPoint y: 495, distance: 66.3
click at [54, 495] on div "Quantity 1 Total Shipment Volume 0 CBM CBM CFT Total Shipment Weight 0 KG KG LB" at bounding box center [244, 493] width 446 height 46
type input "1"
drag, startPoint x: 239, startPoint y: 503, endPoint x: 79, endPoint y: 447, distance: 169.5
click at [78, 455] on div "Total Shipment Units Quantity 1 Total Shipment Volume 1 CBM CBM CFT Total Shipm…" at bounding box center [244, 469] width 476 height 123
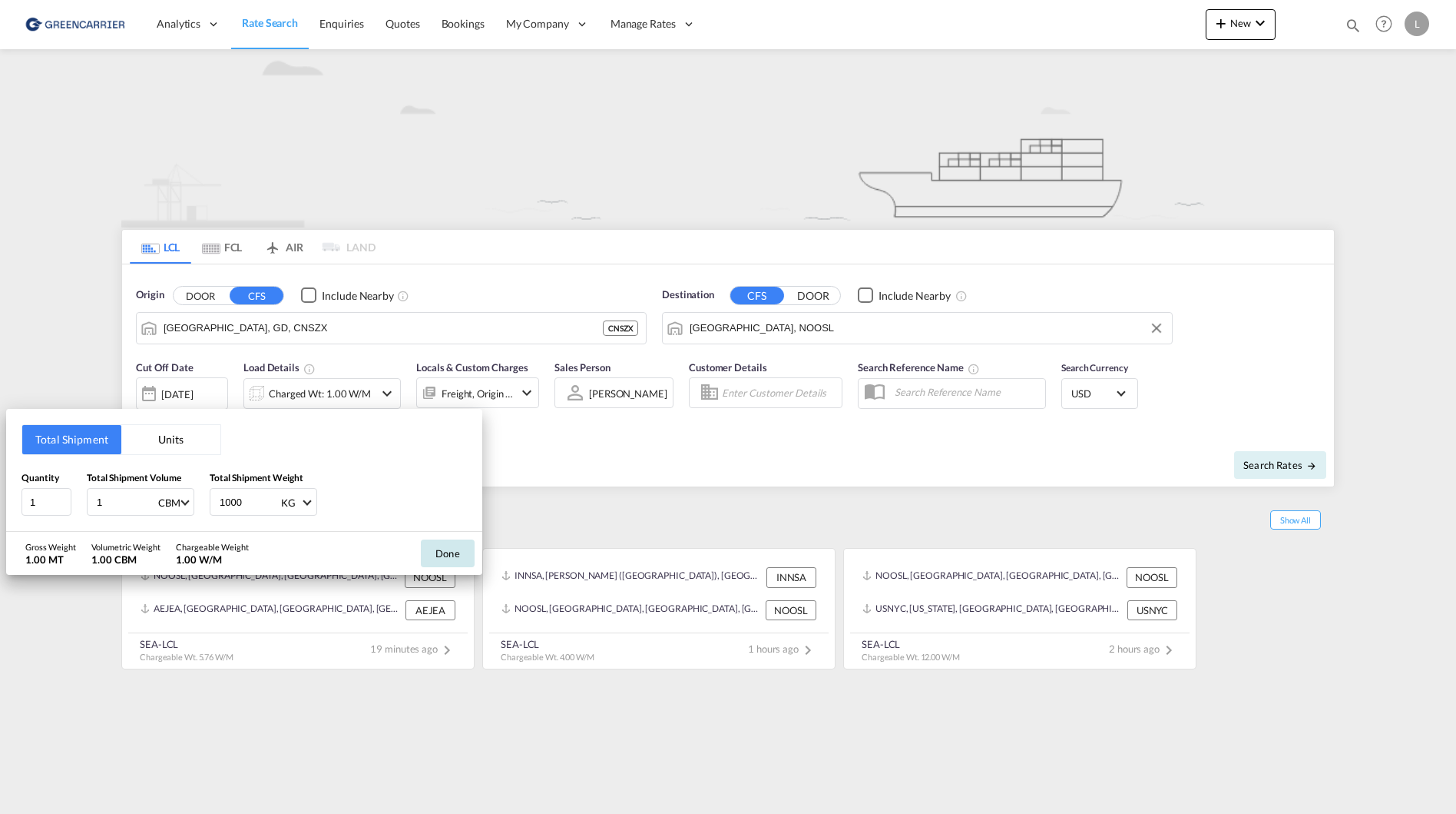
type input "1000"
click at [450, 541] on button "Done" at bounding box center [447, 552] width 54 height 27
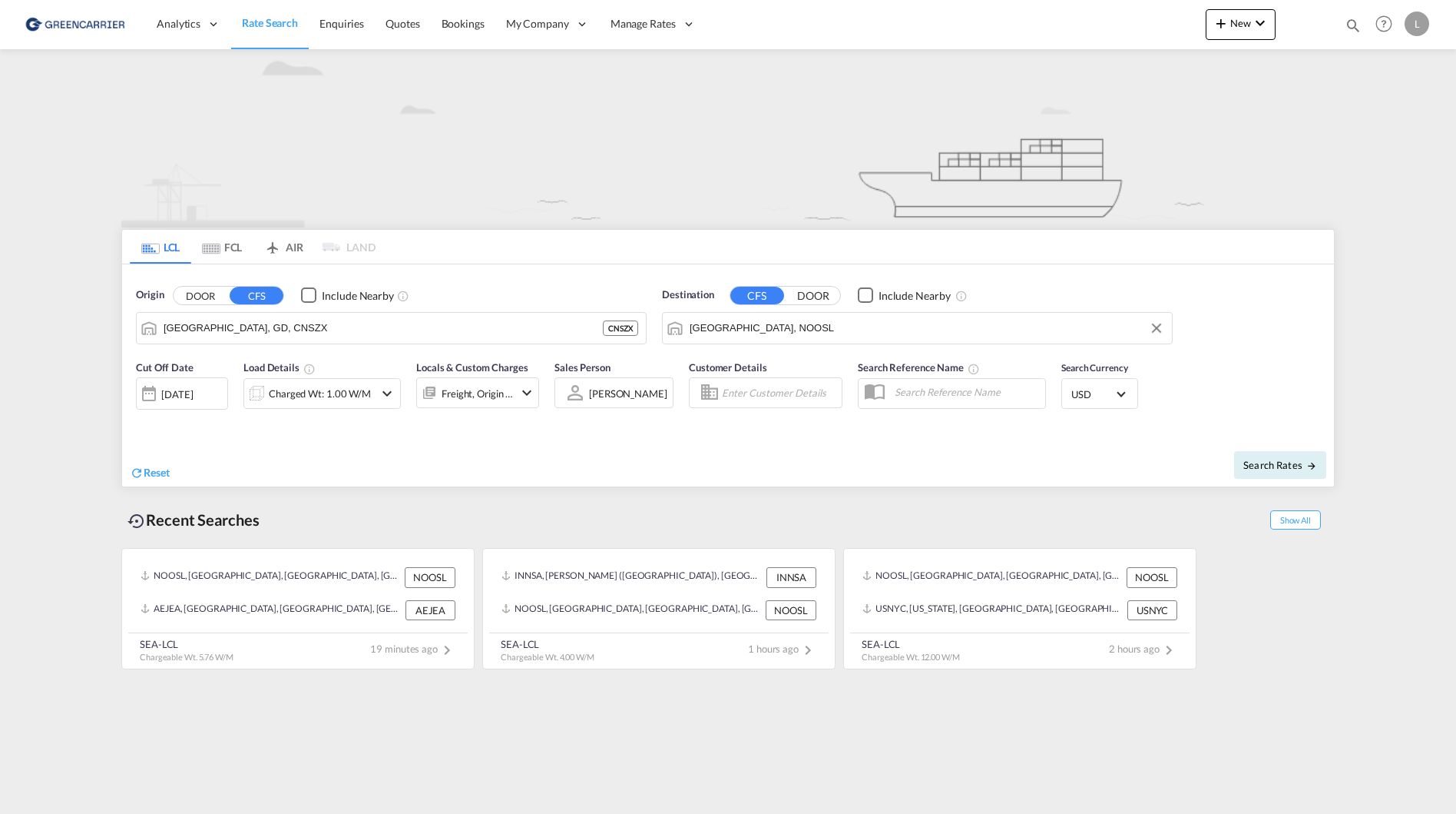
click at [1090, 392] on span "USD" at bounding box center [1093, 393] width 43 height 14
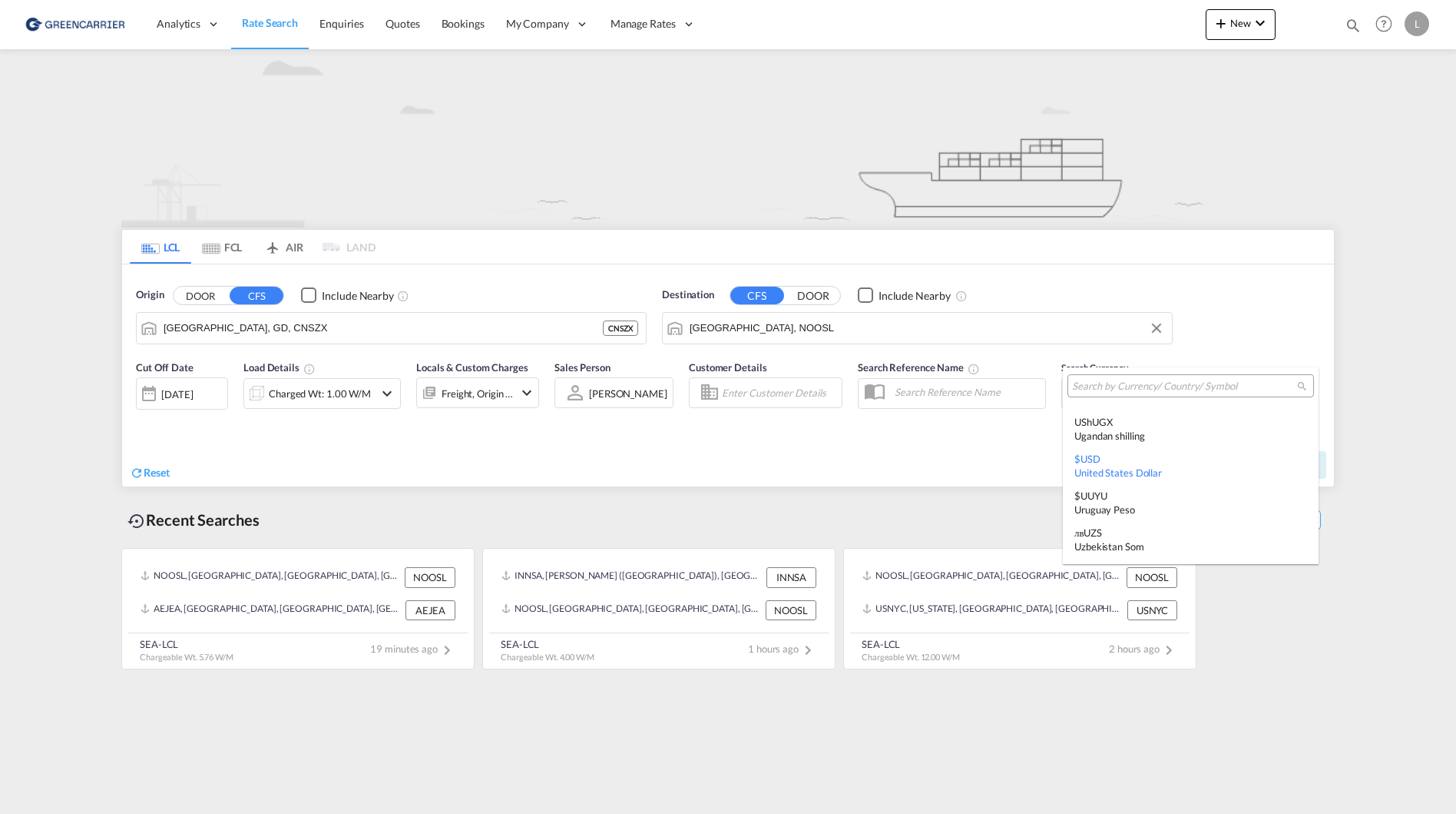
type md-option "USD"
type md-option "BTN"
click at [1126, 390] on input "search" at bounding box center [1185, 386] width 225 height 14
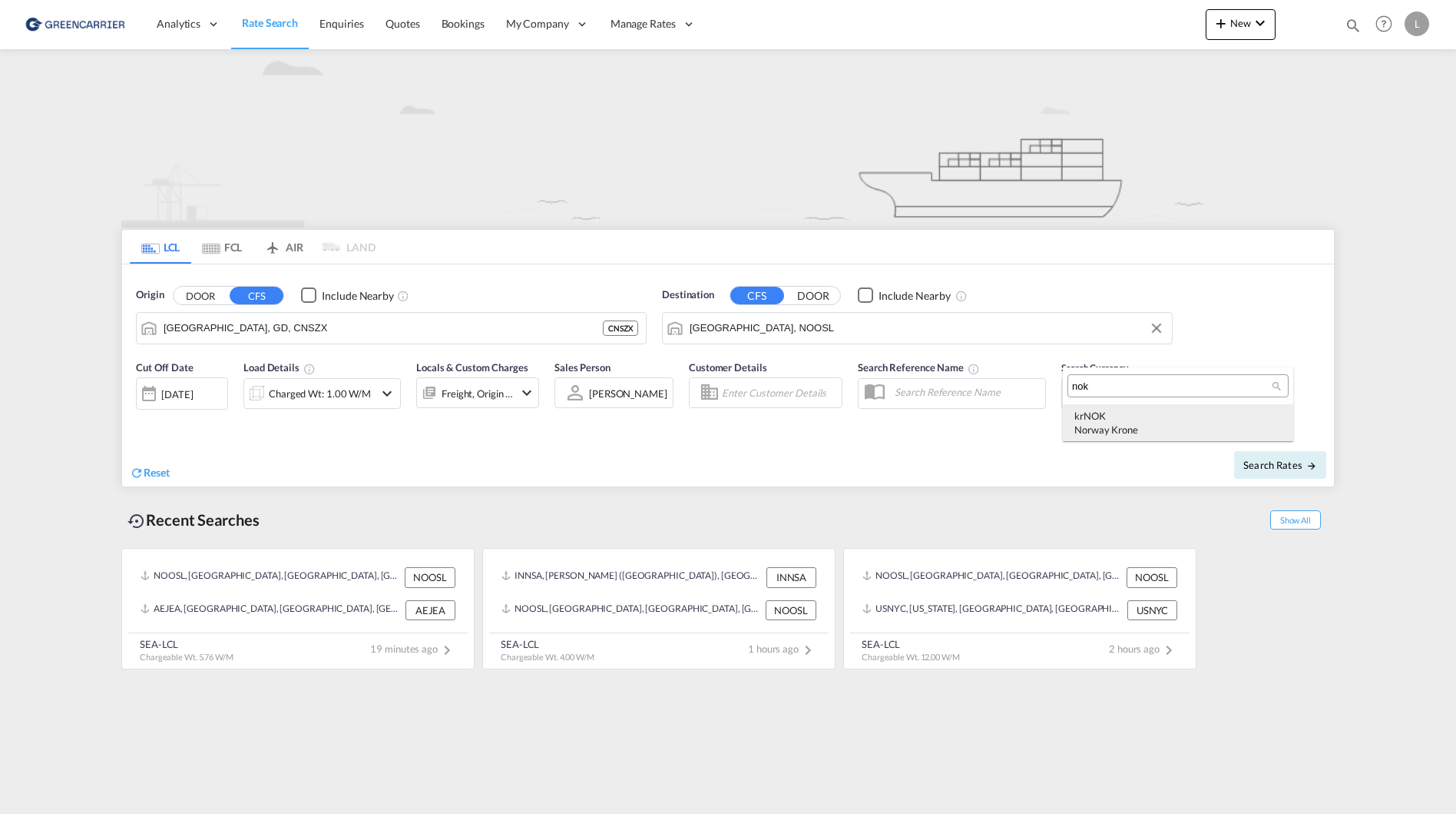
type input "nok"
click at [1131, 414] on div "kr NOK Norway Krone" at bounding box center [1178, 422] width 207 height 27
click at [1283, 463] on span "Search Rates" at bounding box center [1280, 464] width 74 height 12
type input "CNSZX to NOOSL / [DATE]"
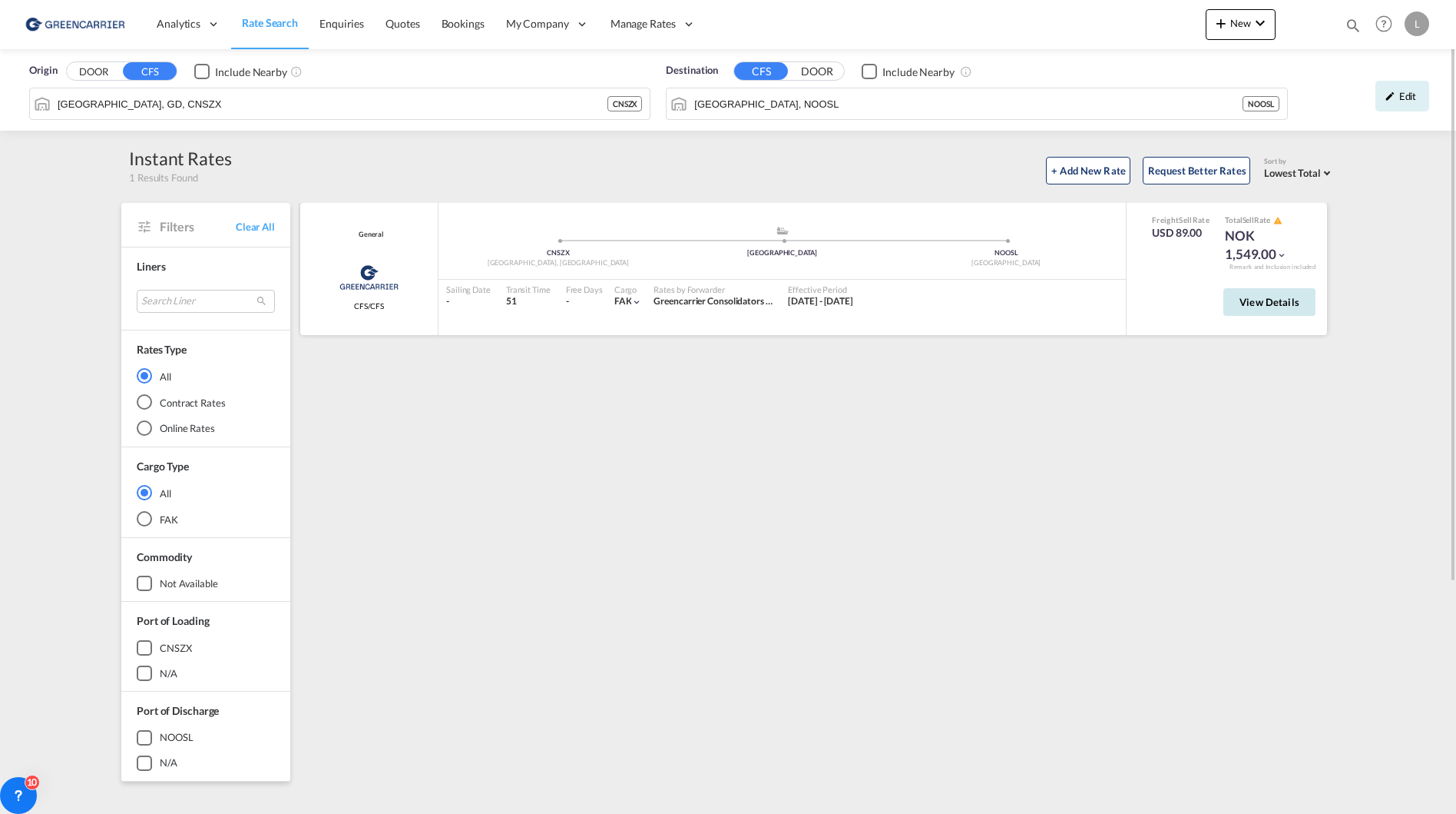
click at [1257, 314] on button "View Details" at bounding box center [1269, 301] width 92 height 27
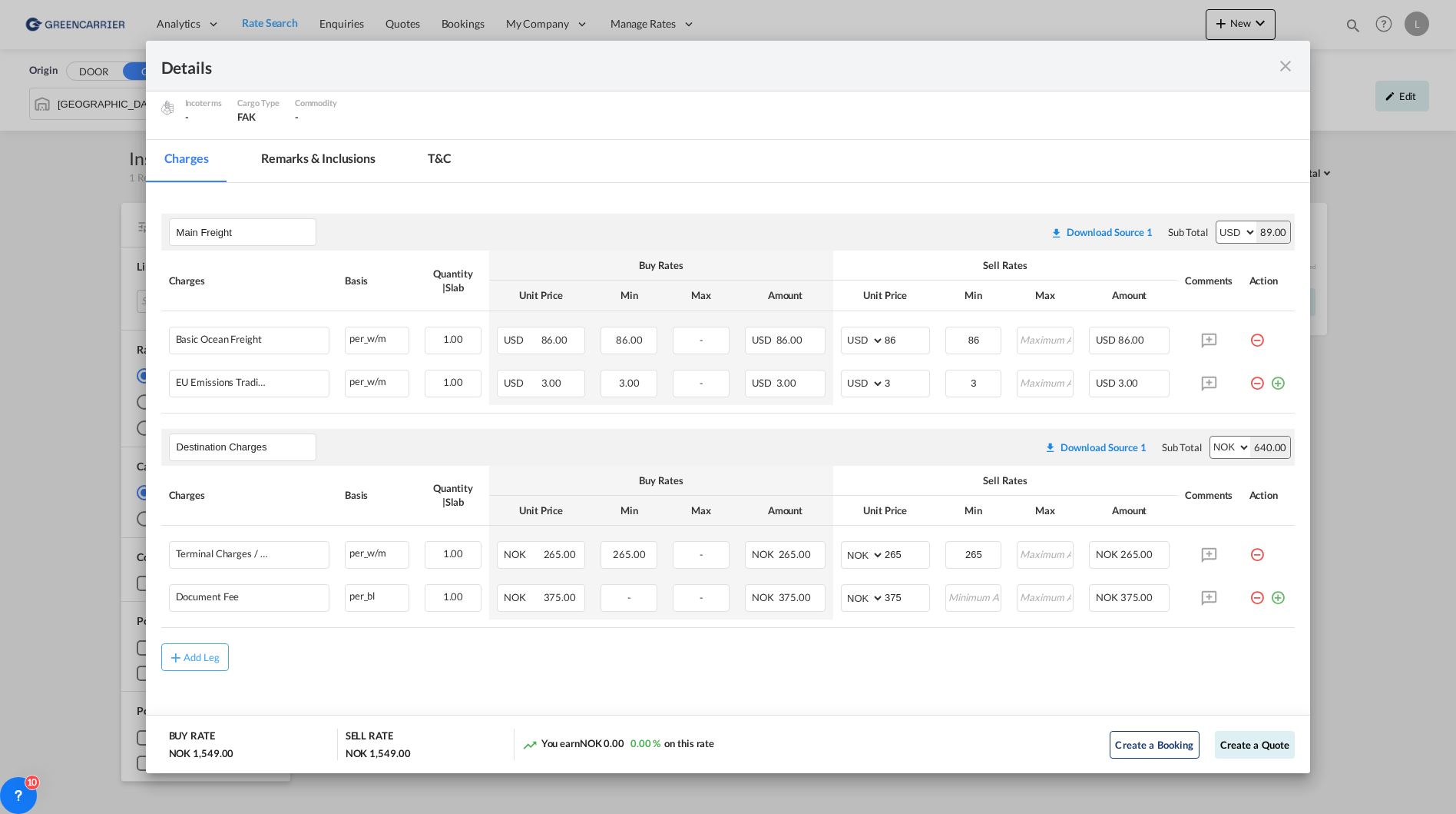
scroll to position [162, 0]
